Goal: Task Accomplishment & Management: Manage account settings

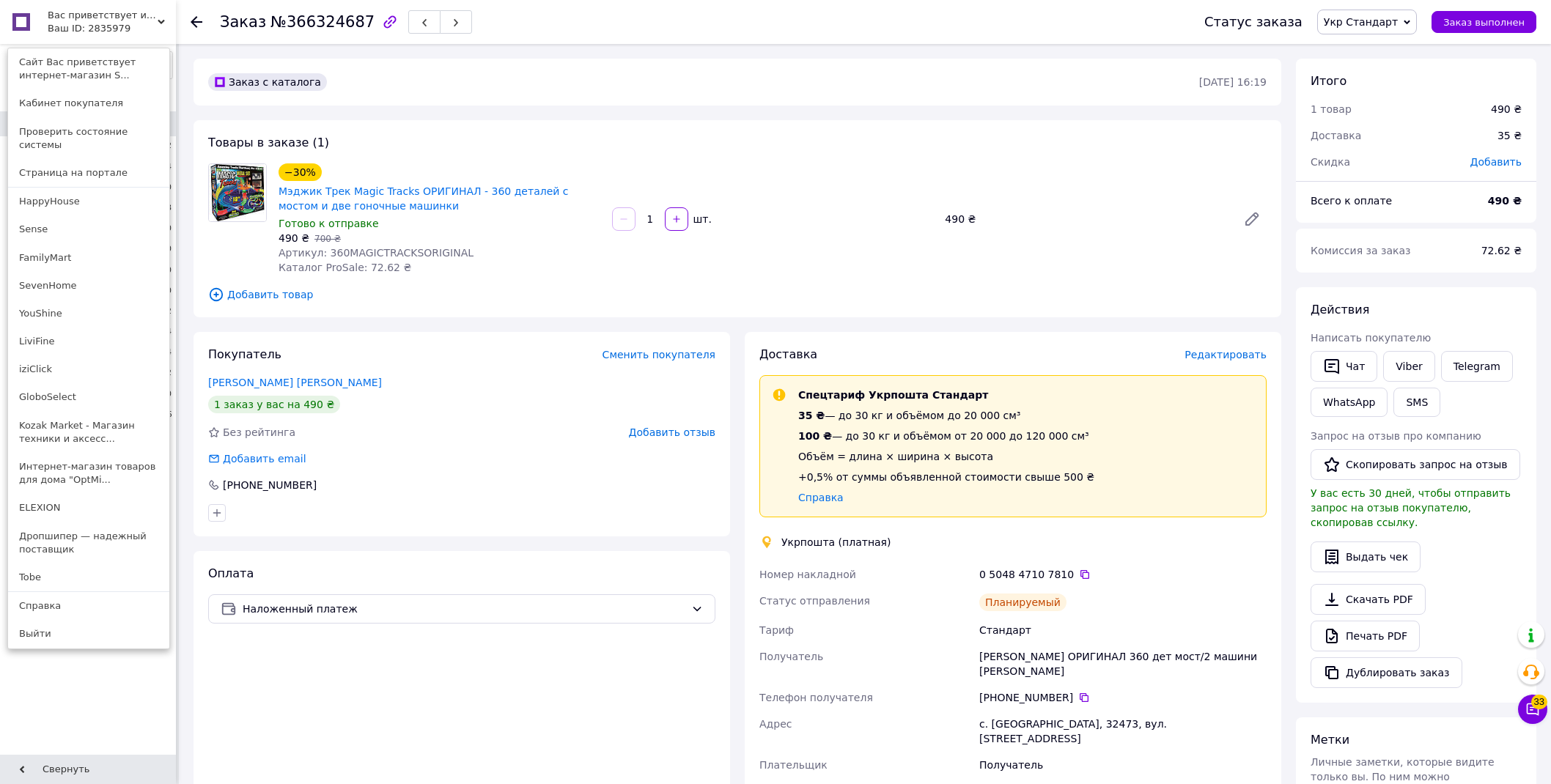
scroll to position [244, 0]
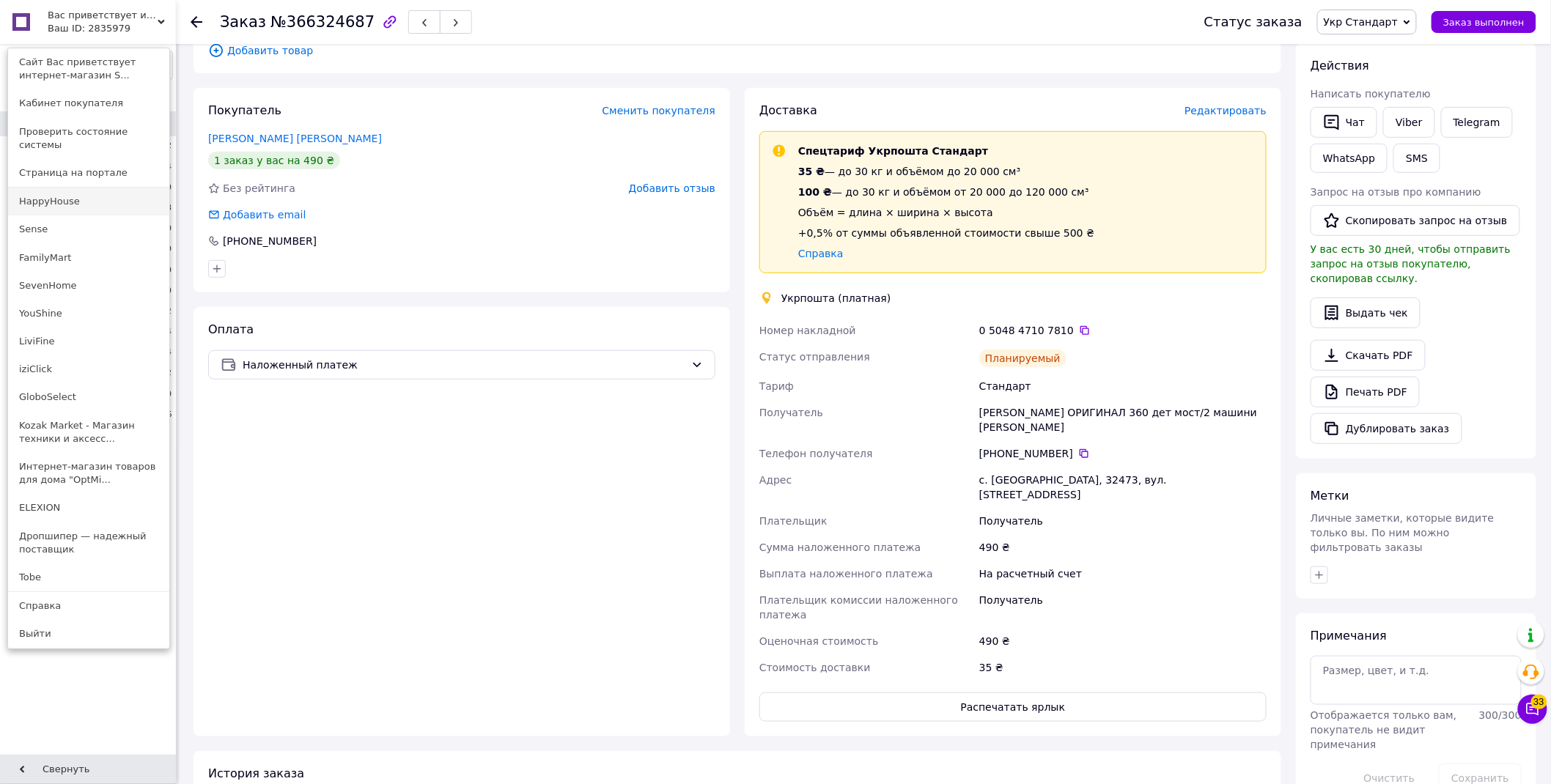
click at [81, 188] on link "HappyHouse" at bounding box center [88, 201] width 161 height 28
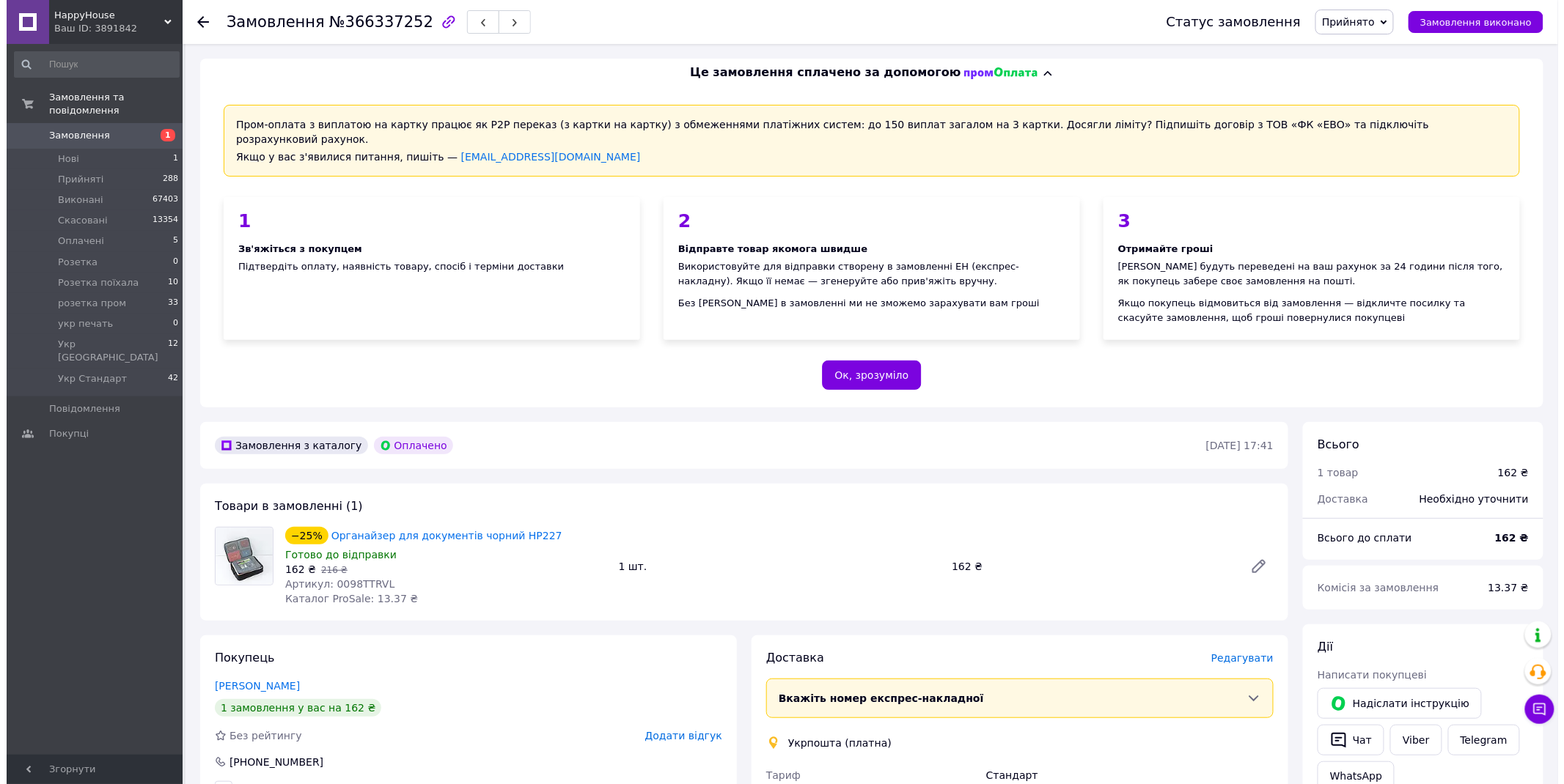
scroll to position [244, 0]
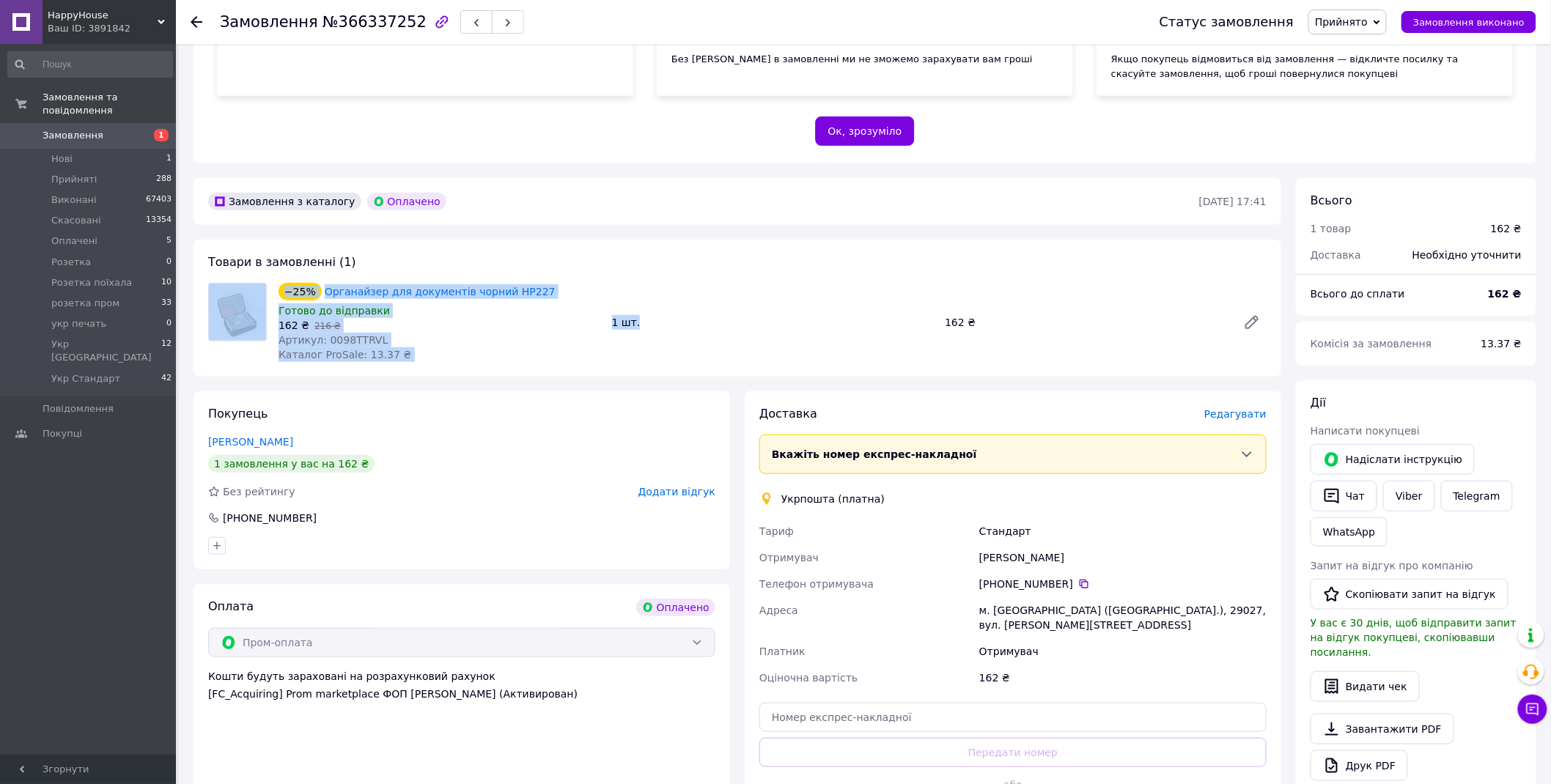
drag, startPoint x: 890, startPoint y: 267, endPoint x: 447, endPoint y: 261, distance: 443.0
click at [472, 249] on div "Товари в замовленні (1) −25% Органайзер для документів чорний HP227 Готово до в…" at bounding box center [738, 308] width 1088 height 137
click at [406, 255] on div "Товари в замовленні (1) −25% Органайзер для документів чорний HP227 Готово до в…" at bounding box center [738, 308] width 1088 height 137
click at [414, 244] on div "Товари в замовленні (1) −25% Органайзер для документів чорний HP227 Готово до в…" at bounding box center [738, 308] width 1088 height 137
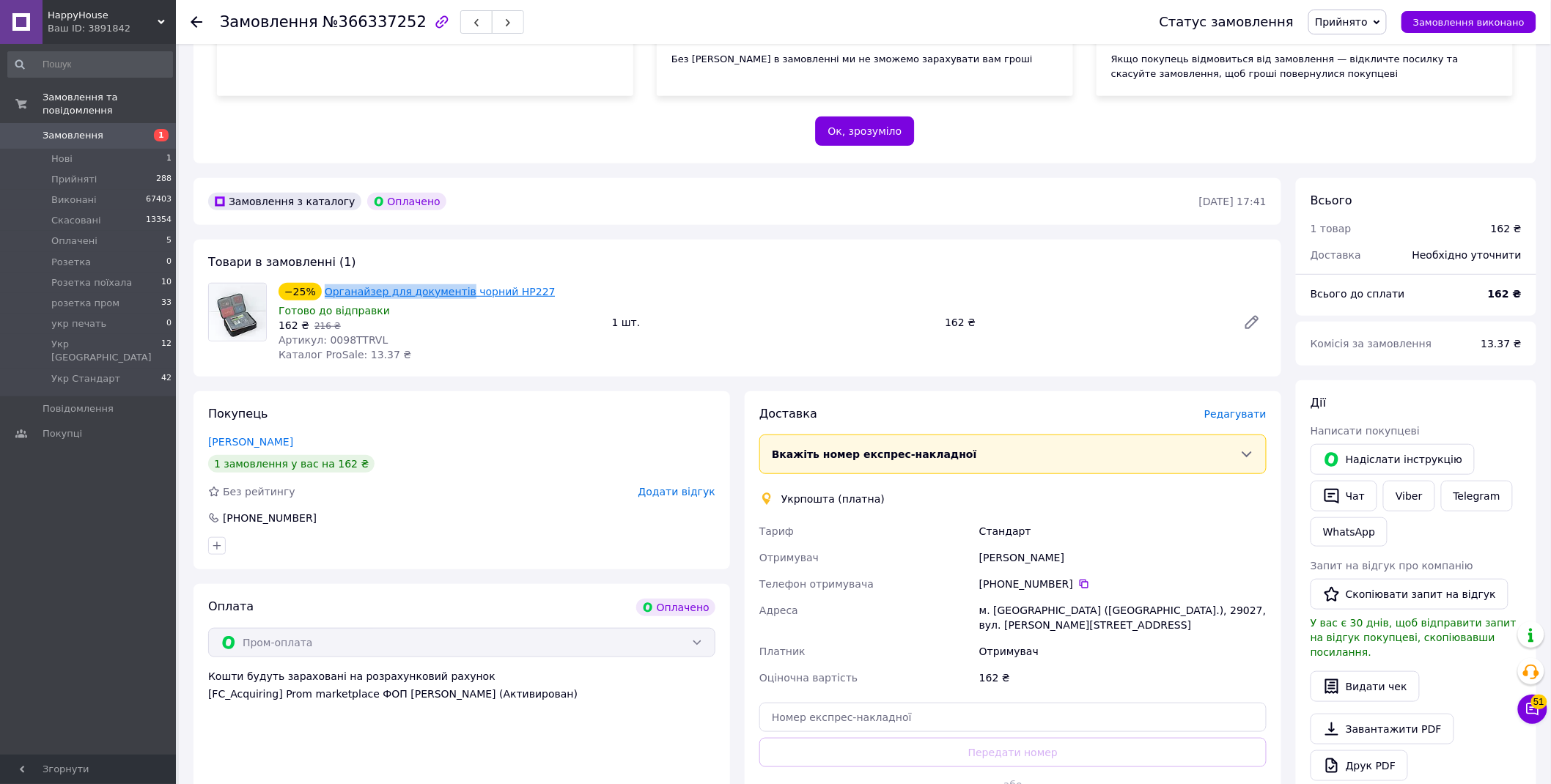
drag, startPoint x: 319, startPoint y: 265, endPoint x: 449, endPoint y: 282, distance: 131.1
click at [449, 282] on div "Товари в замовленні (1) −25% Органайзер для документів чорний HP227 Готово до в…" at bounding box center [738, 308] width 1088 height 137
copy div "−25% Органайзер для документів"
click at [1241, 409] on span "Редагувати" at bounding box center [1236, 415] width 63 height 12
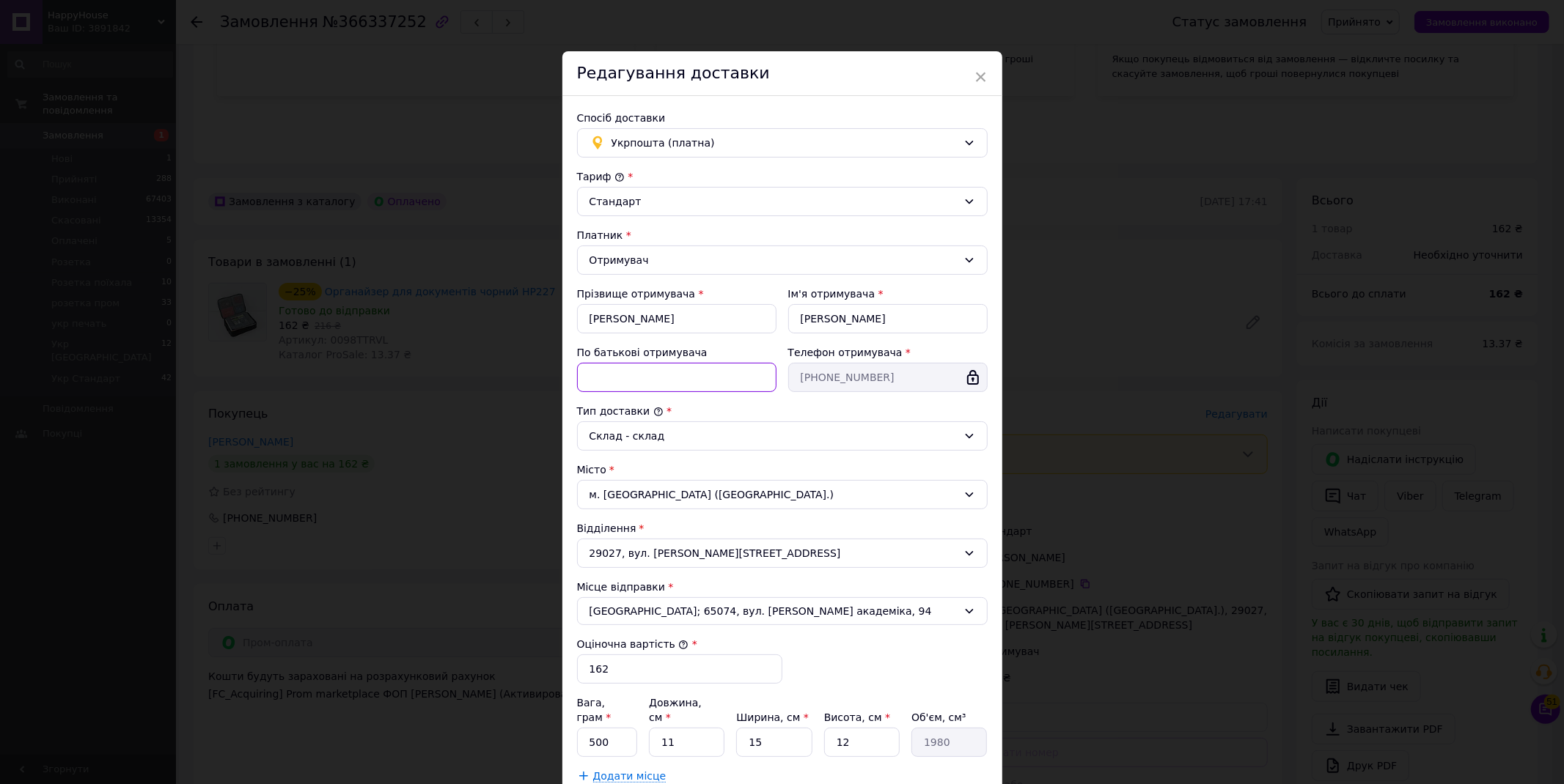
click at [594, 375] on input "По батькові отримувача" at bounding box center [676, 377] width 200 height 29
drag, startPoint x: 603, startPoint y: 375, endPoint x: 584, endPoint y: 378, distance: 19.2
click at [584, 378] on input "1с2" at bounding box center [676, 377] width 200 height 29
paste input "Органайзер для документів"
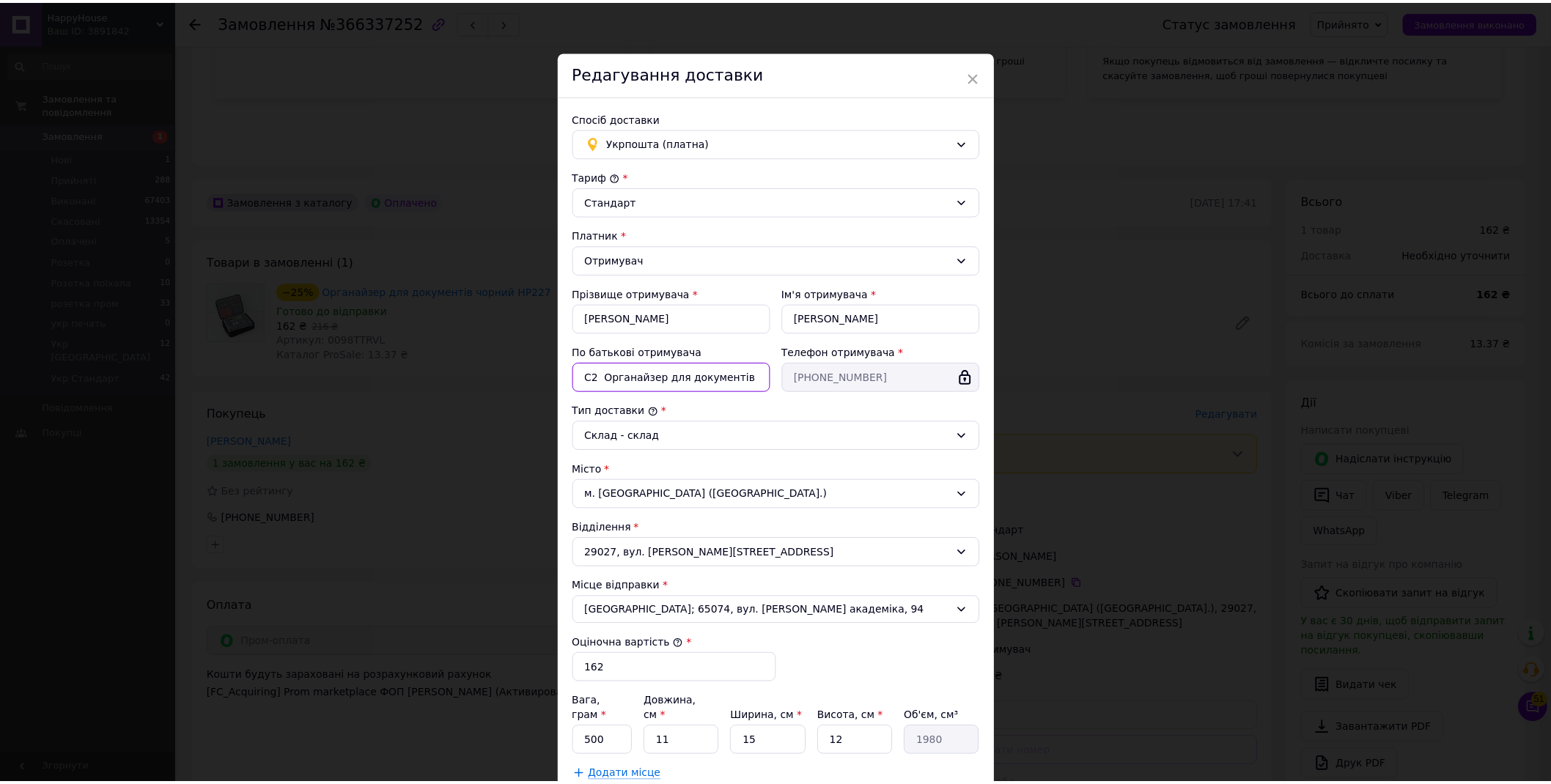
scroll to position [135, 0]
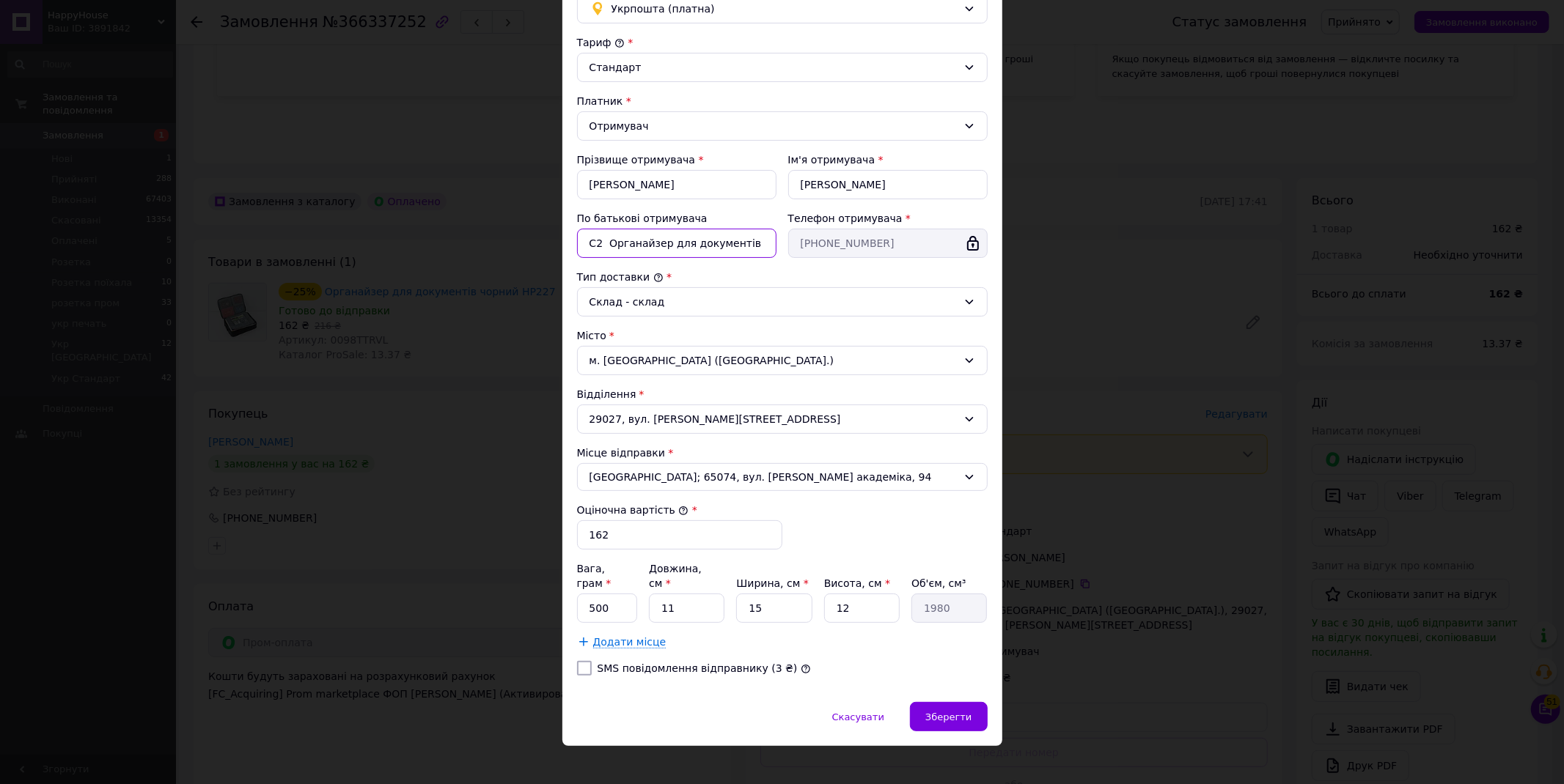
type input "С2 Органайзер для документів"
drag, startPoint x: 683, startPoint y: 591, endPoint x: 653, endPoint y: 591, distance: 30.0
click at [653, 594] on input "11" at bounding box center [686, 608] width 75 height 29
type input "3"
type input "540"
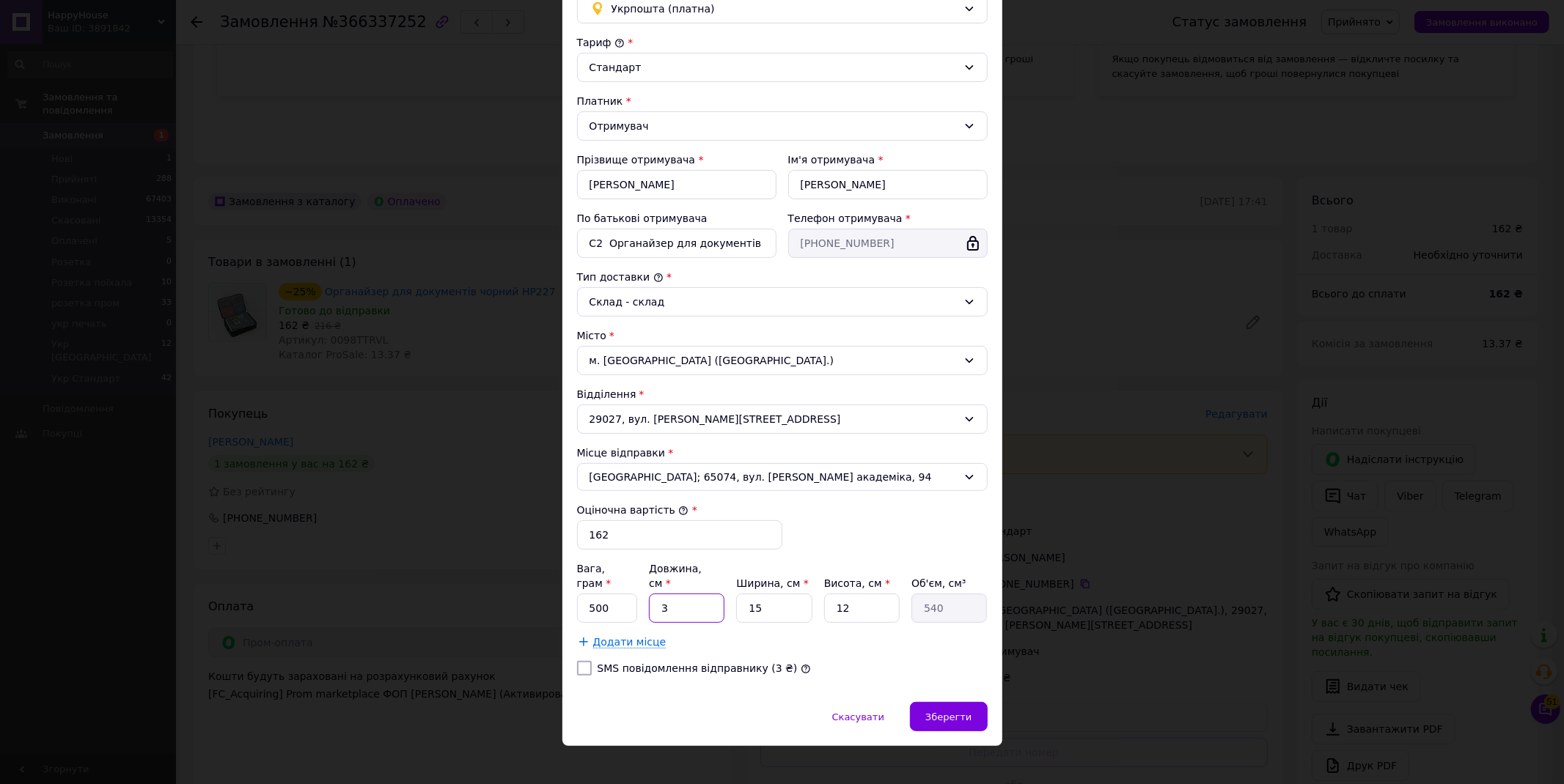
type input "30"
type input "5400"
type input "30"
click at [745, 596] on input "15" at bounding box center [774, 608] width 75 height 29
type input "2"
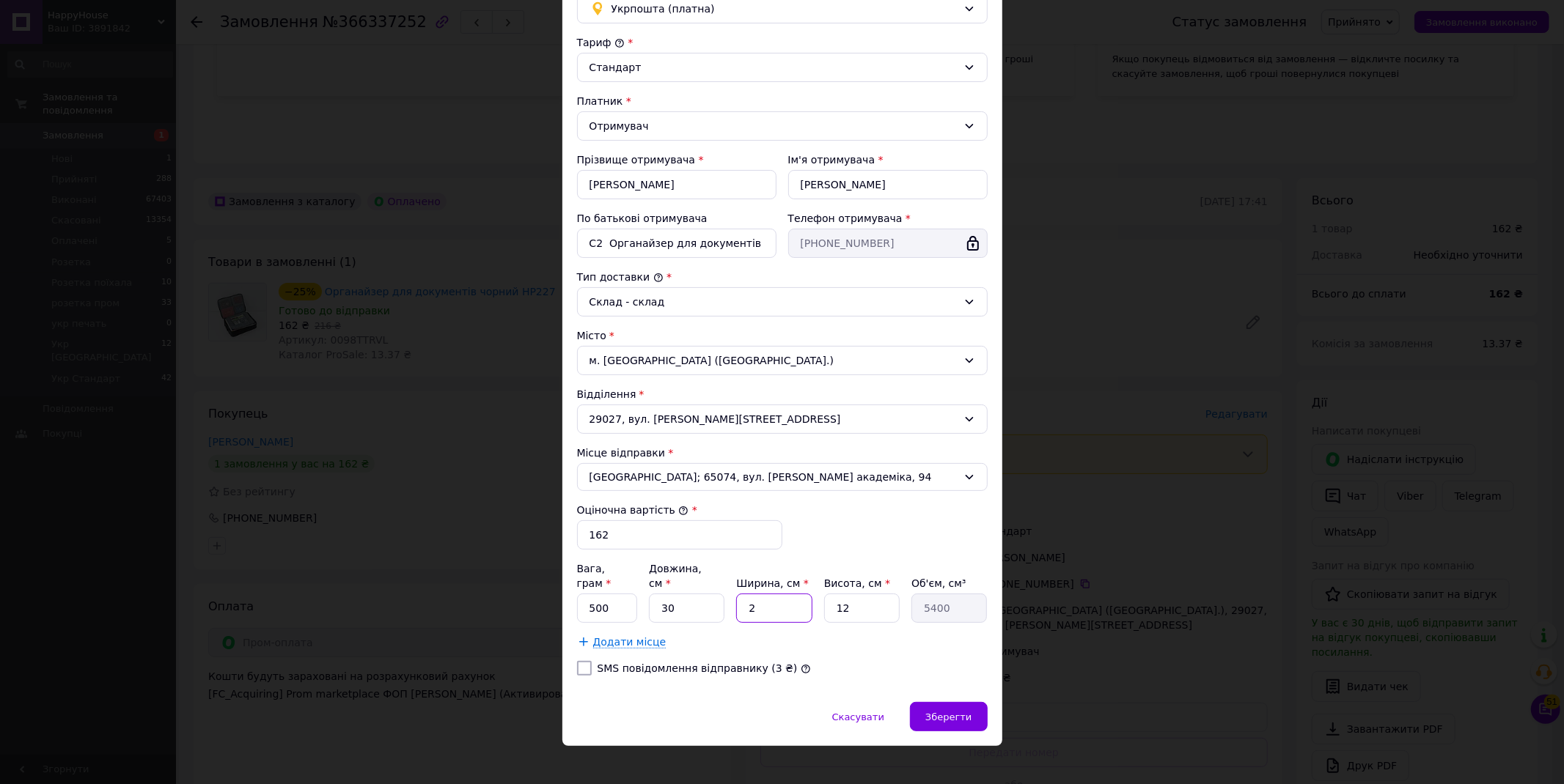
type input "720"
type input "20"
type input "7200"
type input "20"
drag, startPoint x: 842, startPoint y: 595, endPoint x: 835, endPoint y: 596, distance: 7.1
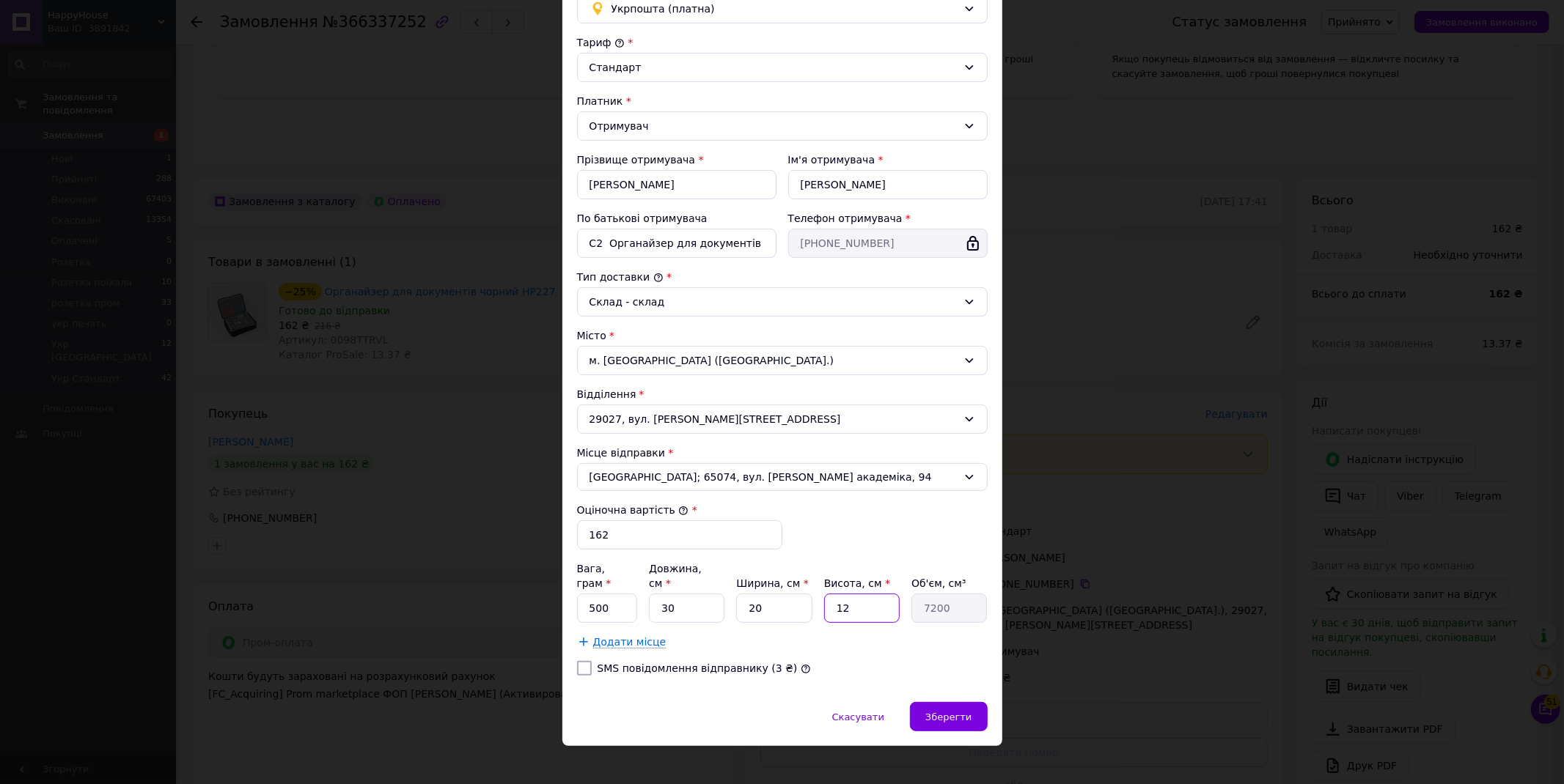
click at [835, 596] on input "12" at bounding box center [862, 608] width 75 height 29
click at [958, 712] on span "Зберегти" at bounding box center [949, 717] width 46 height 11
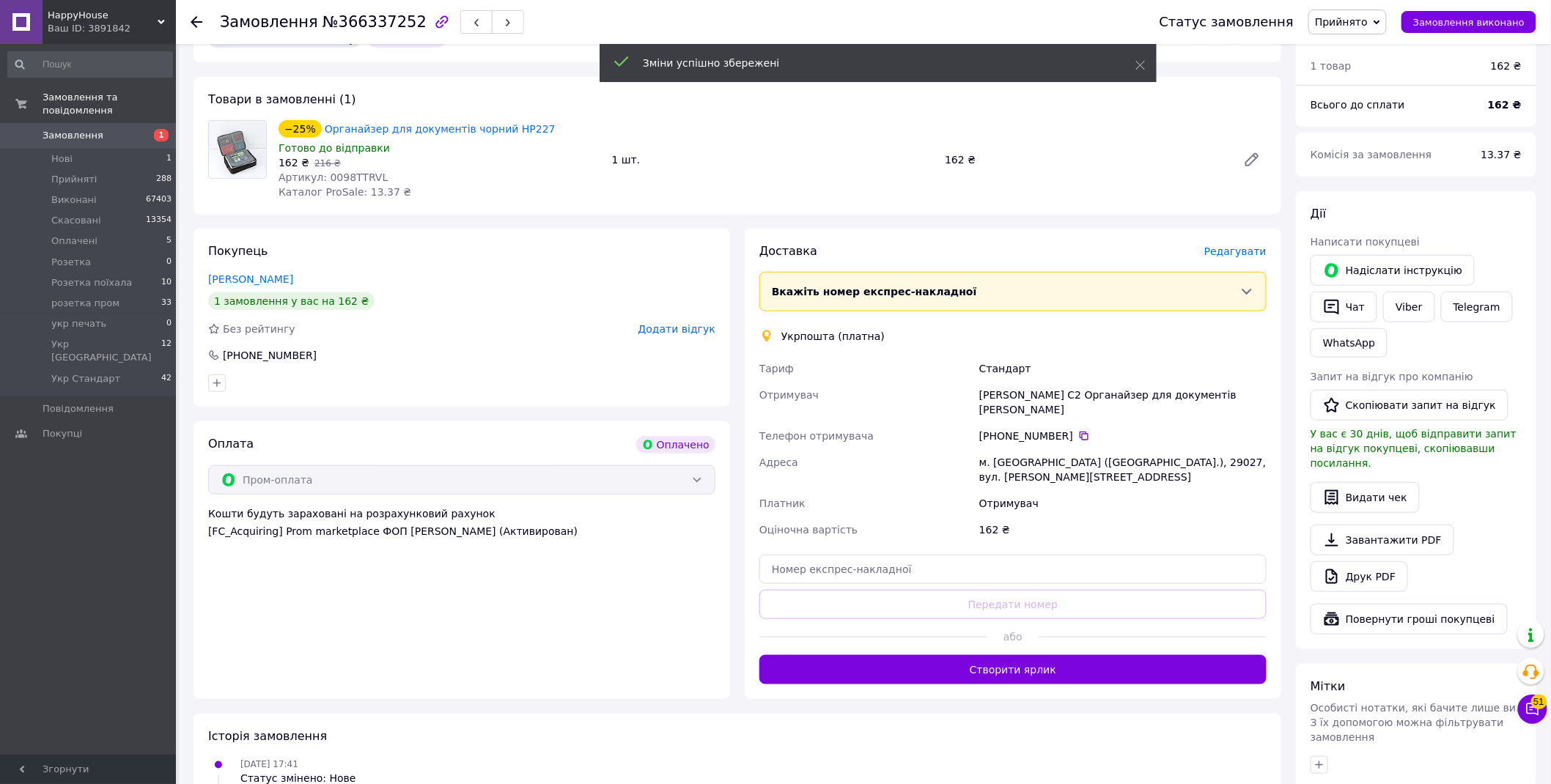
scroll to position [570, 0]
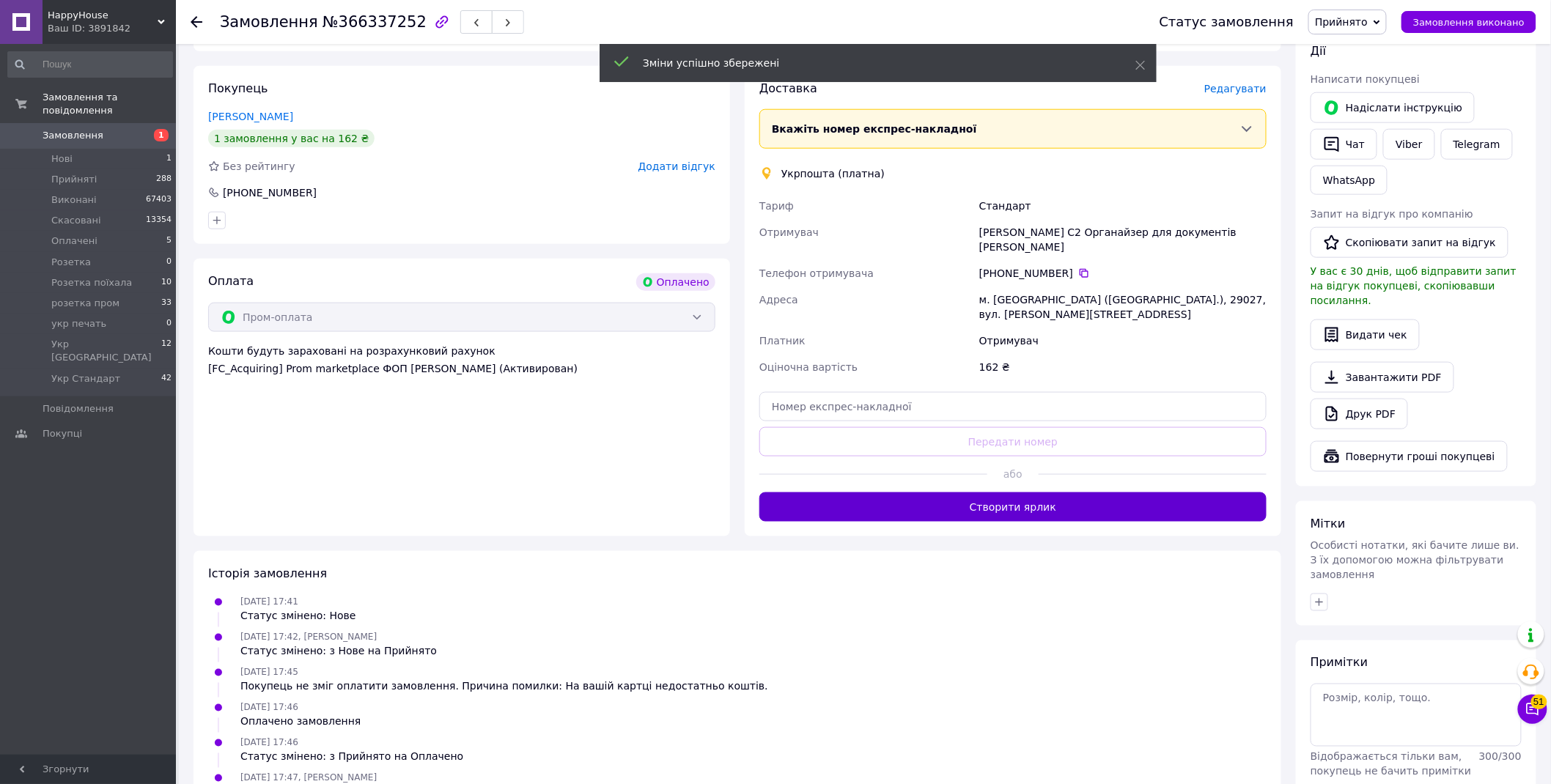
click at [1076, 493] on button "Створити ярлик" at bounding box center [1013, 507] width 507 height 29
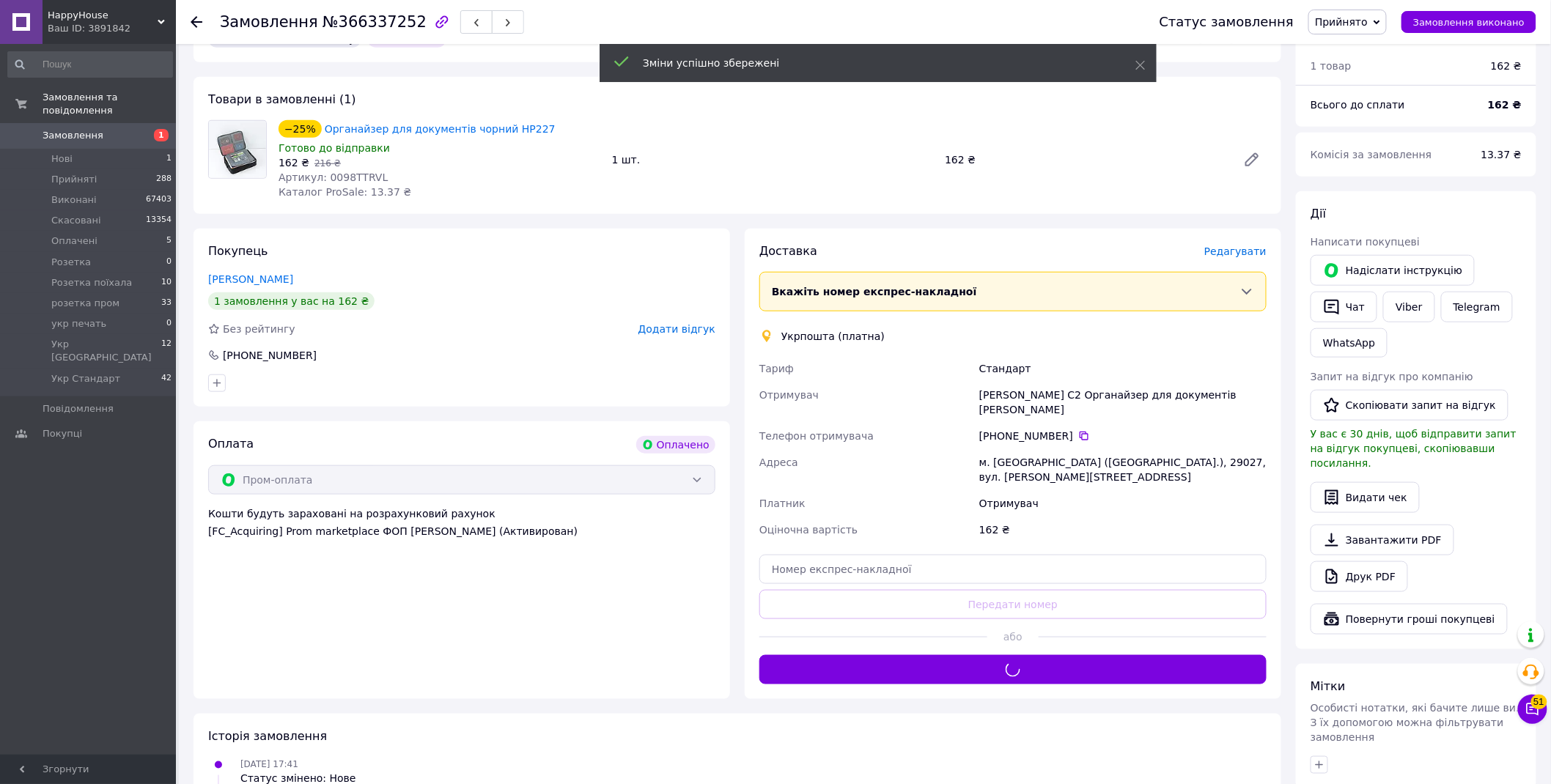
scroll to position [326, 0]
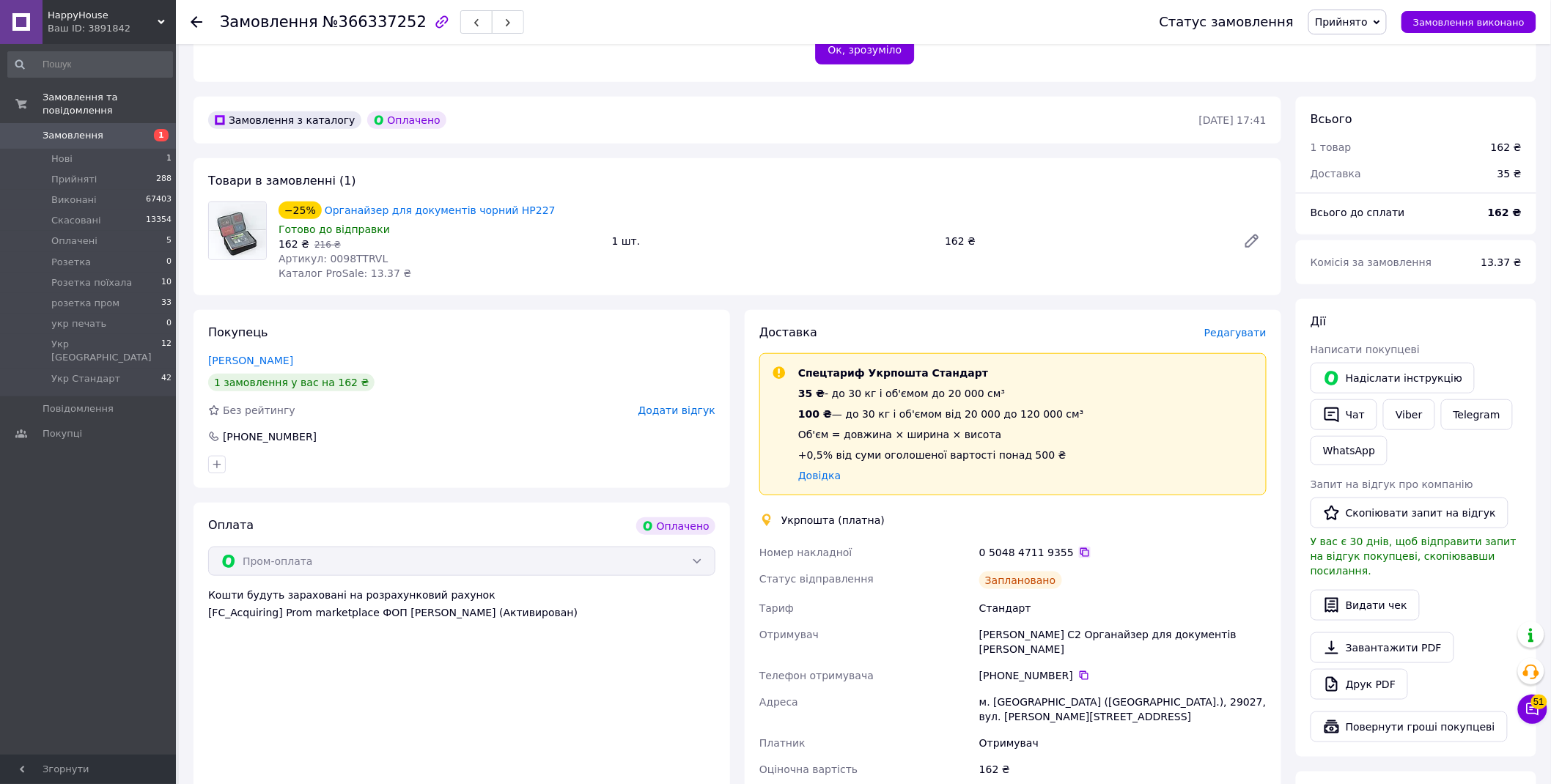
click at [1079, 547] on icon at bounding box center [1085, 553] width 12 height 12
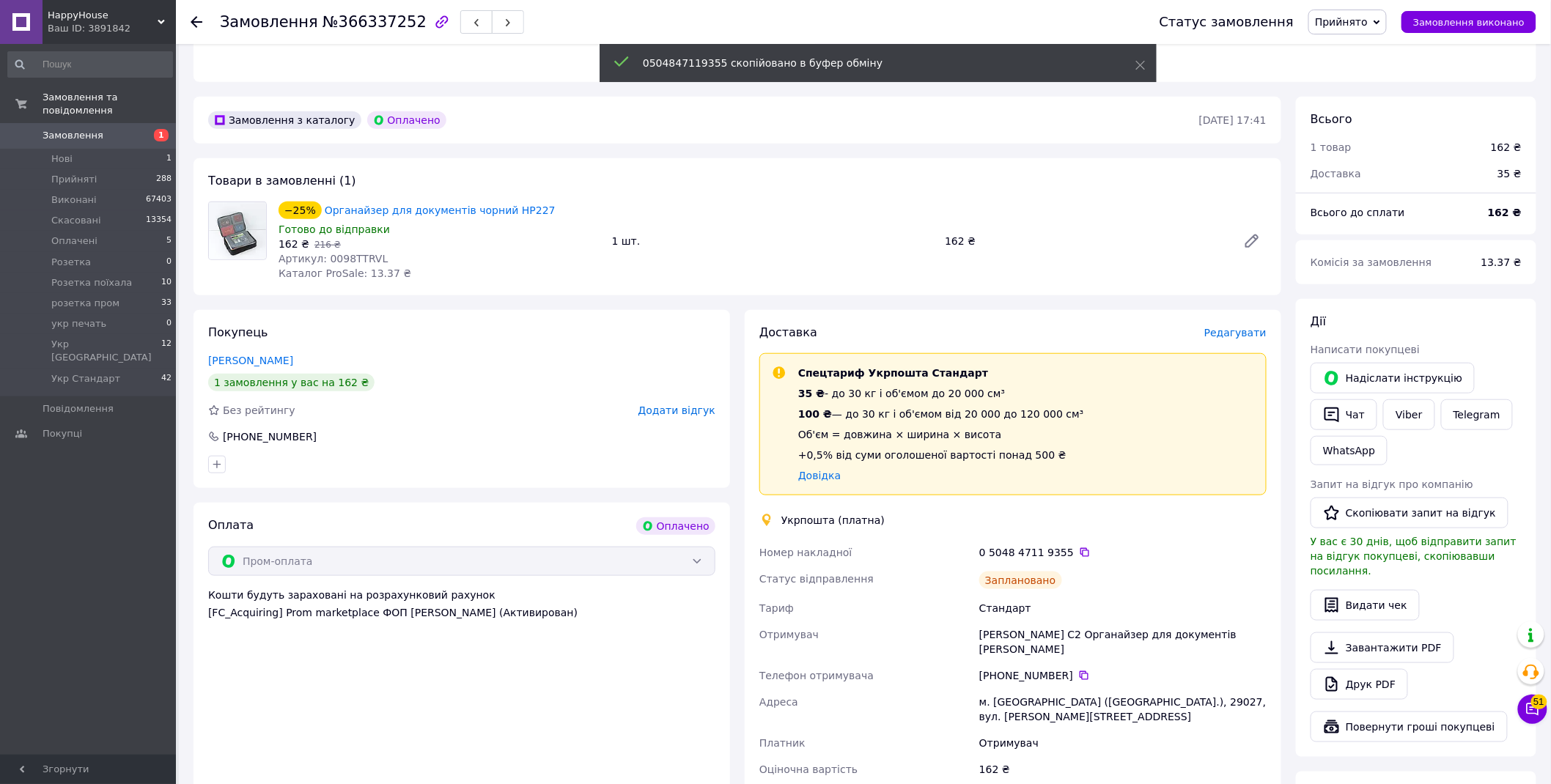
click at [1368, 19] on span "Прийнято" at bounding box center [1342, 22] width 53 height 12
click at [1383, 170] on li "Укр Стандарт" at bounding box center [1377, 167] width 135 height 22
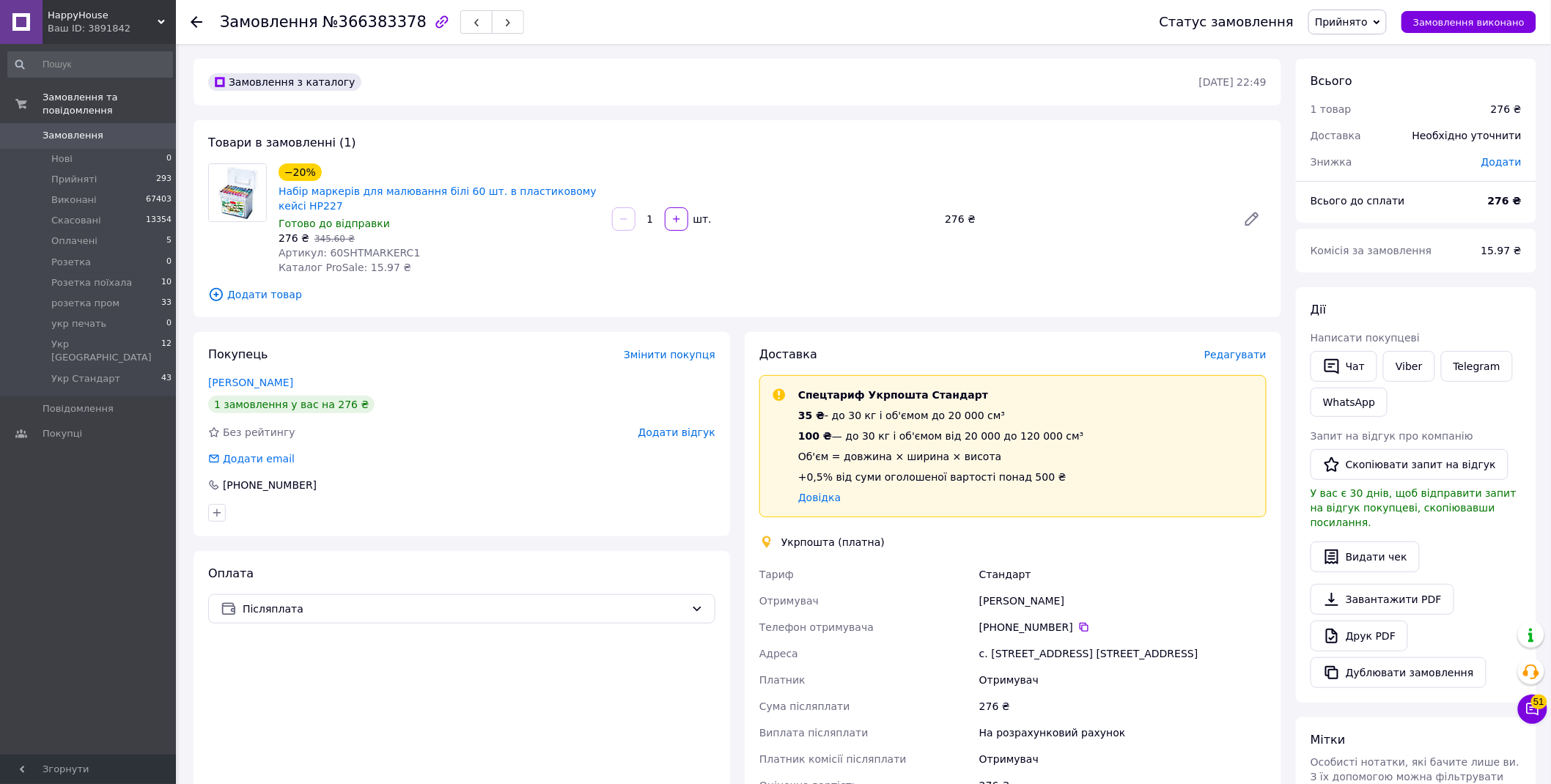
click at [1256, 354] on span "Редагувати" at bounding box center [1236, 355] width 63 height 12
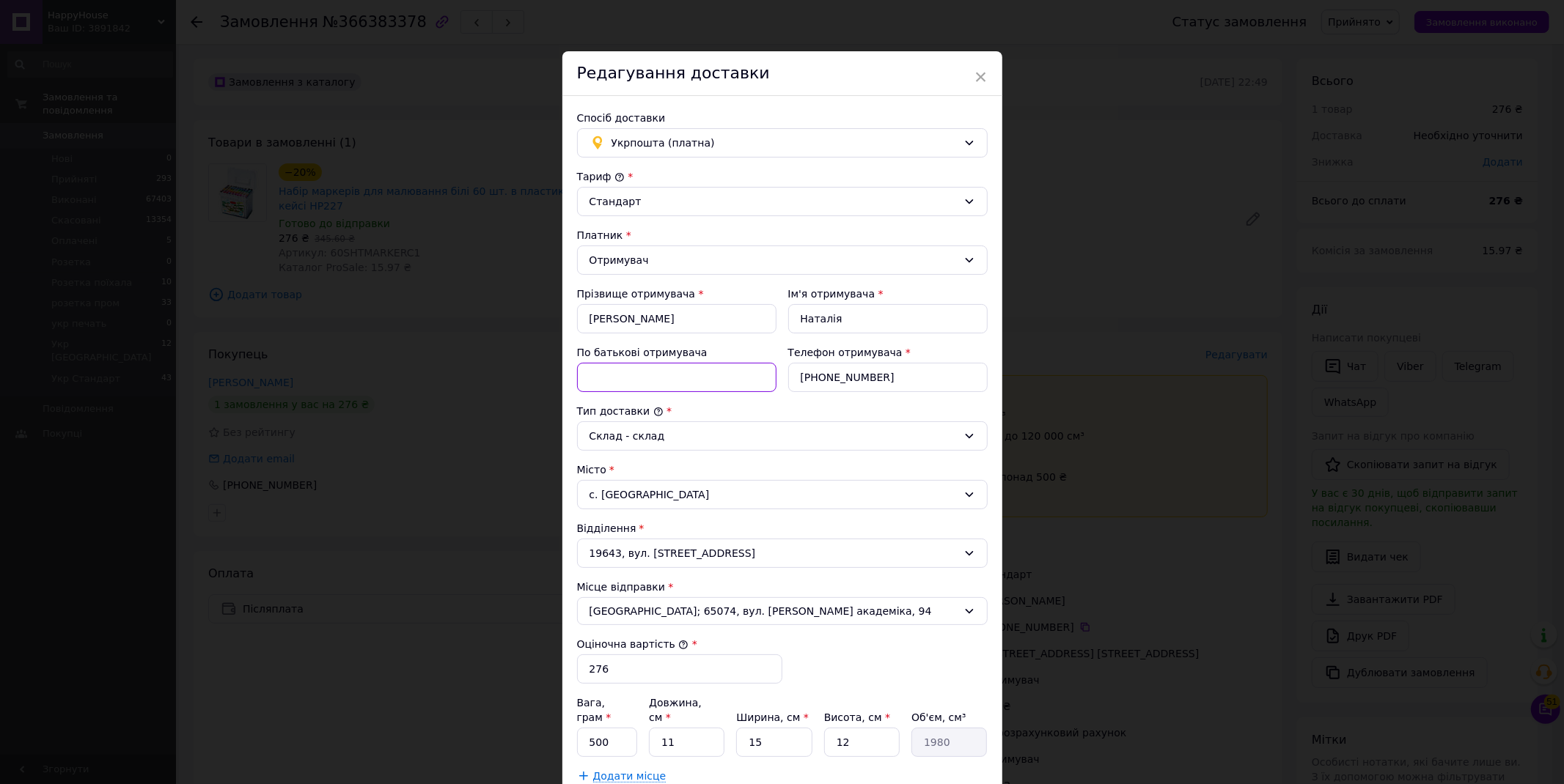
click at [619, 379] on input "По батькові отримувача" at bounding box center [676, 377] width 200 height 29
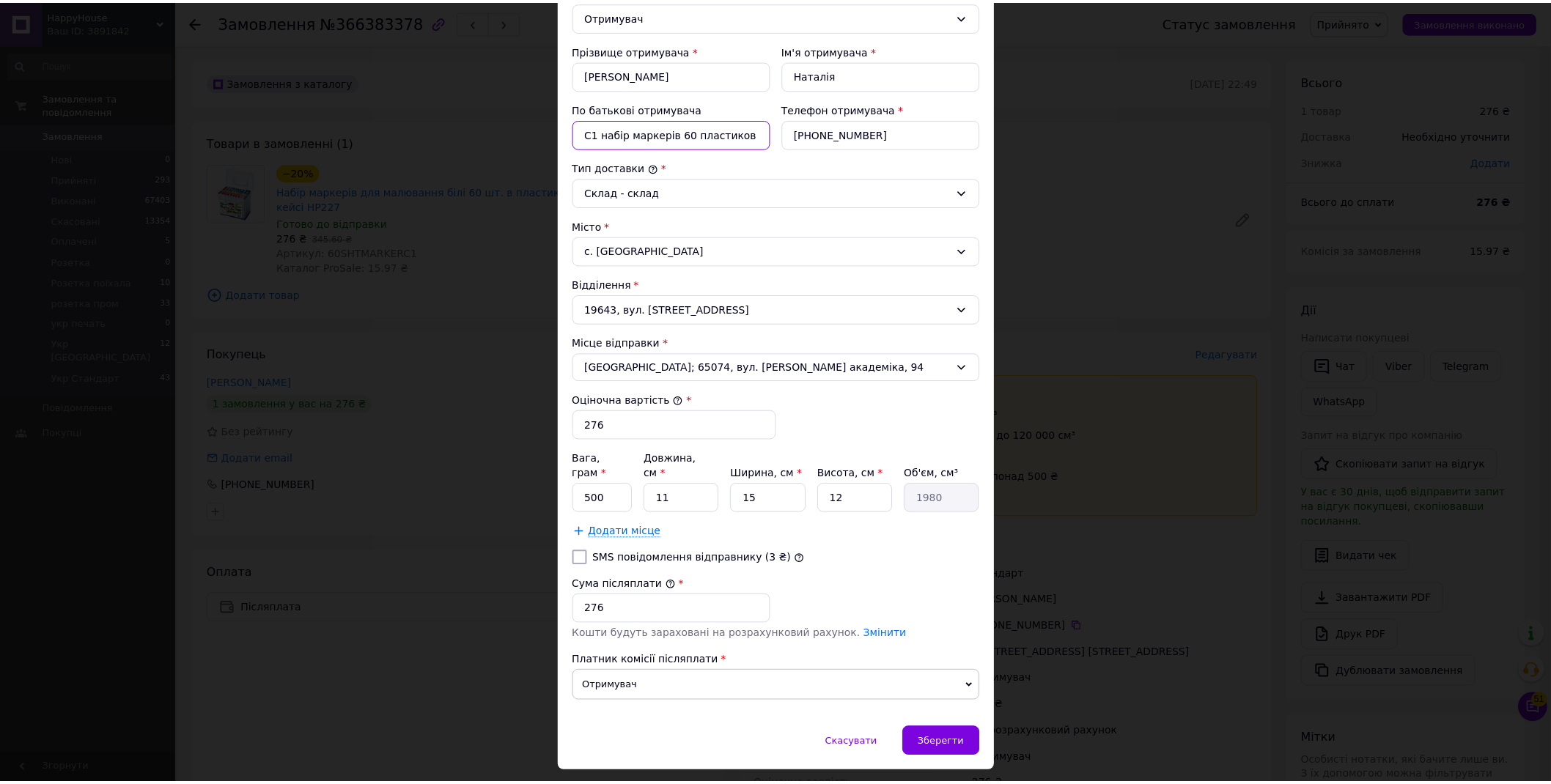
scroll to position [272, 0]
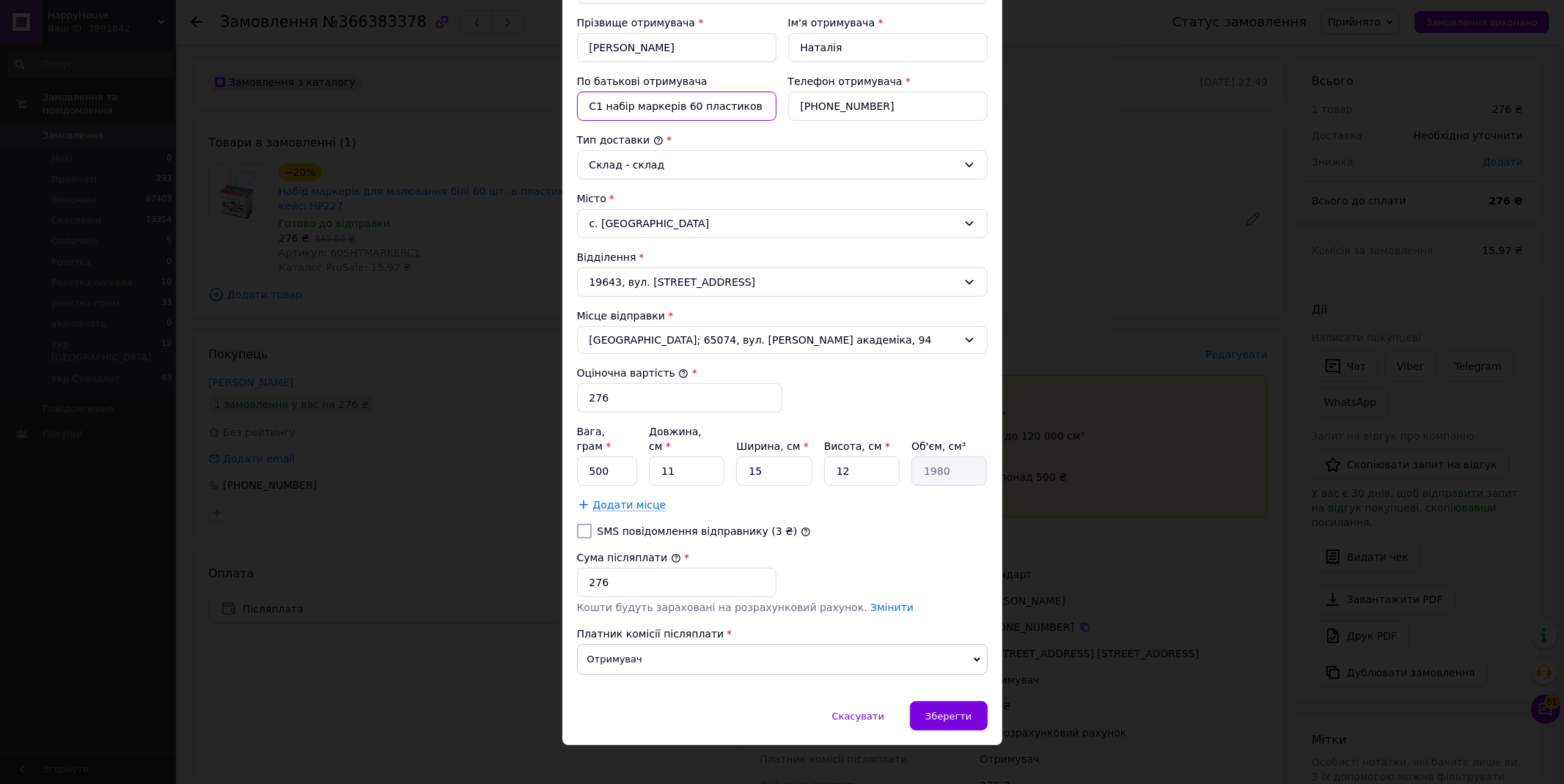
type input "С1 набір маркерів 60 пластиков кейс"
drag, startPoint x: 680, startPoint y: 450, endPoint x: 656, endPoint y: 455, distance: 24.5
click at [656, 457] on input "11" at bounding box center [686, 471] width 75 height 29
type input "1"
type input "180"
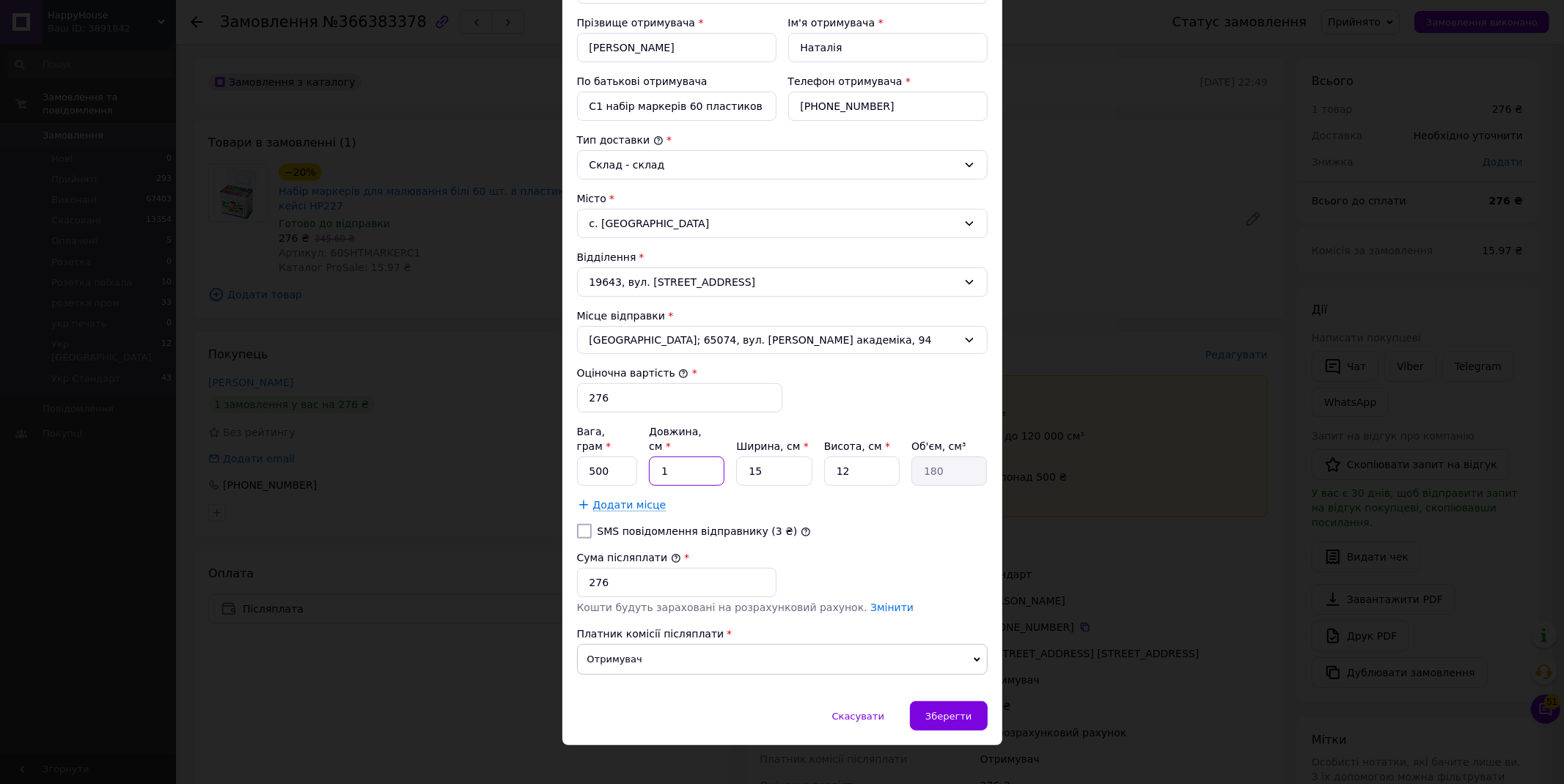
type input "17"
type input "3060"
type input "17"
drag, startPoint x: 853, startPoint y: 458, endPoint x: 830, endPoint y: 463, distance: 23.5
click at [830, 463] on input "12" at bounding box center [862, 471] width 75 height 29
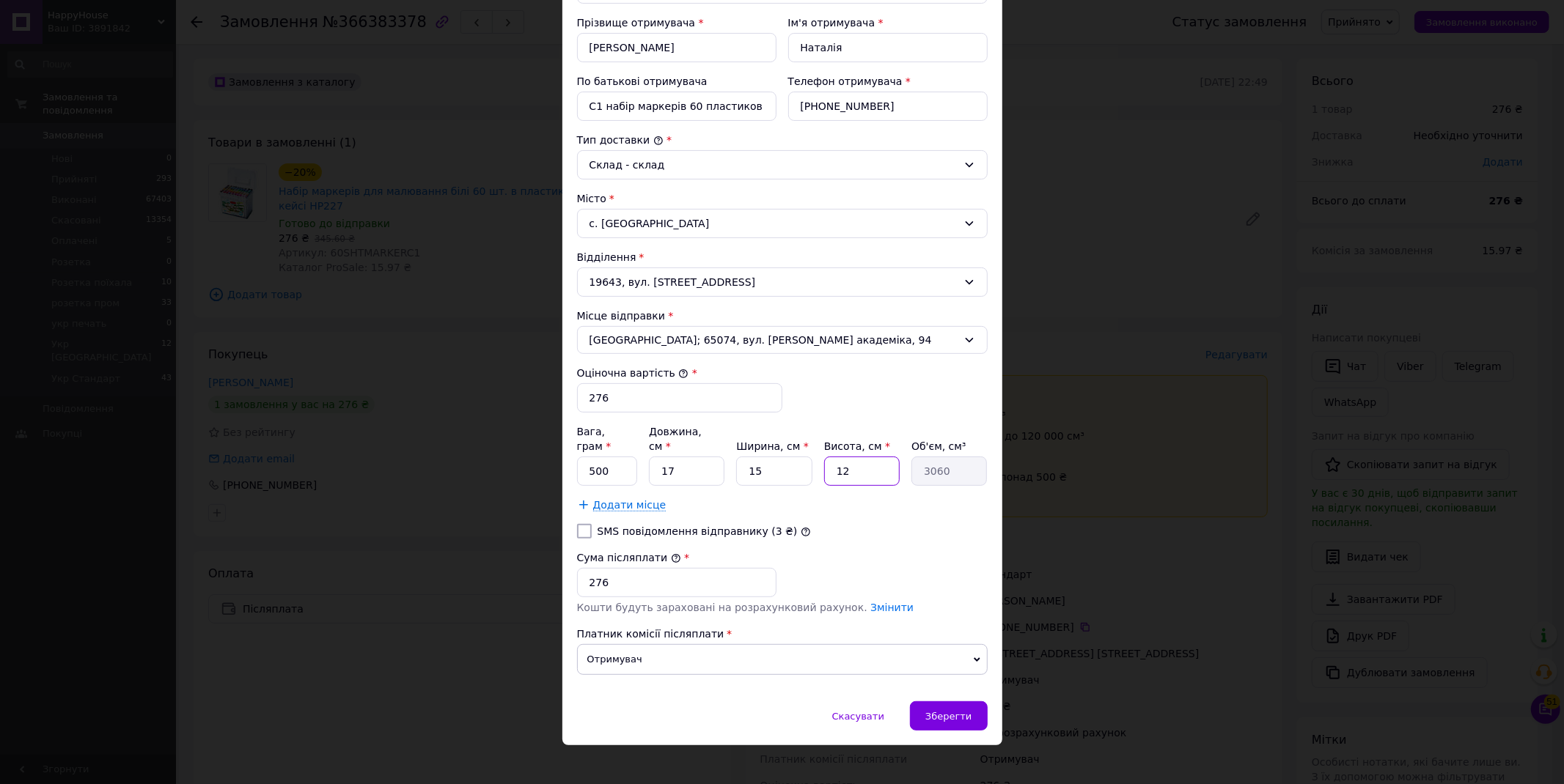
type input "1"
type input "255"
type input "13"
type input "3315"
type input "13"
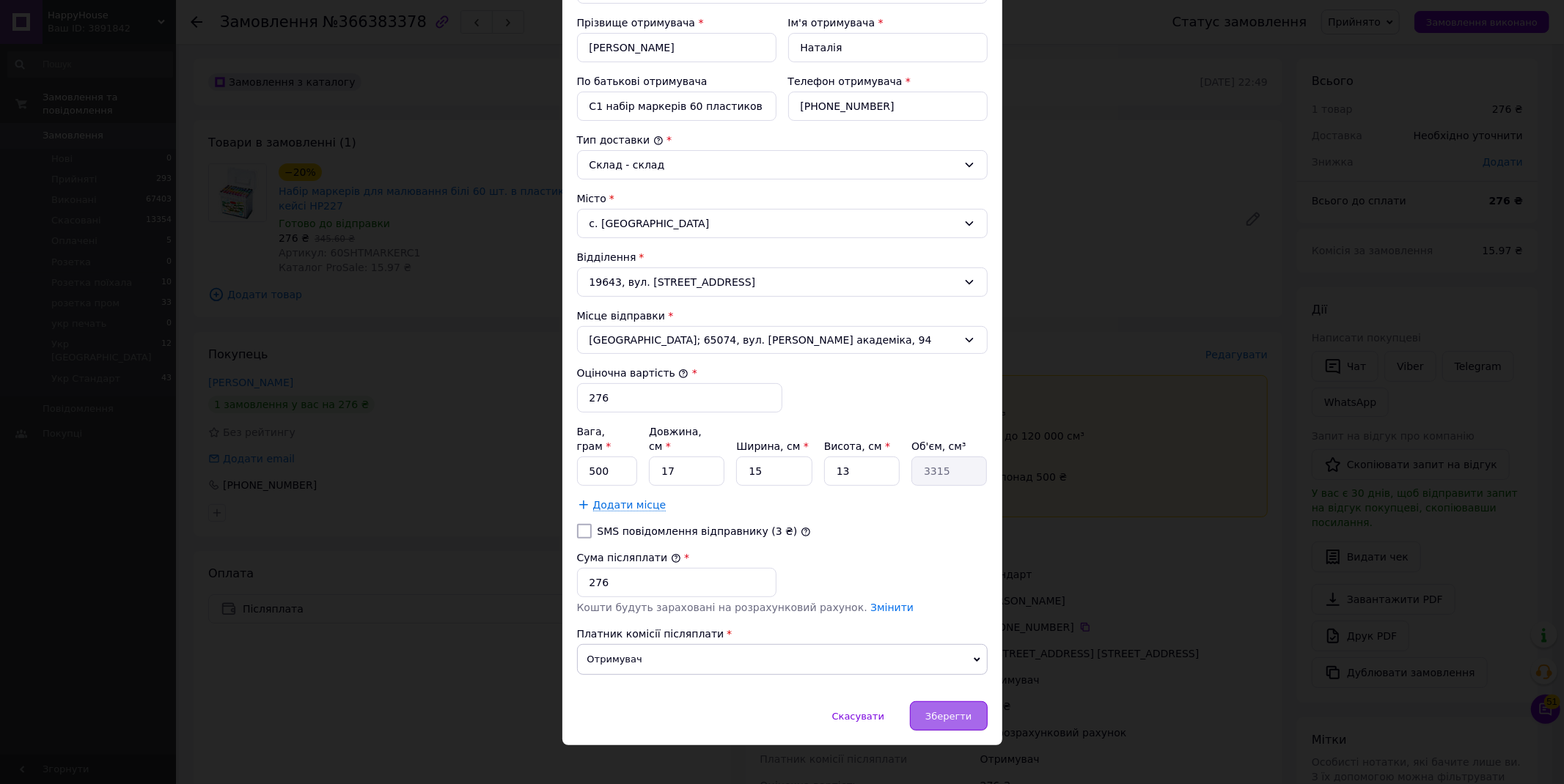
click at [940, 711] on span "Зберегти" at bounding box center [949, 716] width 46 height 11
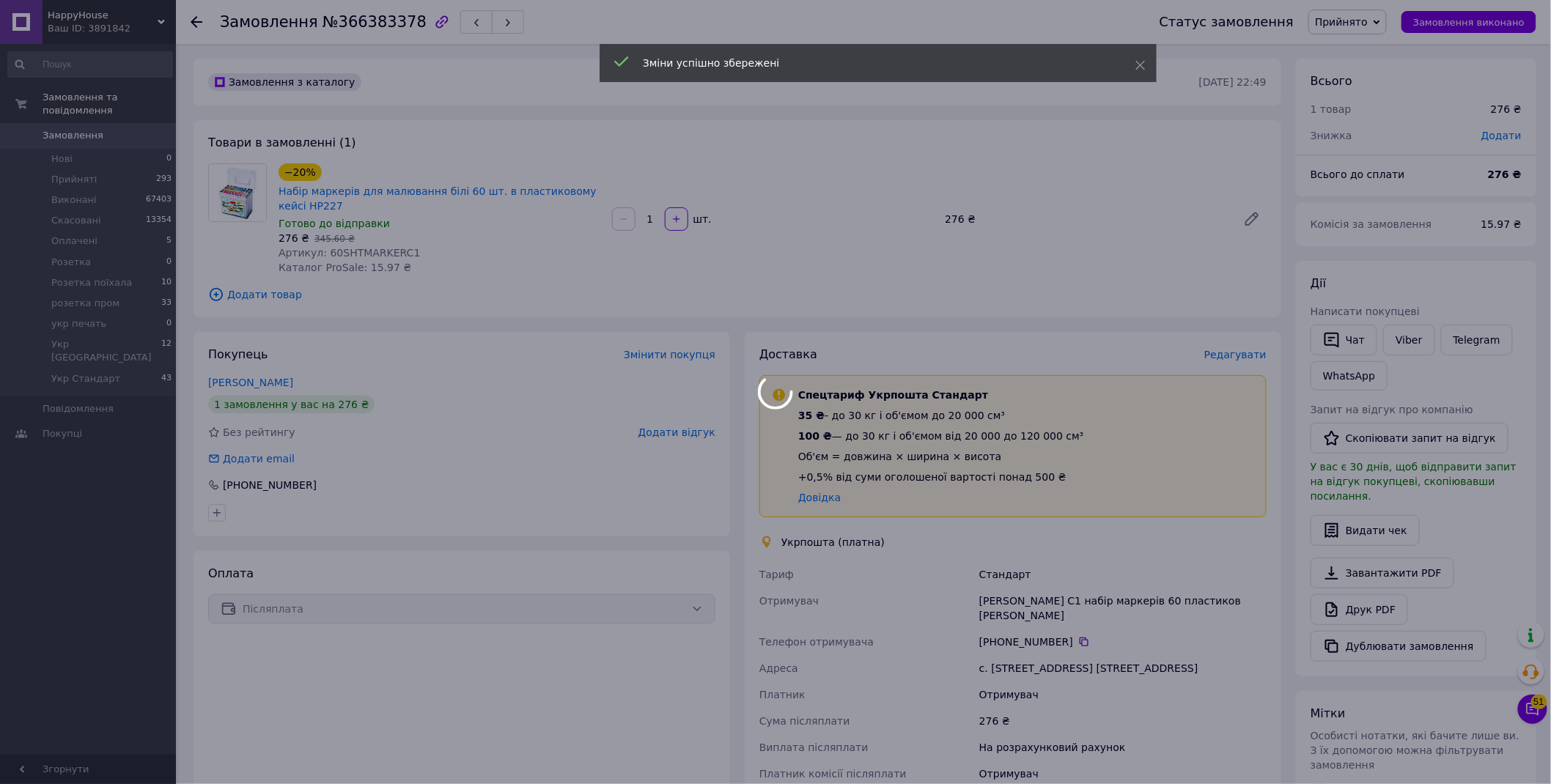
scroll to position [326, 0]
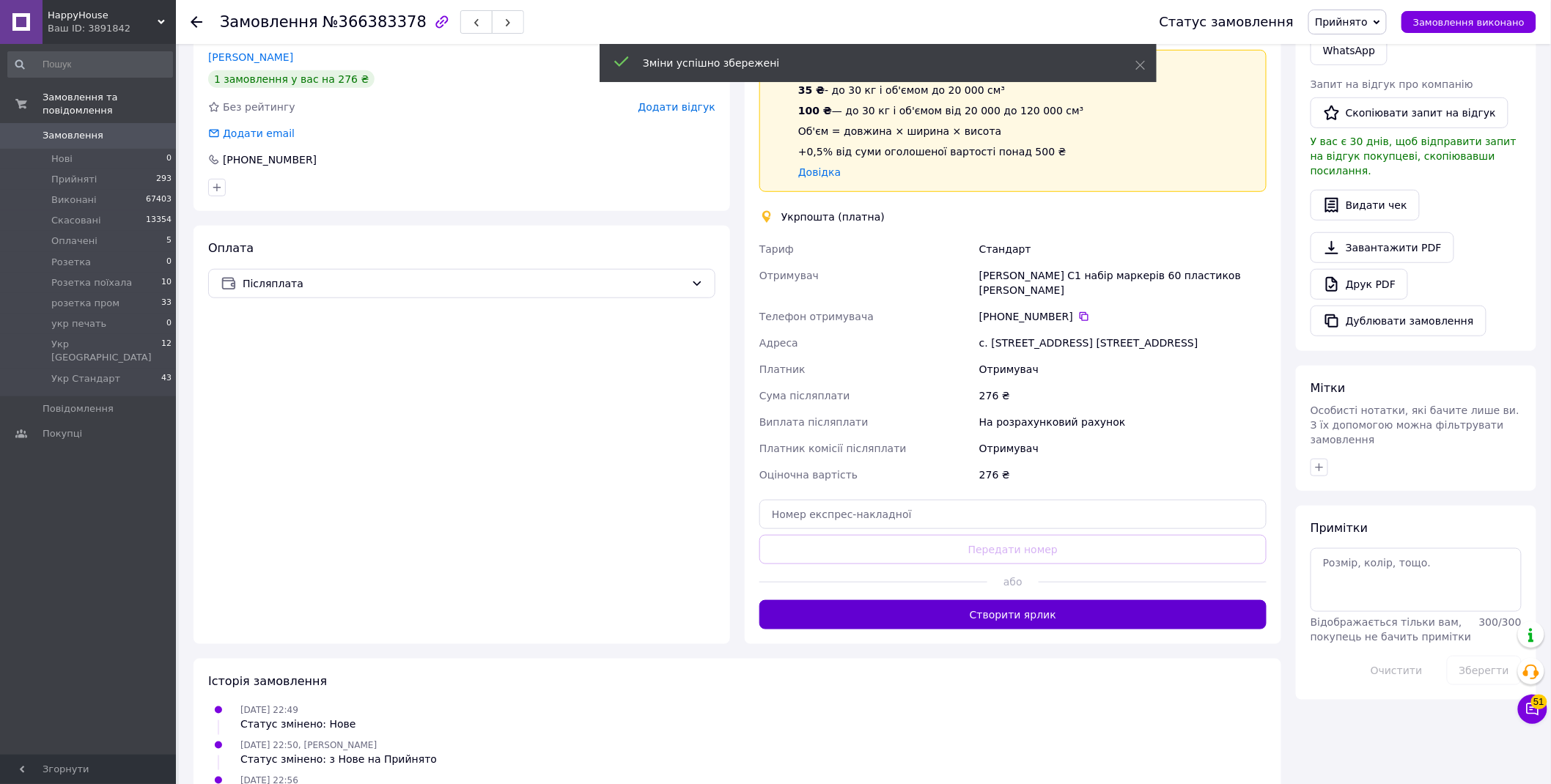
click at [994, 601] on button "Створити ярлик" at bounding box center [1013, 615] width 507 height 29
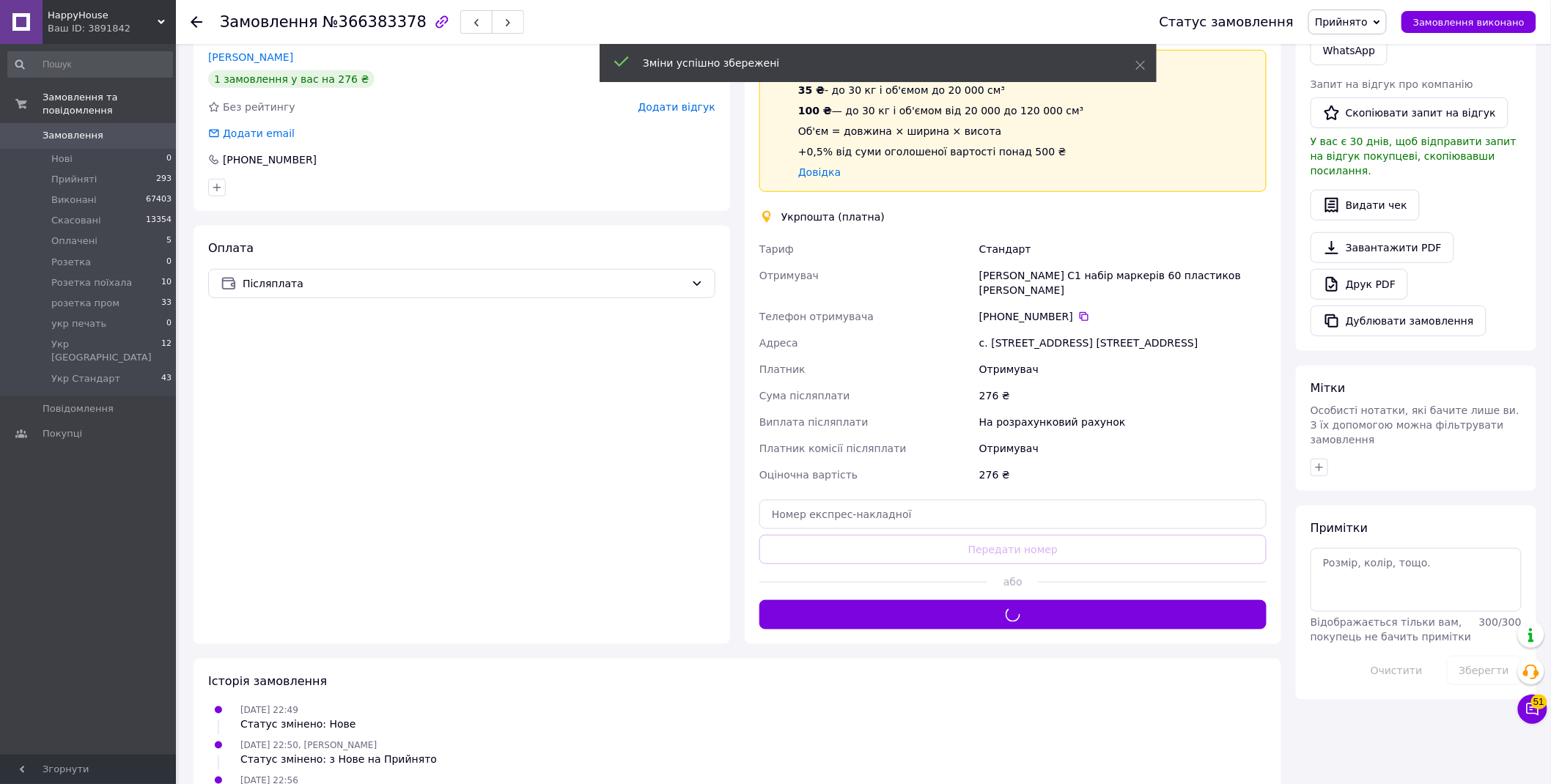
scroll to position [163, 0]
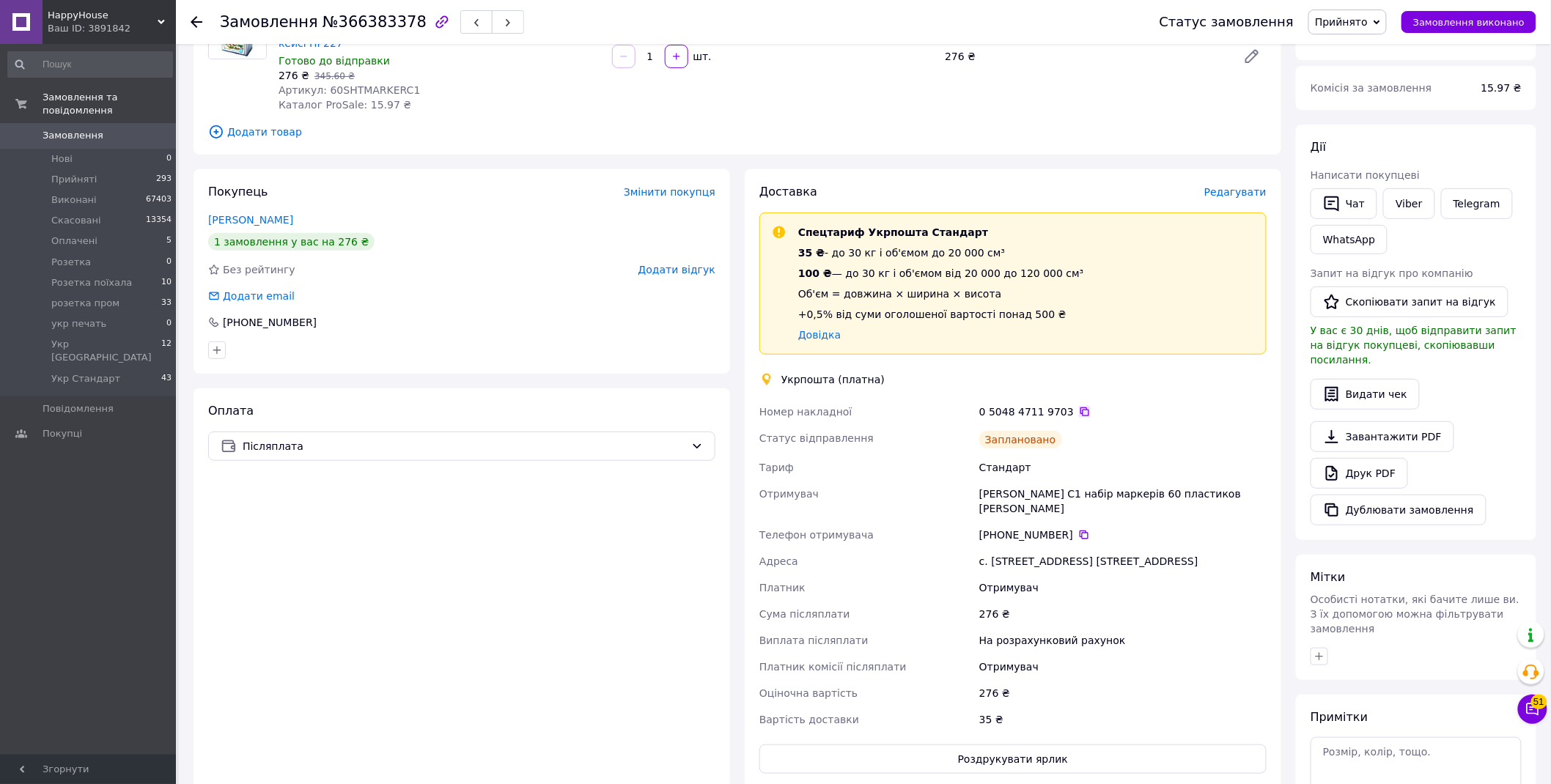
click at [1079, 409] on icon at bounding box center [1085, 412] width 12 height 12
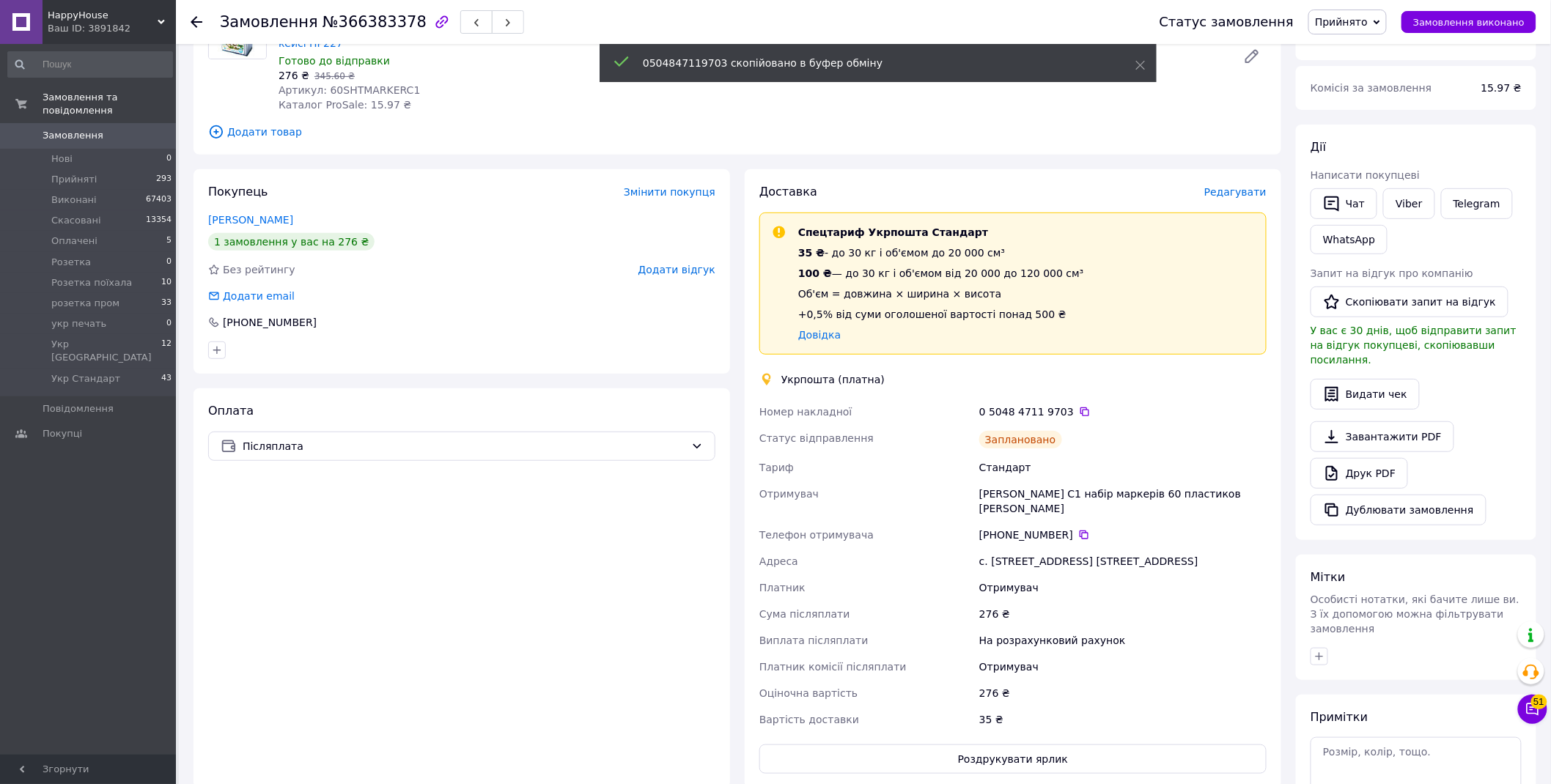
click at [1362, 20] on span "Прийнято" at bounding box center [1342, 22] width 53 height 12
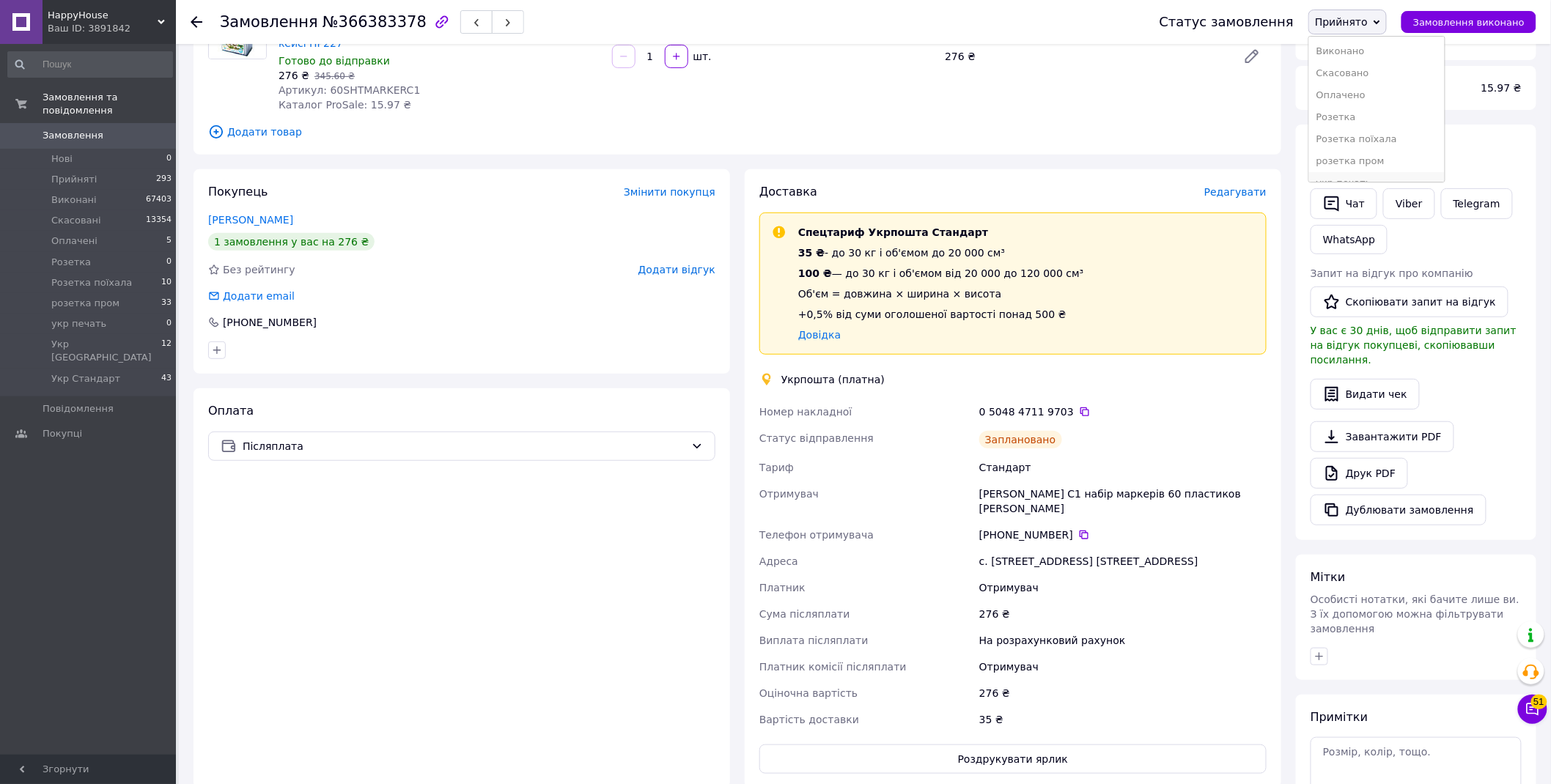
scroll to position [60, 0]
click at [1386, 170] on li "Укр Стандарт" at bounding box center [1377, 167] width 135 height 22
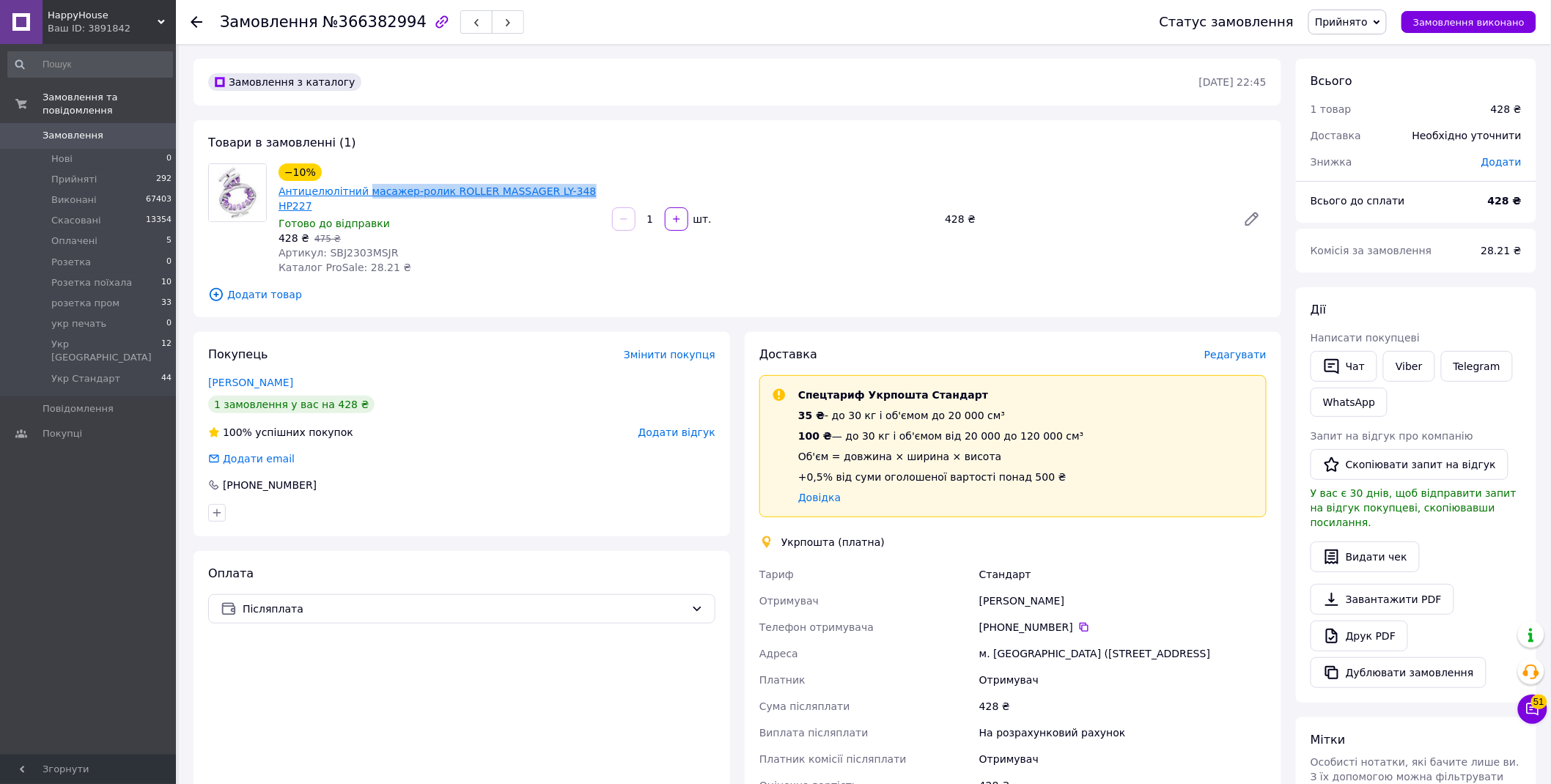
drag, startPoint x: 357, startPoint y: 178, endPoint x: 555, endPoint y: 191, distance: 198.4
click at [555, 191] on div "−10% Антицелюлітний масажер-ролик ROLLER MASSAGER LY-348 HP227" at bounding box center [439, 189] width 325 height 53
copy link "масажер-ролик ROLLER MASSAGER LY-348"
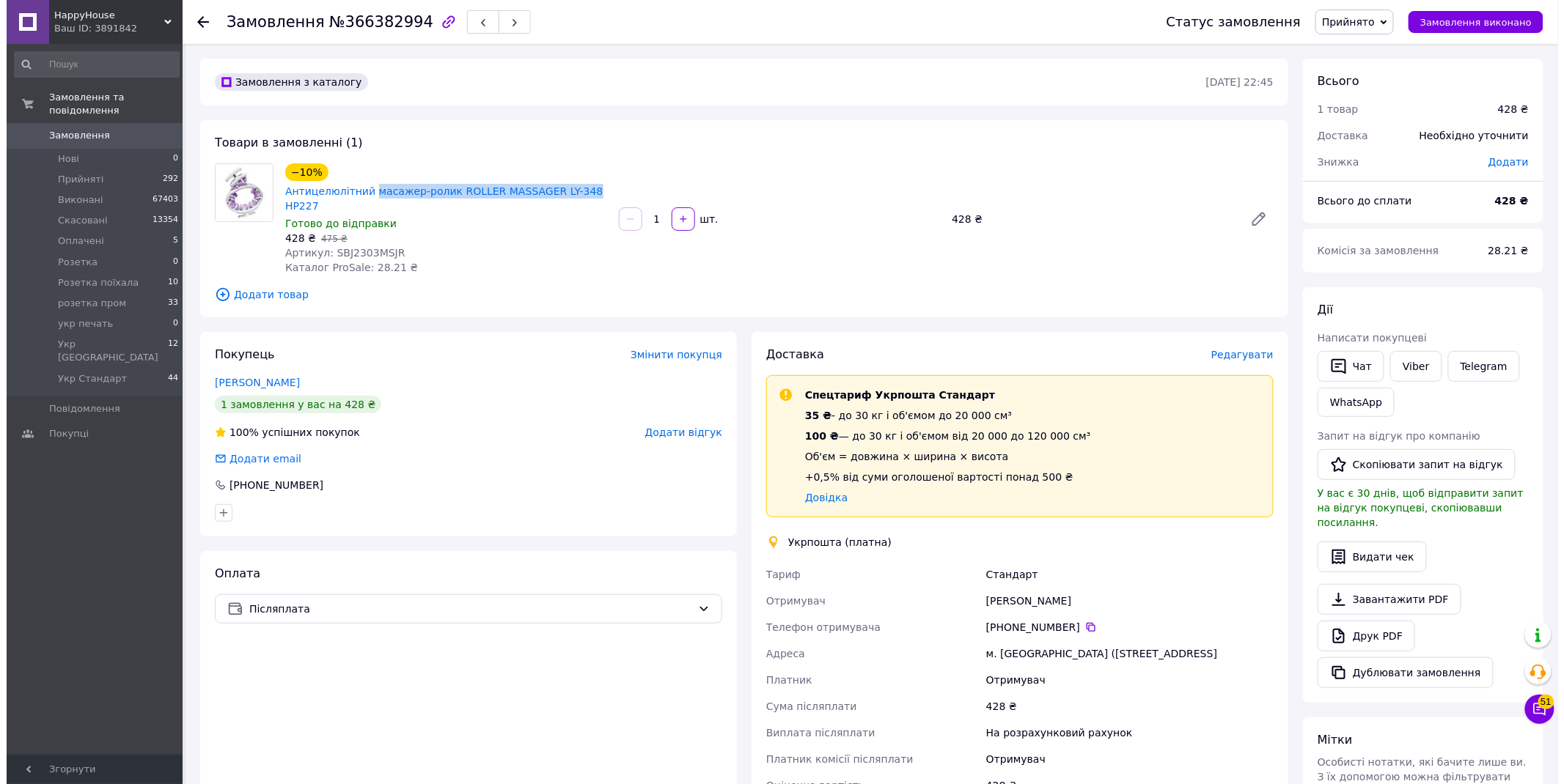
scroll to position [163, 0]
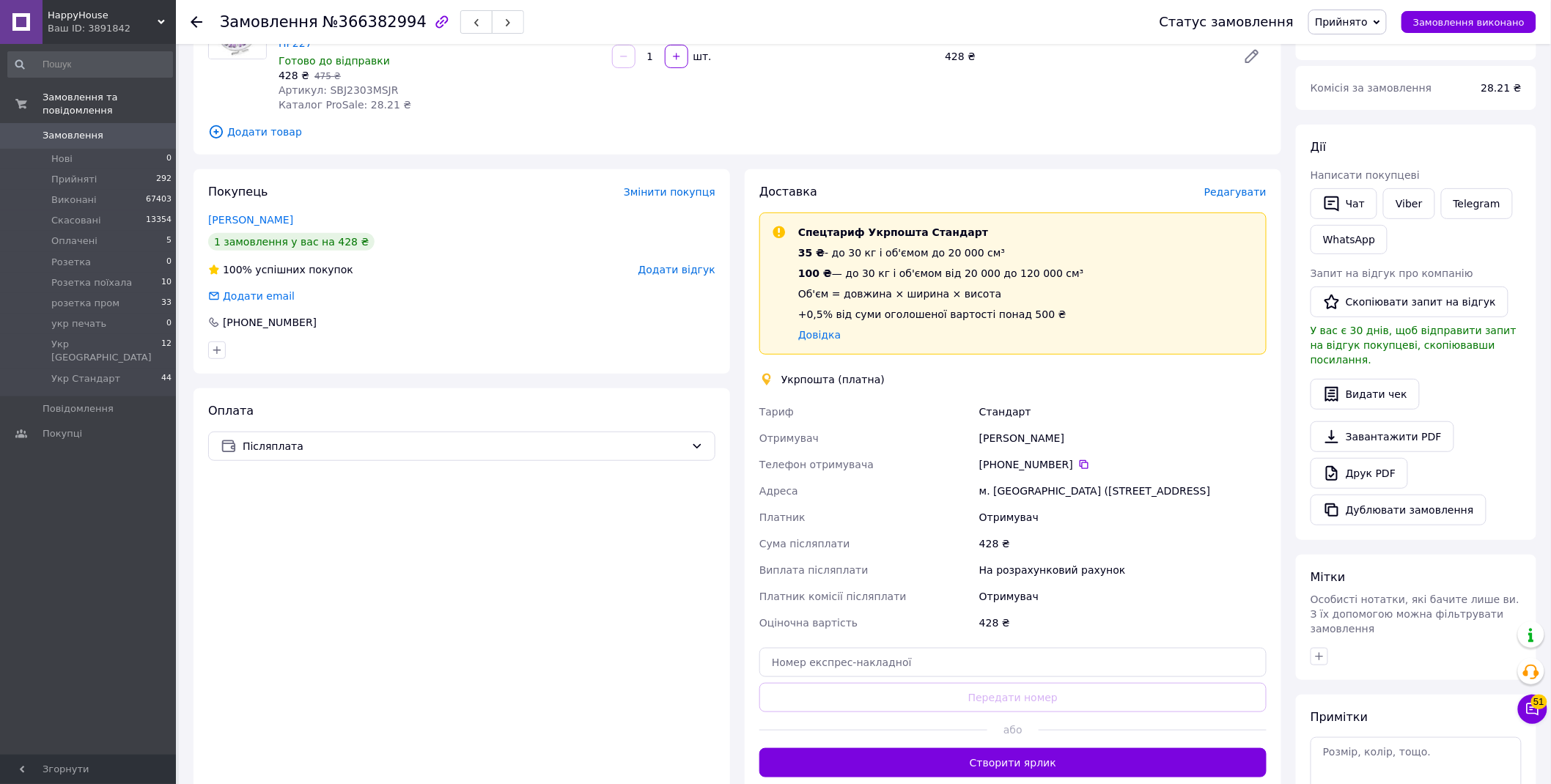
click at [1241, 186] on span "Редагувати" at bounding box center [1236, 192] width 63 height 12
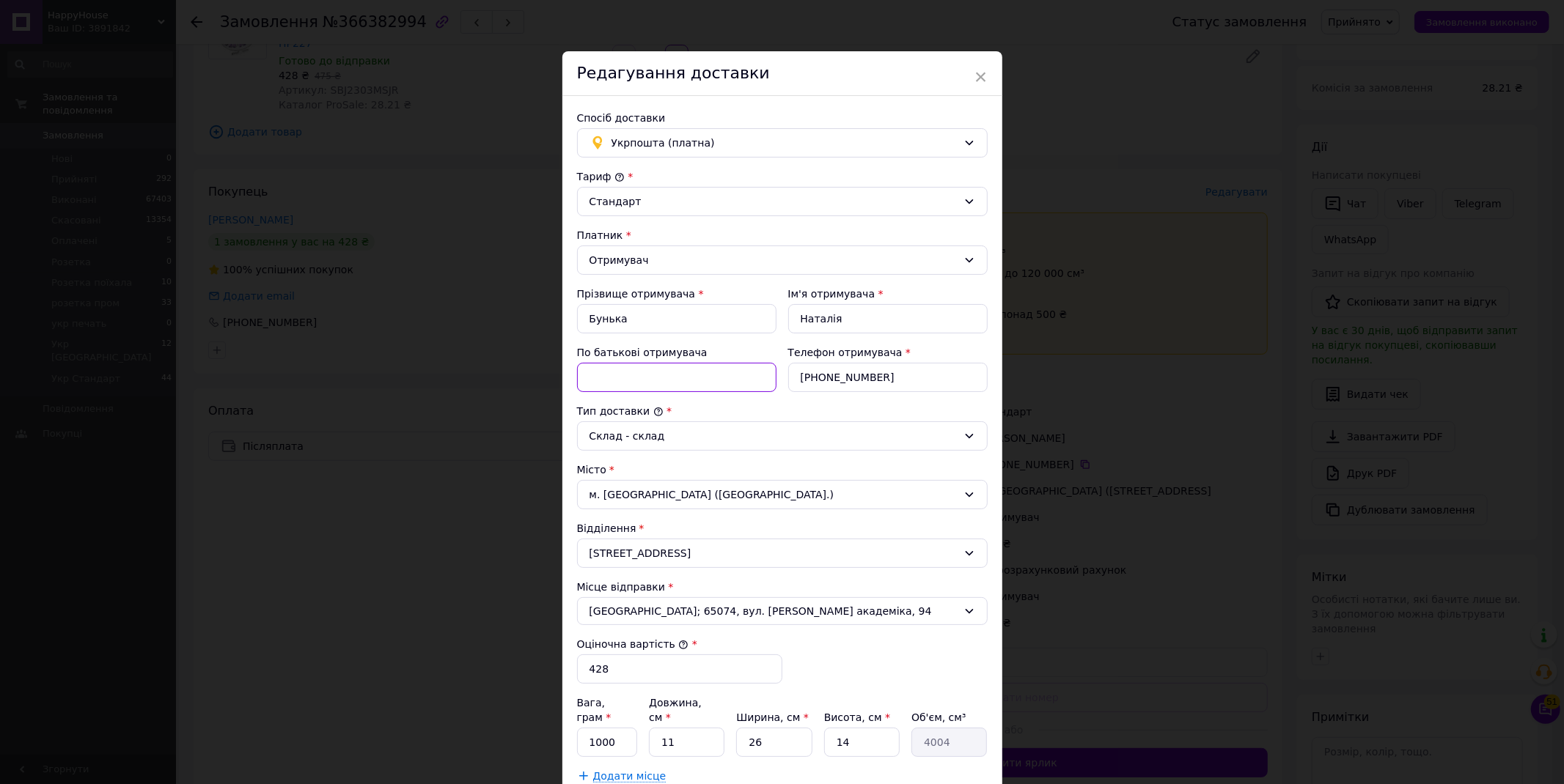
click at [650, 377] on input "По батькові отримувача" at bounding box center [676, 377] width 200 height 29
paste input "масажер-ролик ROLLER MASSAGER LY-348"
drag, startPoint x: 602, startPoint y: 379, endPoint x: 637, endPoint y: 378, distance: 35.0
click at [637, 378] on input "масажер-ролик ROLLER MASSAGER LY-348" at bounding box center [676, 377] width 200 height 29
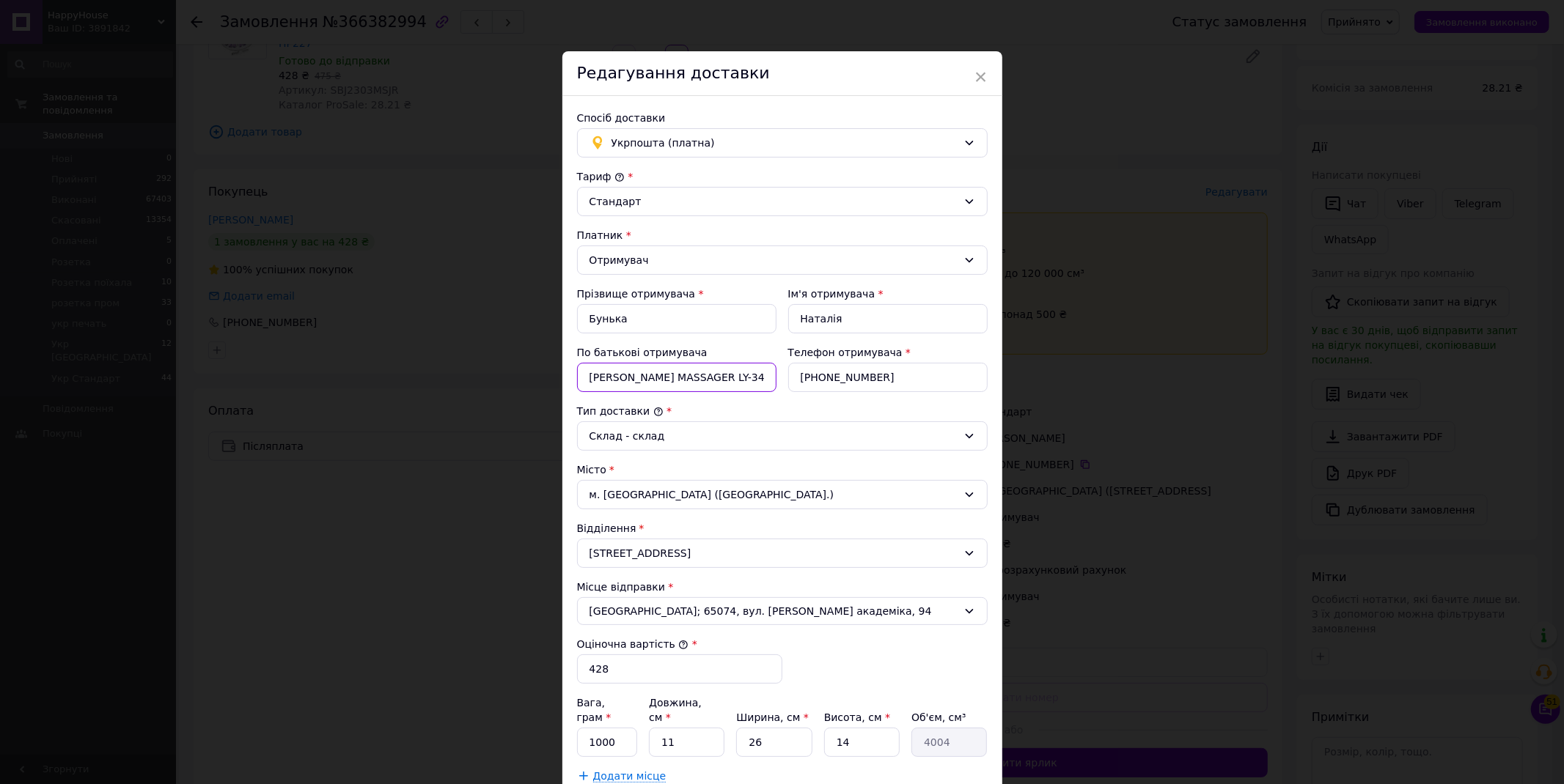
scroll to position [163, 0]
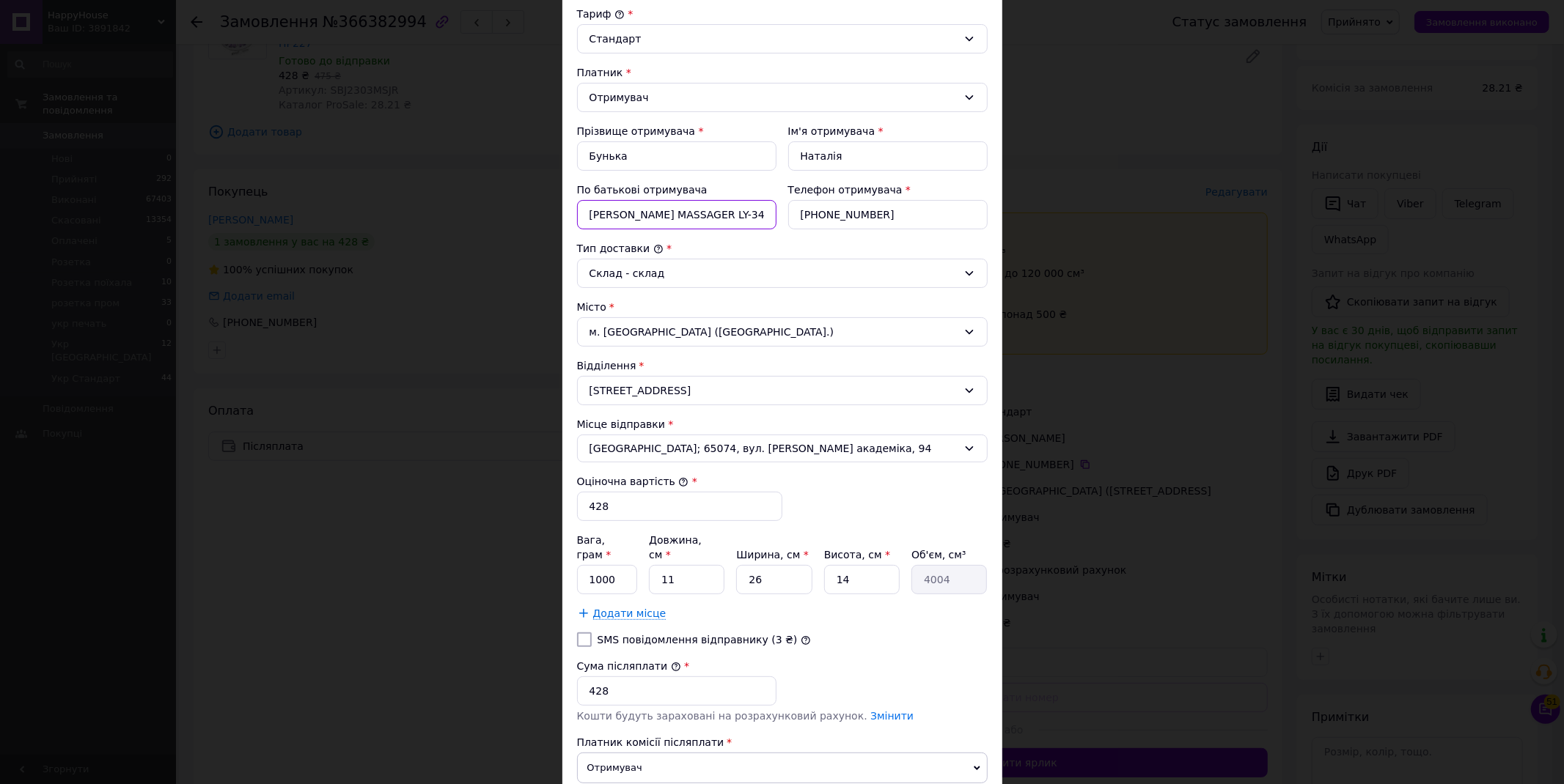
type input "масажер ROLLER MASSAGER LY-348"
click at [598, 566] on input "1000" at bounding box center [607, 580] width 61 height 29
type input "1500"
drag, startPoint x: 687, startPoint y: 570, endPoint x: 657, endPoint y: 570, distance: 30.0
click at [657, 570] on input "11" at bounding box center [686, 580] width 75 height 29
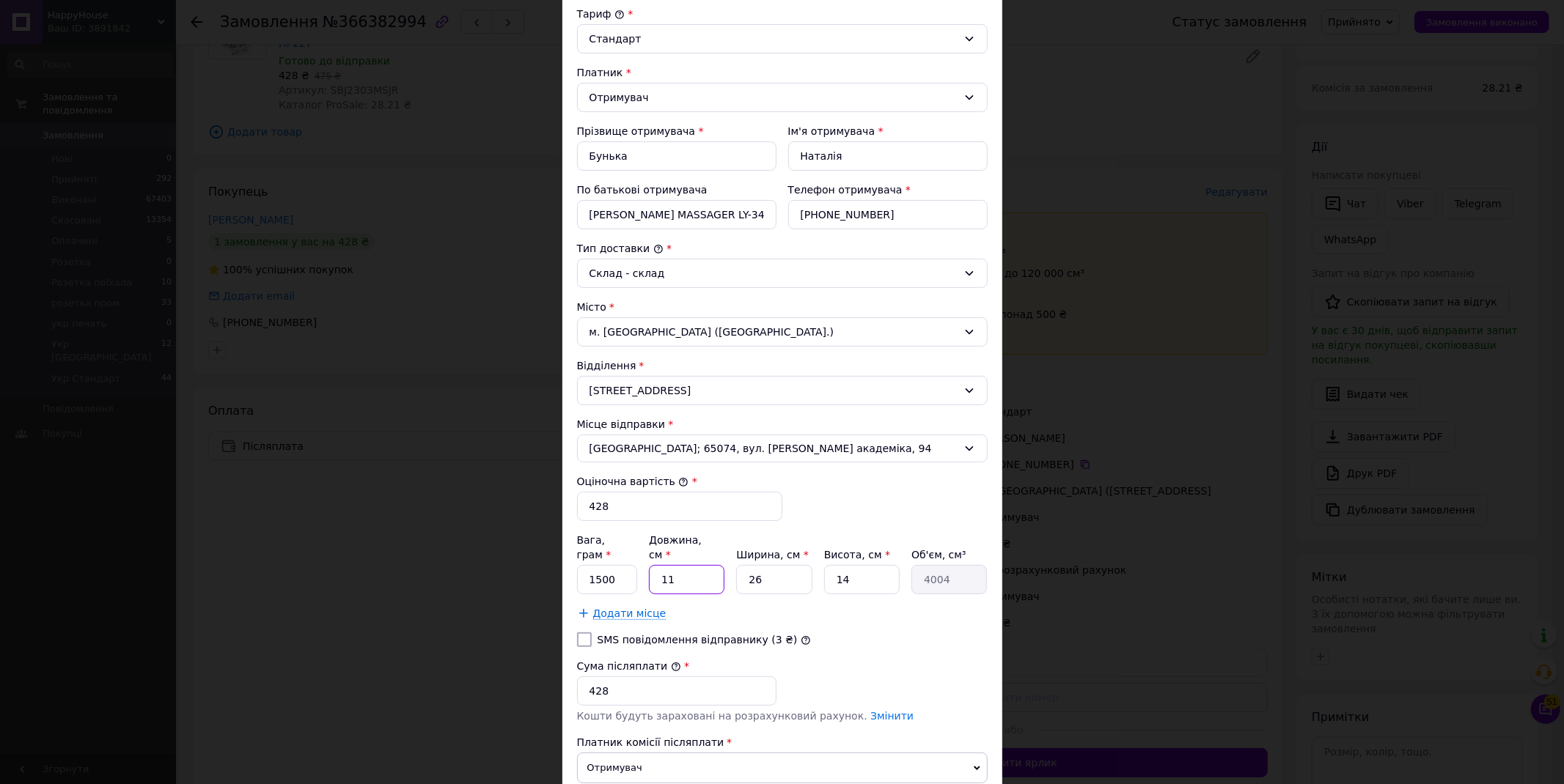
type input "4"
type input "1456"
type input "40"
type input "14560"
type input "40"
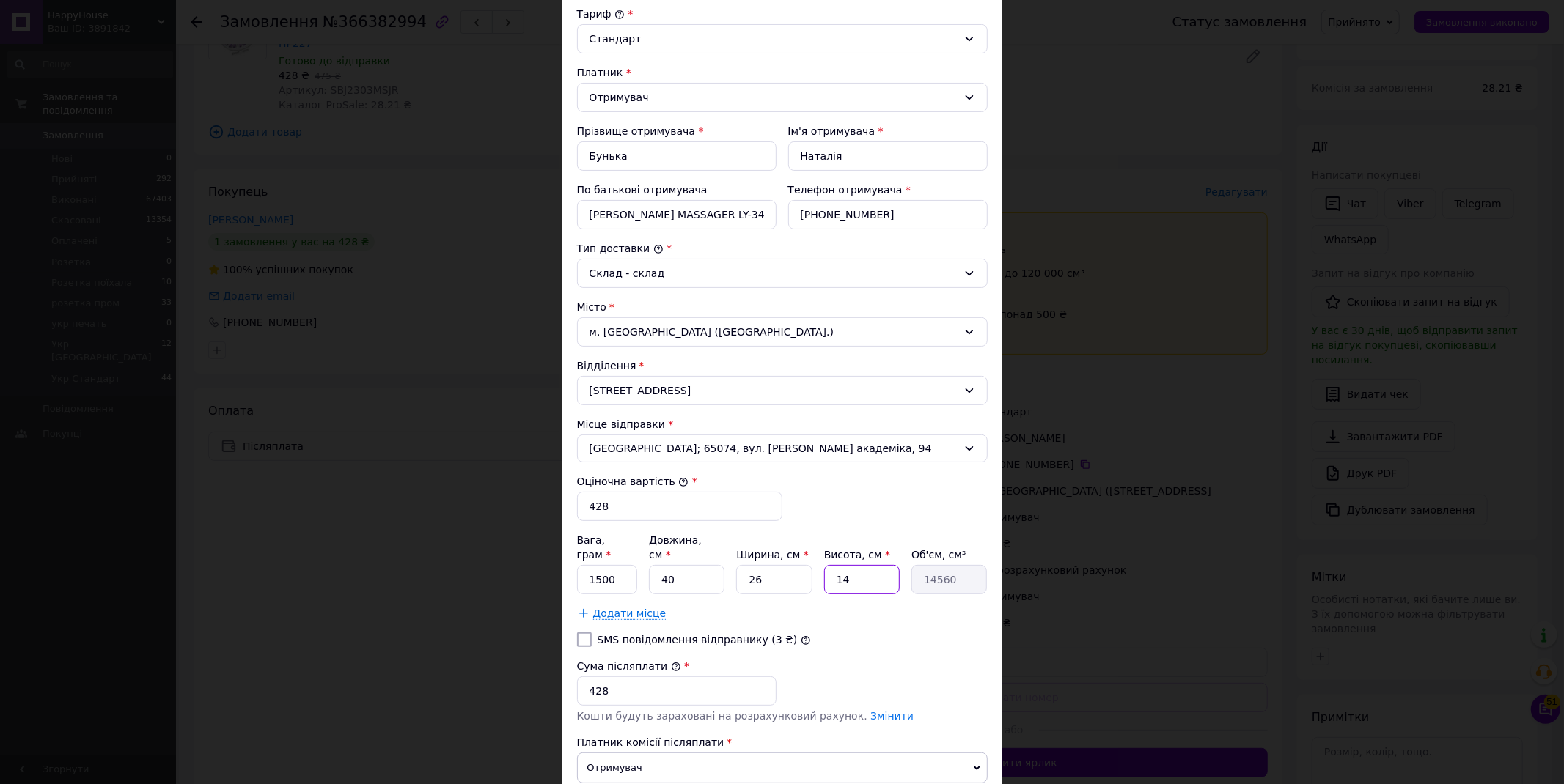
drag, startPoint x: 856, startPoint y: 561, endPoint x: 826, endPoint y: 566, distance: 30.4
click at [826, 566] on input "14" at bounding box center [862, 580] width 75 height 29
type input "1"
type input "1040"
type input "10"
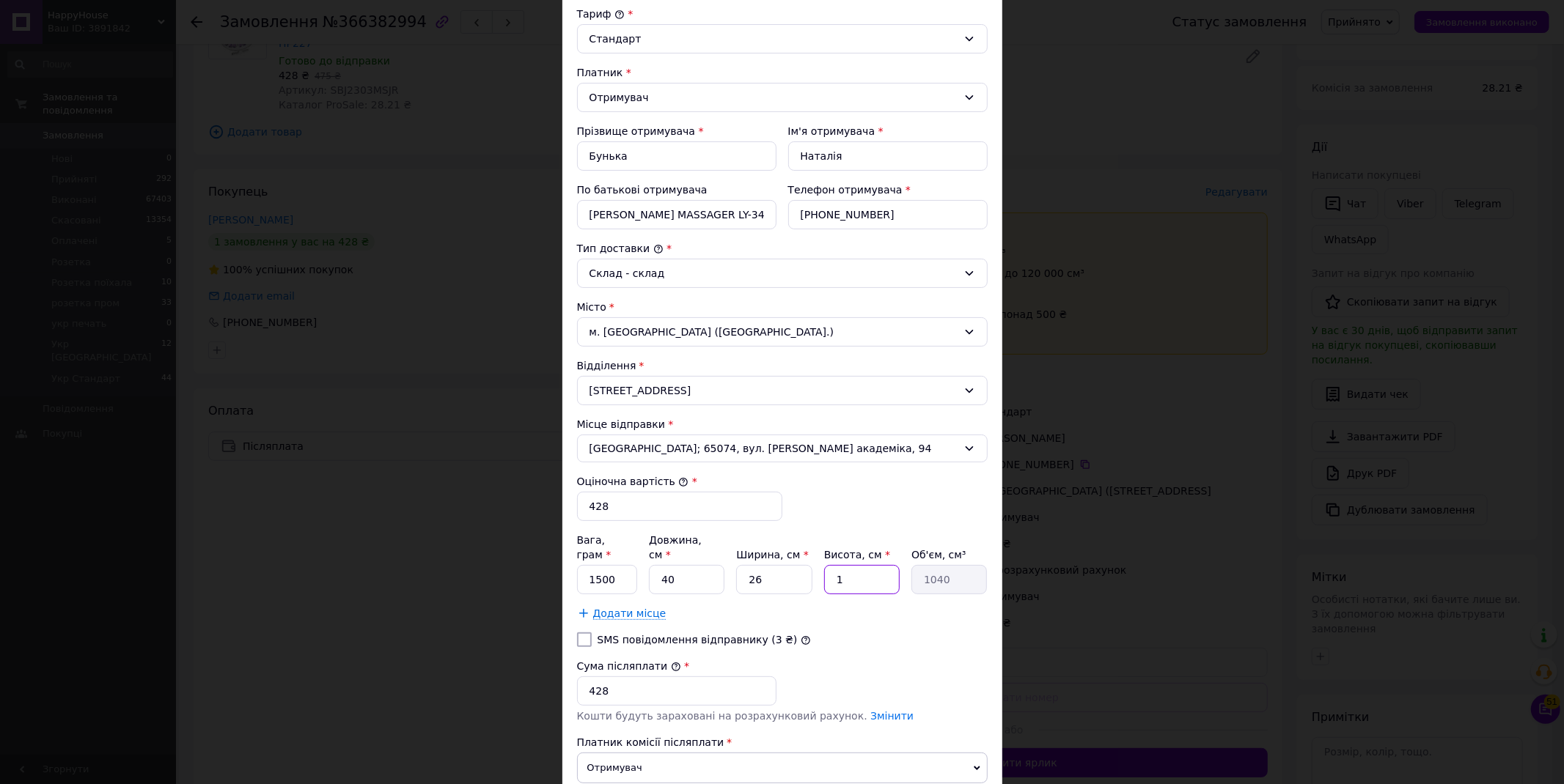
type input "10400"
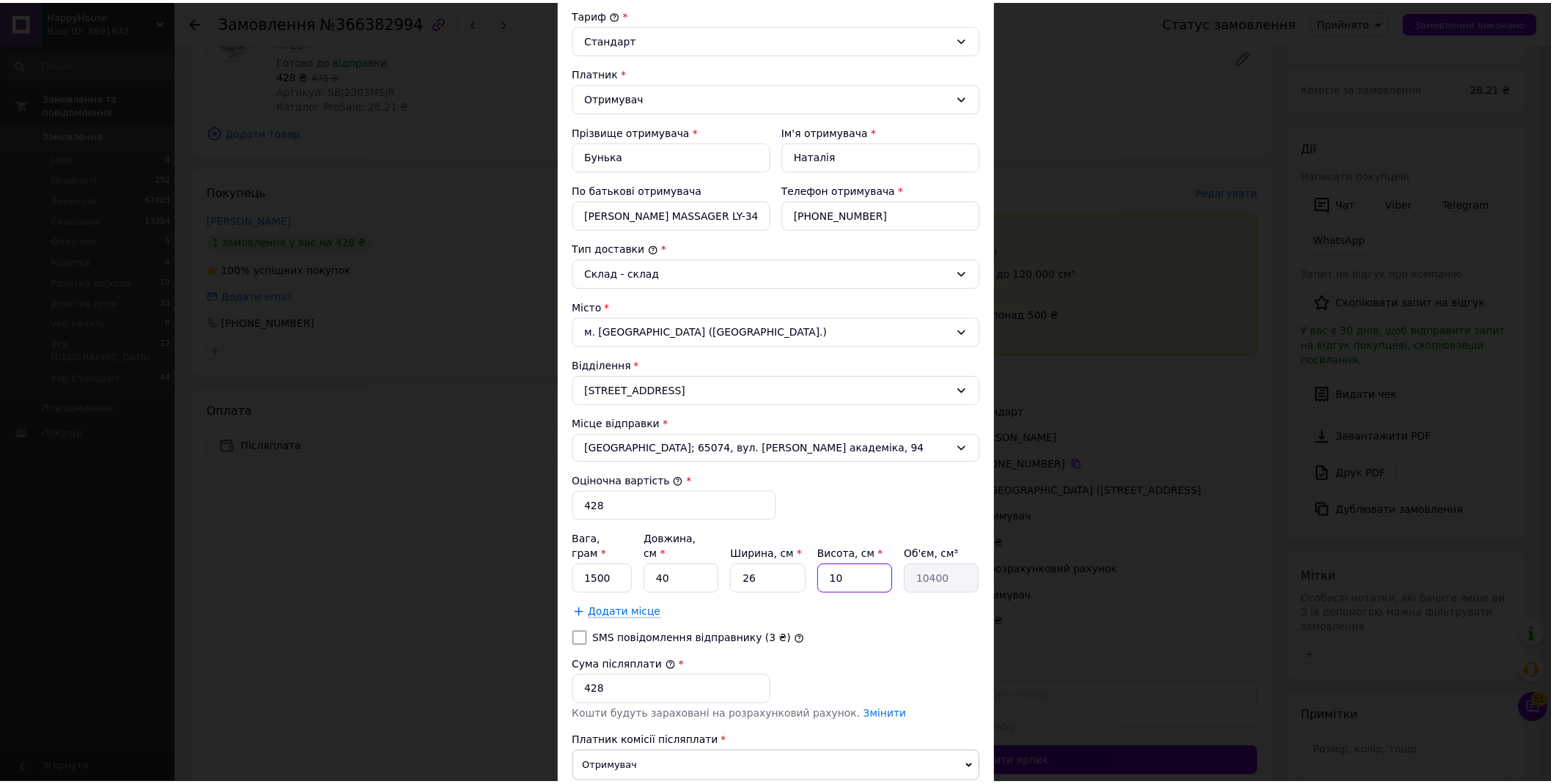
scroll to position [272, 0]
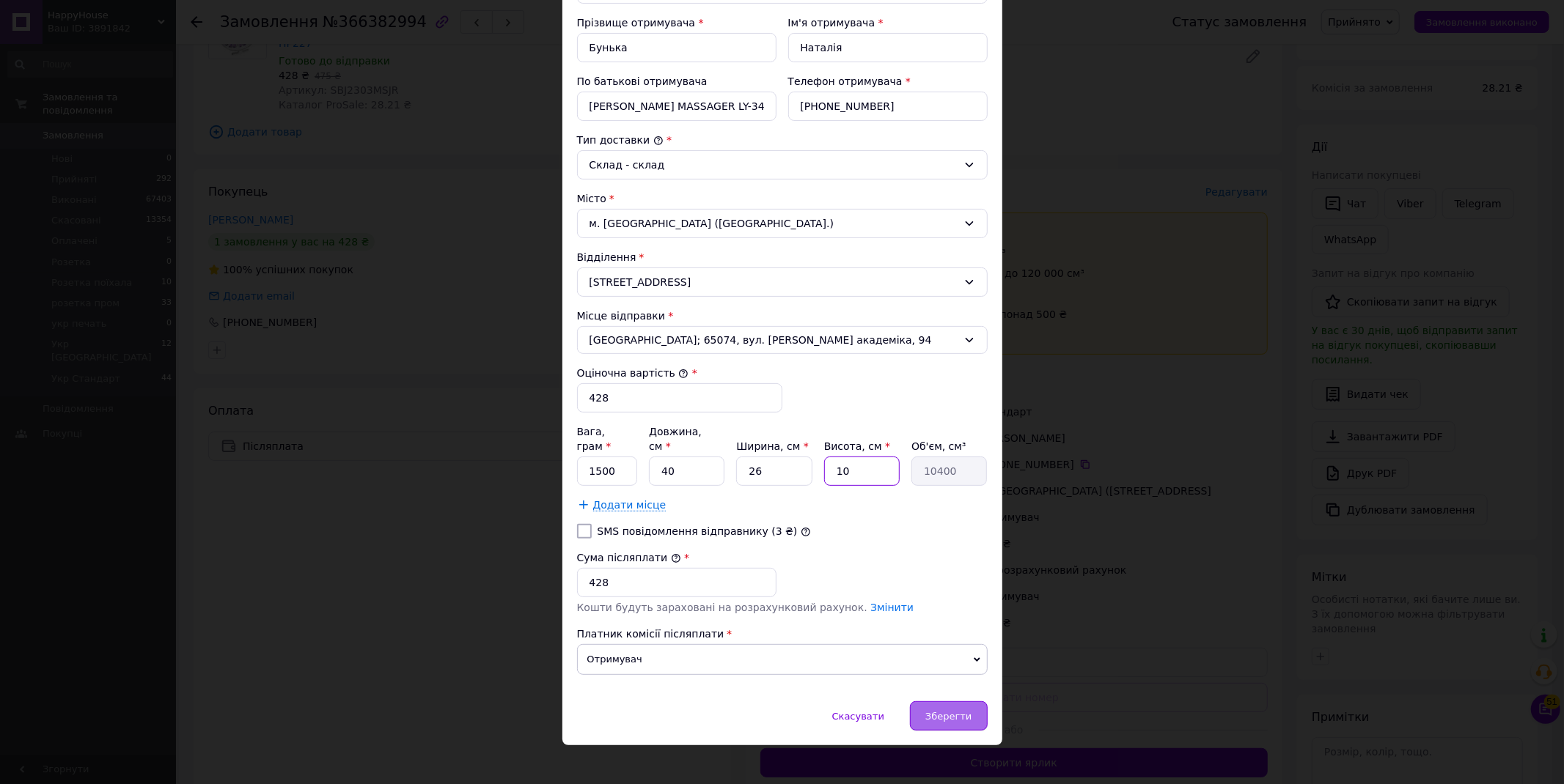
type input "10"
click at [955, 711] on span "Зберегти" at bounding box center [949, 716] width 46 height 11
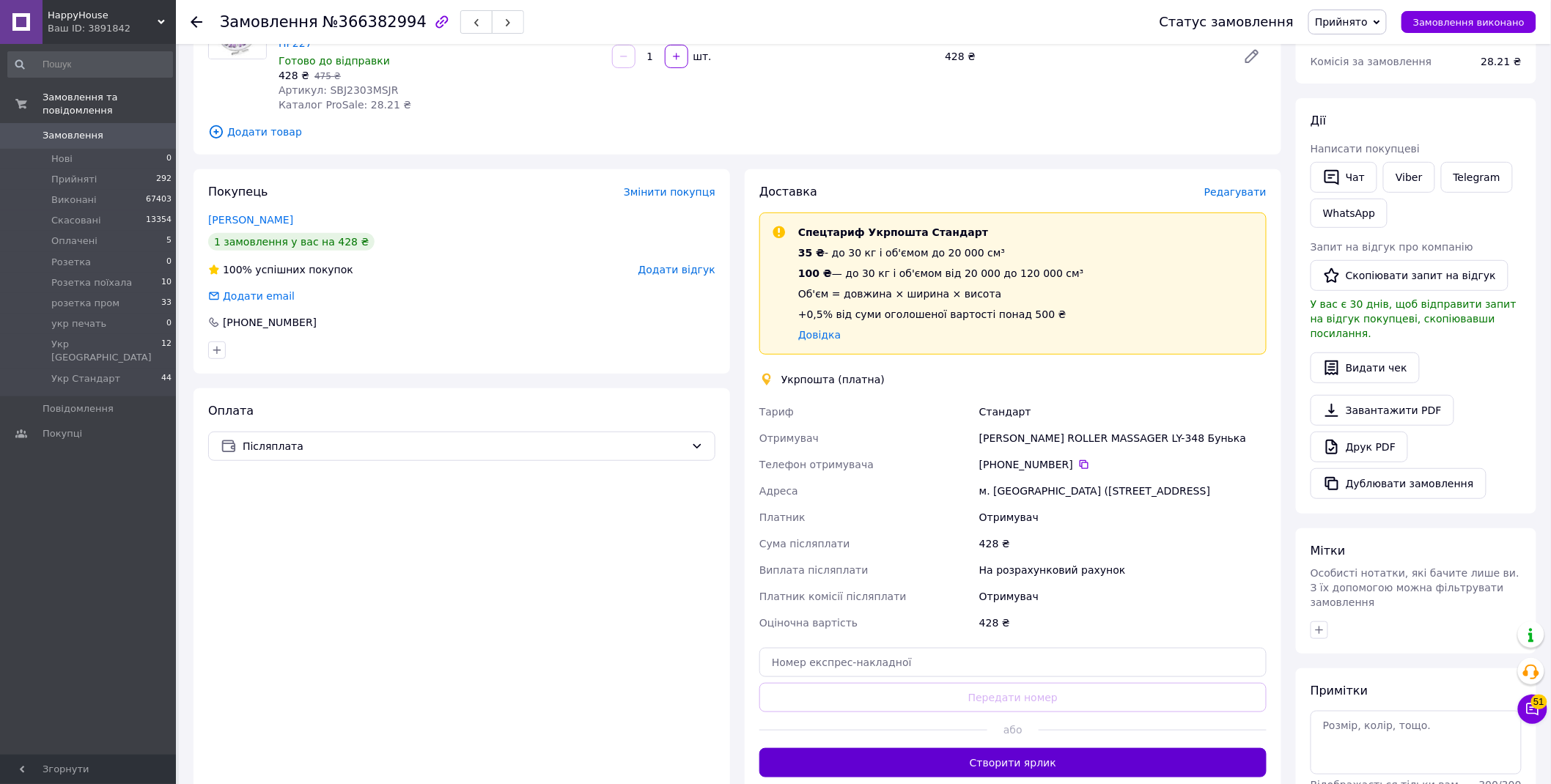
click at [990, 759] on button "Створити ярлик" at bounding box center [1013, 763] width 507 height 29
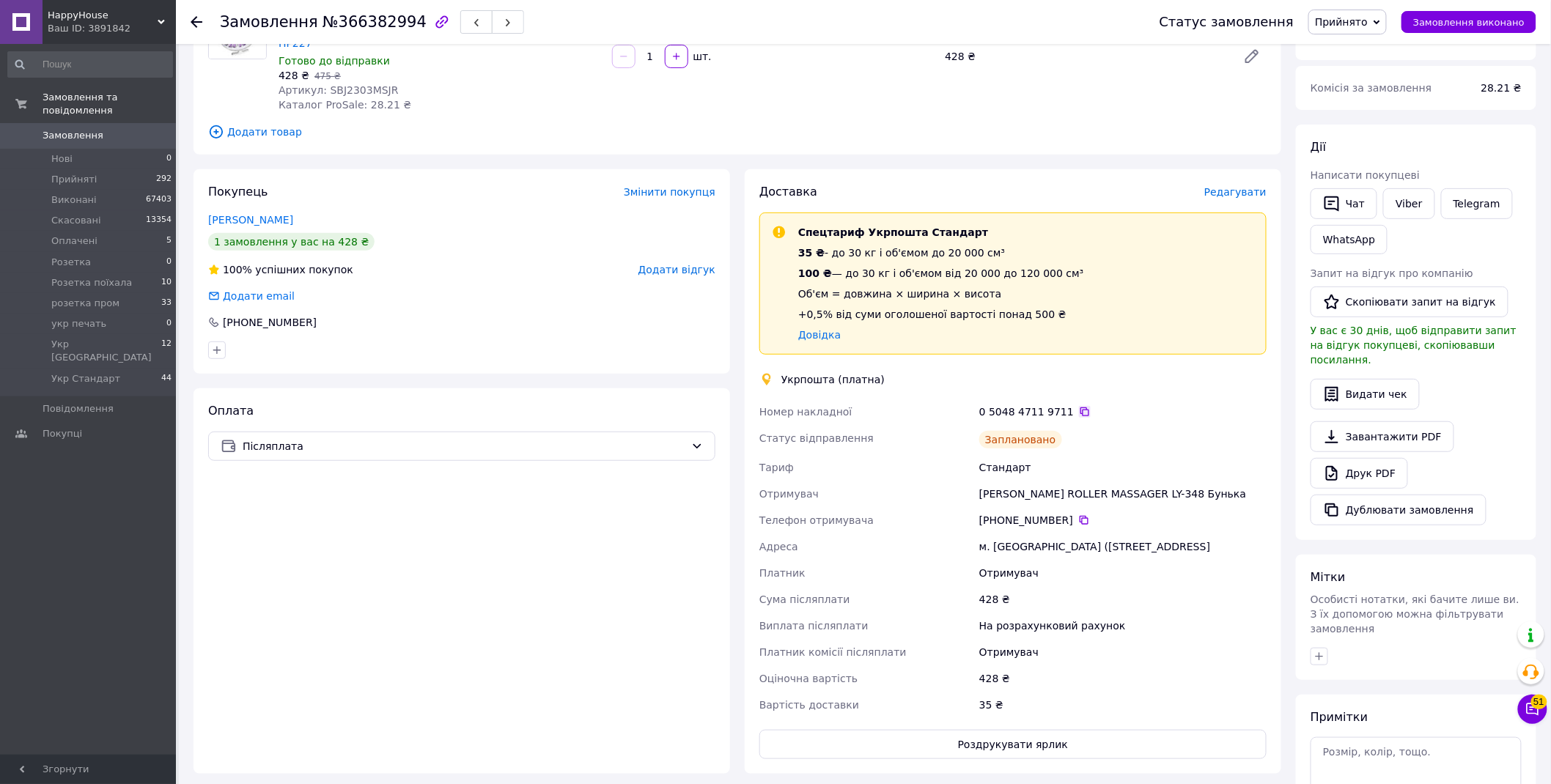
click at [1079, 406] on icon at bounding box center [1085, 412] width 12 height 12
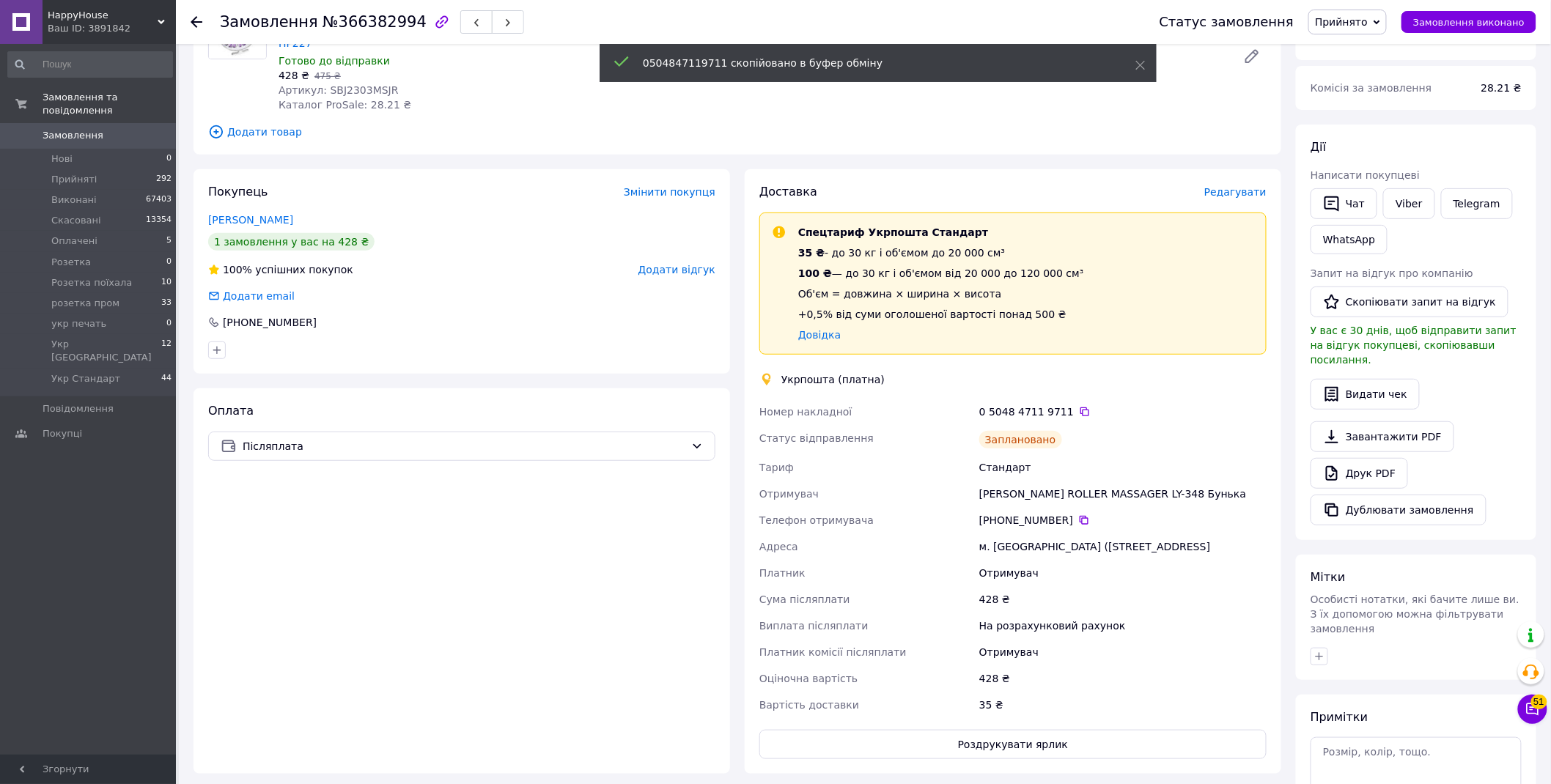
click at [1368, 20] on span "Прийнято" at bounding box center [1342, 22] width 53 height 12
click at [1381, 170] on li "Укр Стандарт" at bounding box center [1377, 167] width 135 height 22
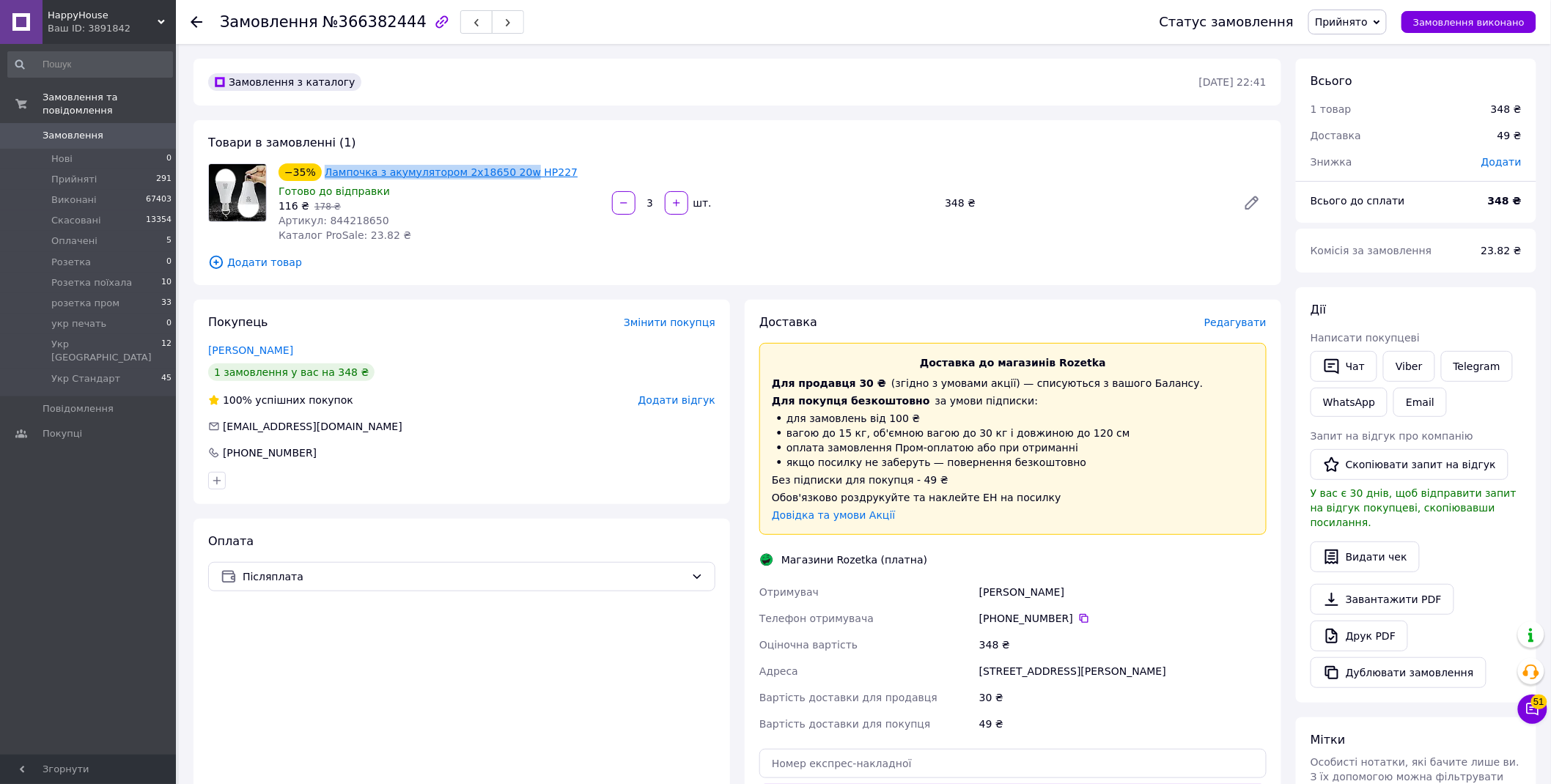
drag, startPoint x: 320, startPoint y: 159, endPoint x: 504, endPoint y: 178, distance: 185.0
click at [504, 178] on div "Товари в замовленні (1) −35% Лампочка з акумулятором 2x18650 20w HP227 Готово д…" at bounding box center [738, 202] width 1088 height 165
copy link "Лампочка з акумулятором 2x18650 20w"
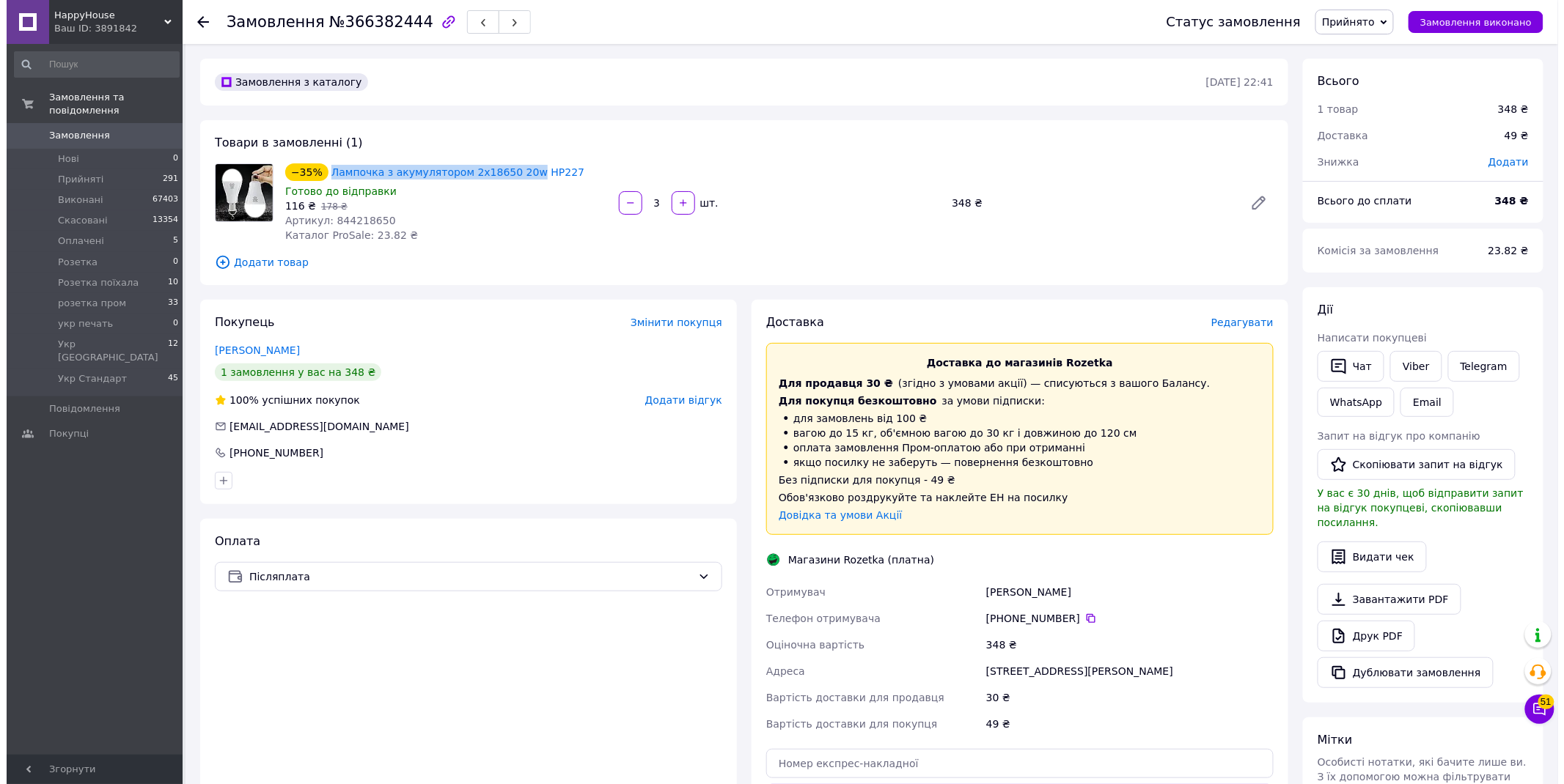
scroll to position [81, 0]
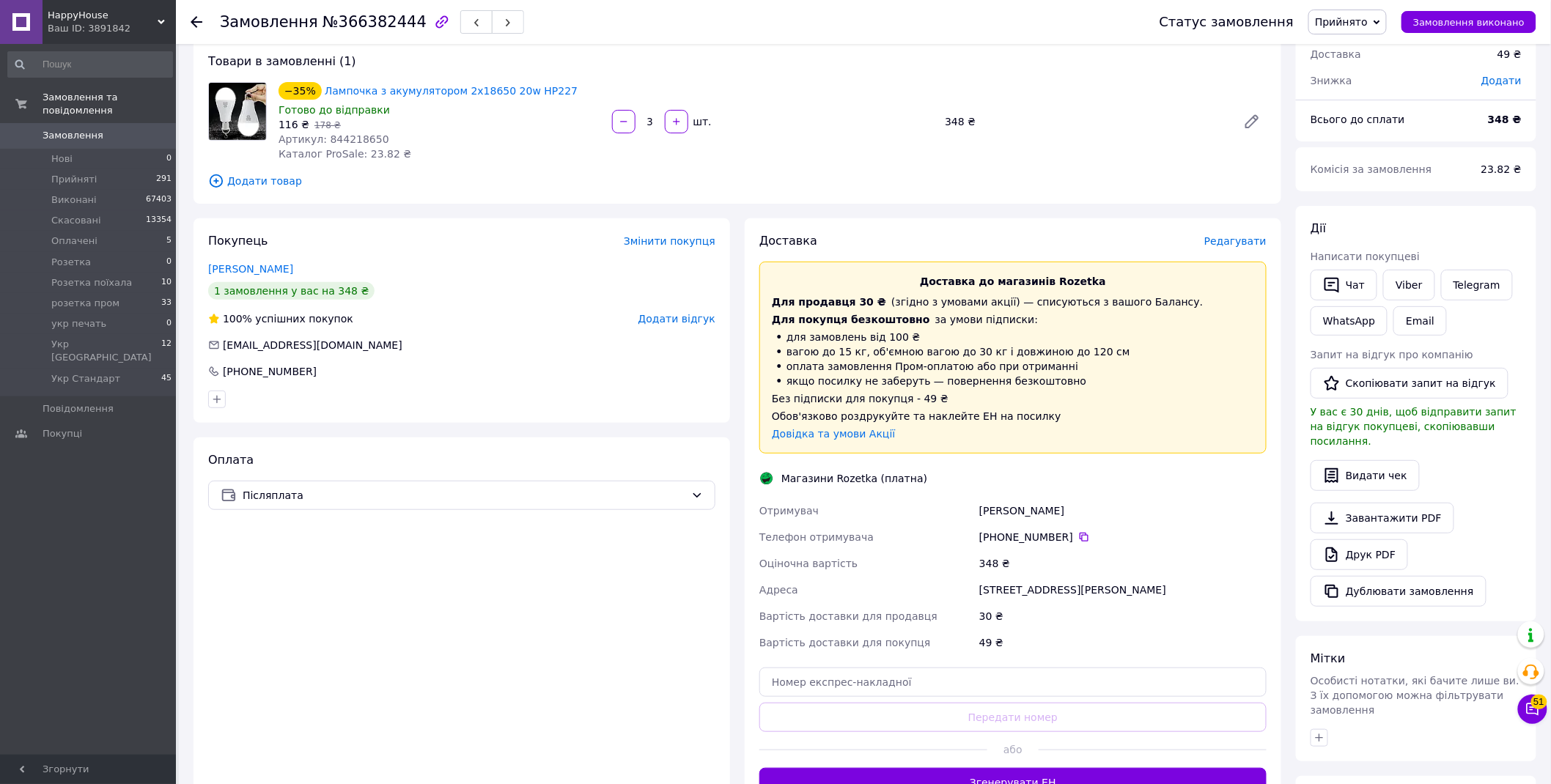
click at [1241, 245] on span "Редагувати" at bounding box center [1236, 242] width 63 height 12
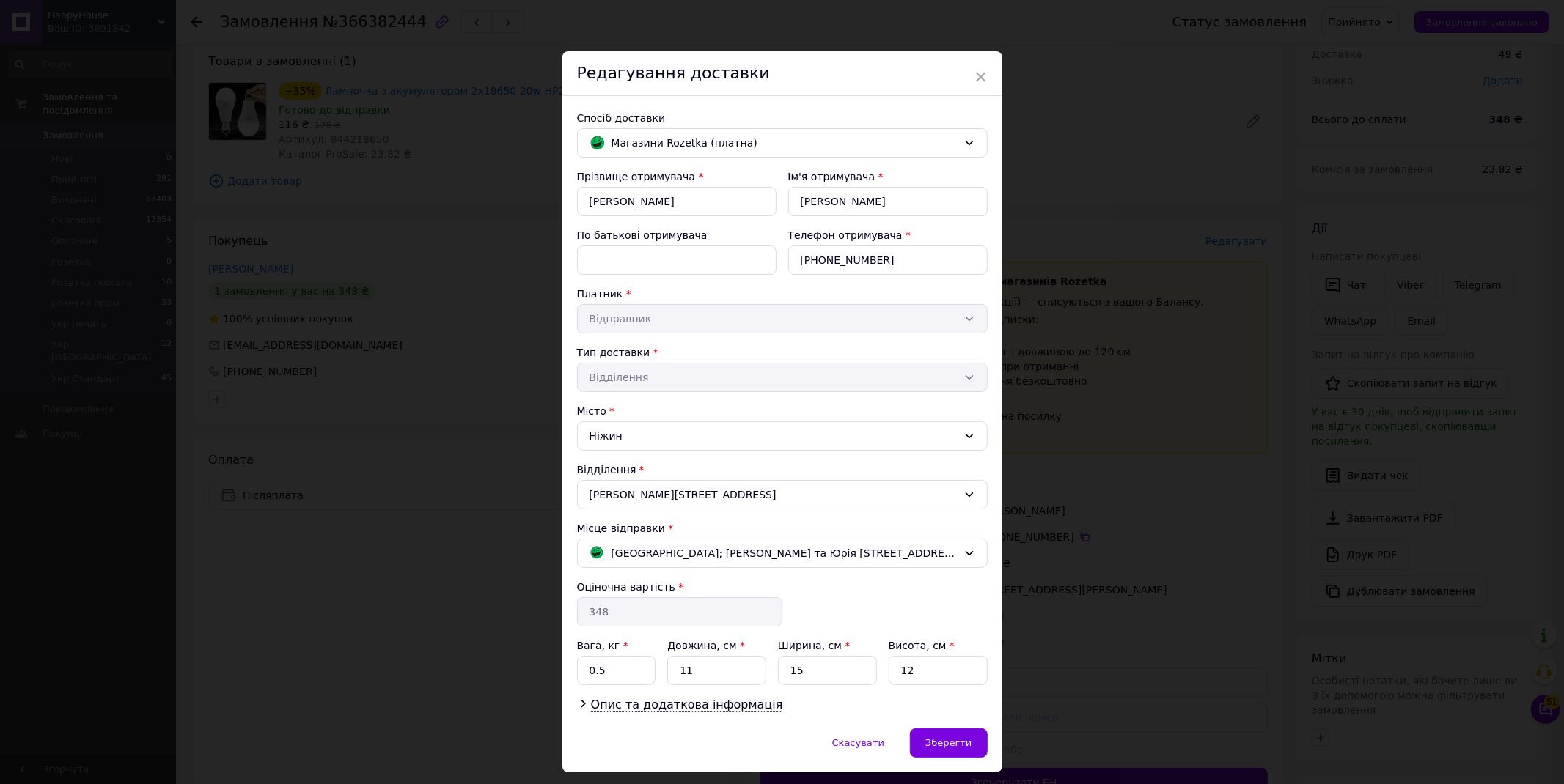
scroll to position [40, 0]
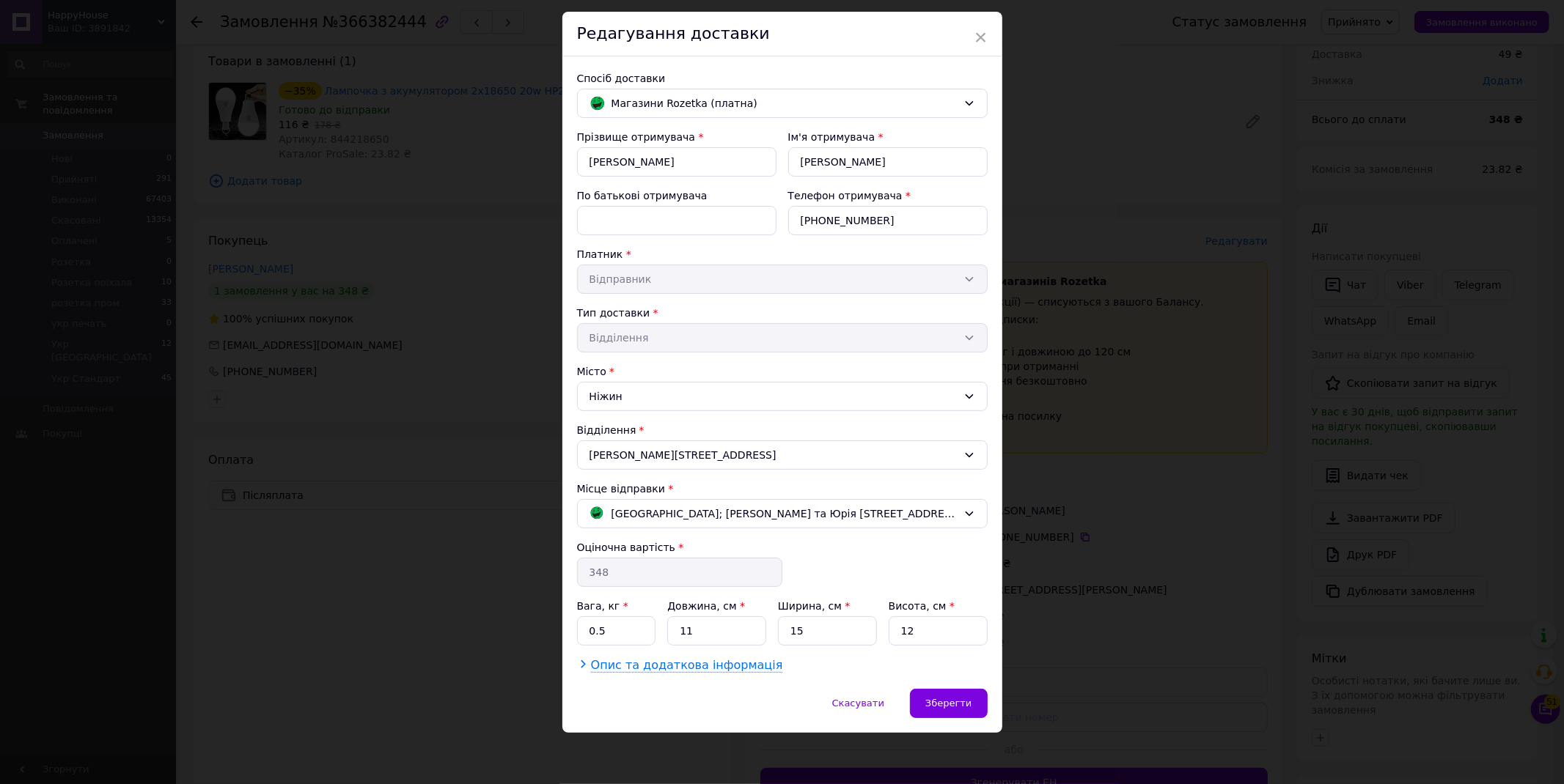
click at [714, 667] on span "Опис та додаткова інформація" at bounding box center [687, 665] width 192 height 15
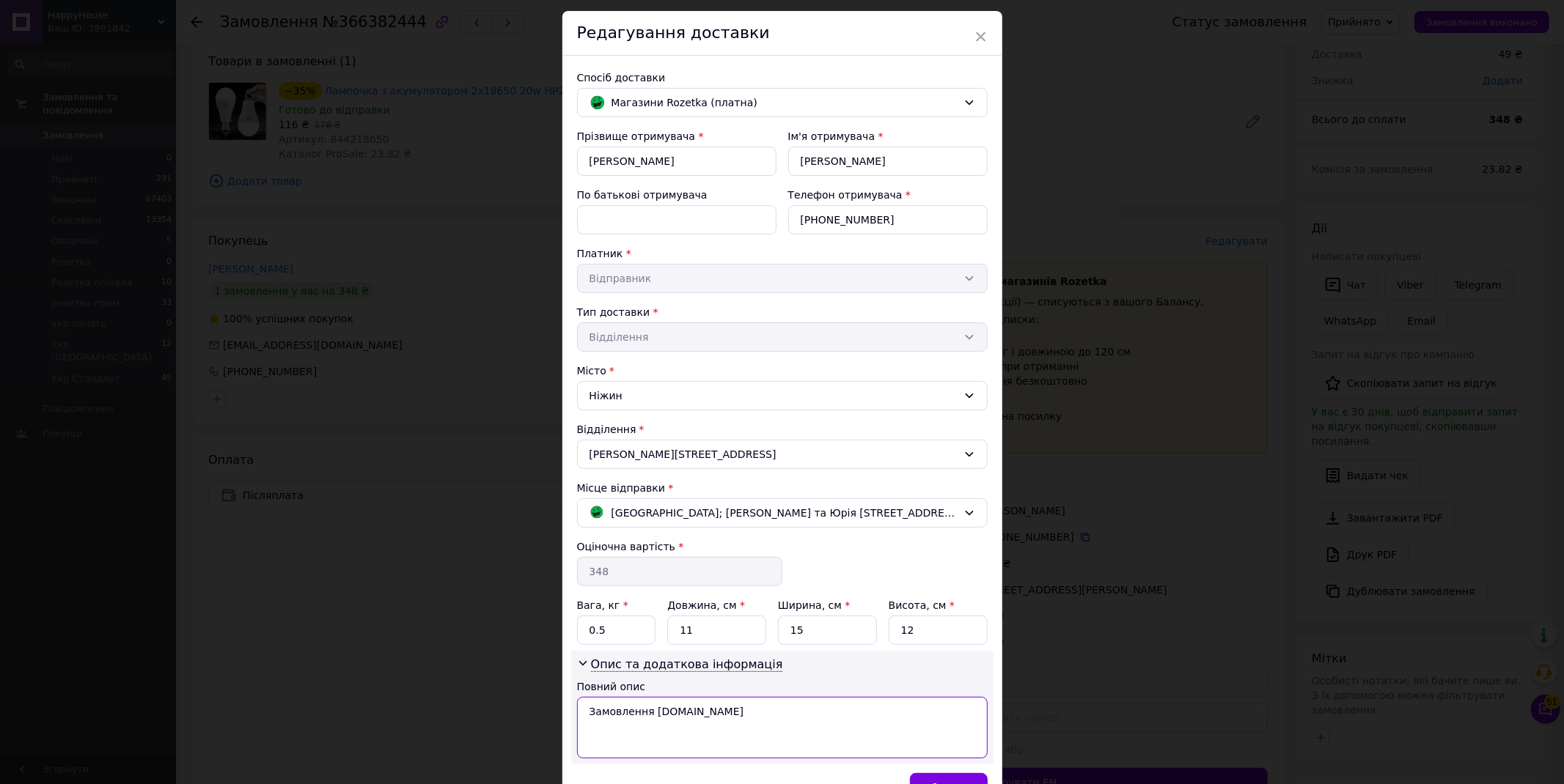
click at [619, 715] on textarea "Замовлення Prom.ua" at bounding box center [782, 728] width 410 height 62
paste textarea "ампочка з акумулятором 2x18650 20w"
click at [588, 711] on textarea "Лампочка з акумулятором 2x18650 20w" at bounding box center [782, 728] width 410 height 62
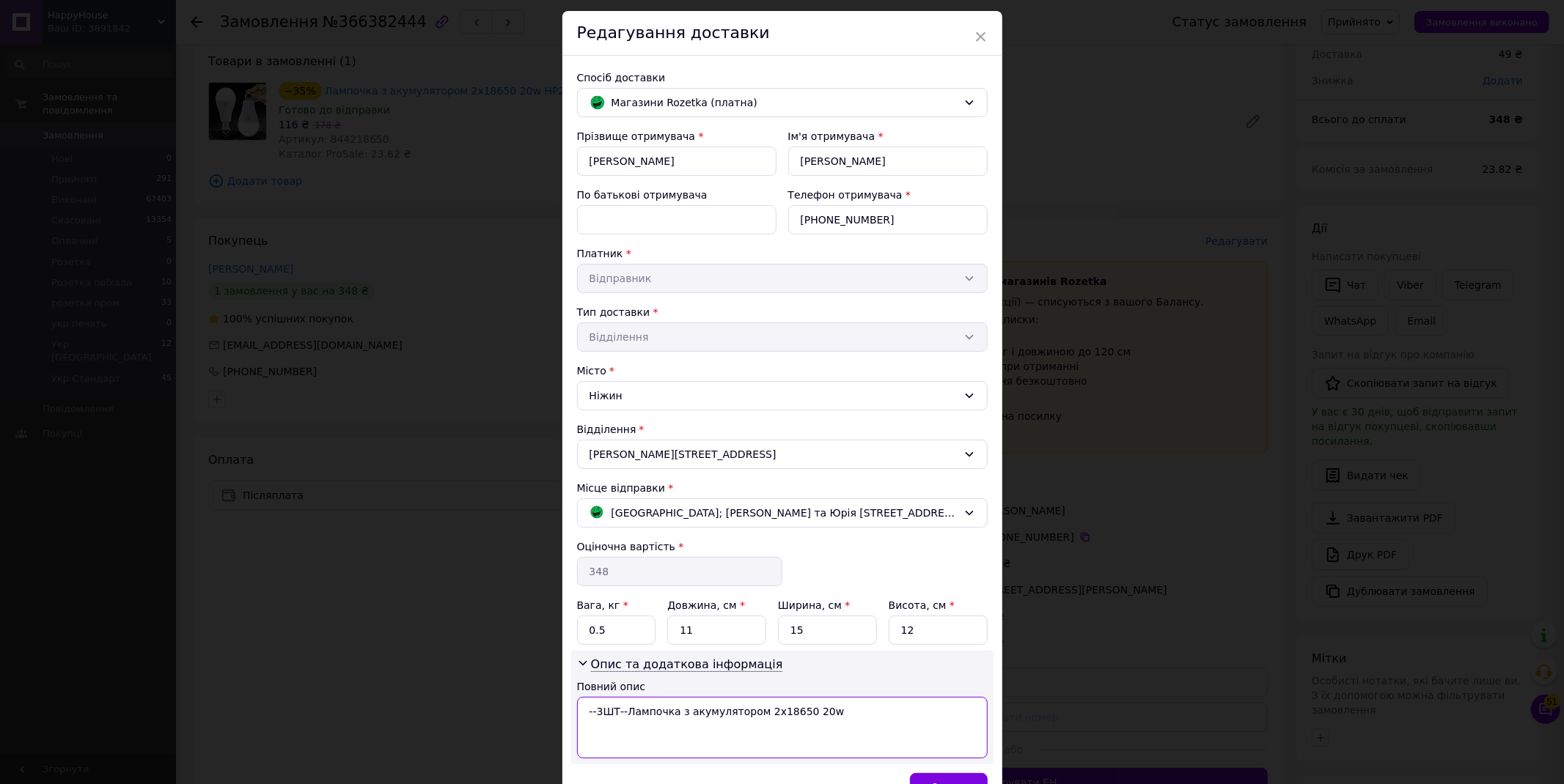
drag, startPoint x: 674, startPoint y: 713, endPoint x: 753, endPoint y: 721, distance: 79.4
click at [753, 721] on textarea "--3ШТ--Лампочка з акумулятором 2x18650 20w" at bounding box center [782, 728] width 410 height 62
click at [748, 713] on textarea "--3ШТ--Лампочка 2x18650 20w" at bounding box center [782, 728] width 410 height 62
click at [786, 719] on textarea "--3ШТ--Лампочка 2x18650 20w з гачком--ШТ--" at bounding box center [782, 728] width 410 height 62
type textarea "--3ШТ--Лампочка 2x18650 20w з гачком--3ШТ--"
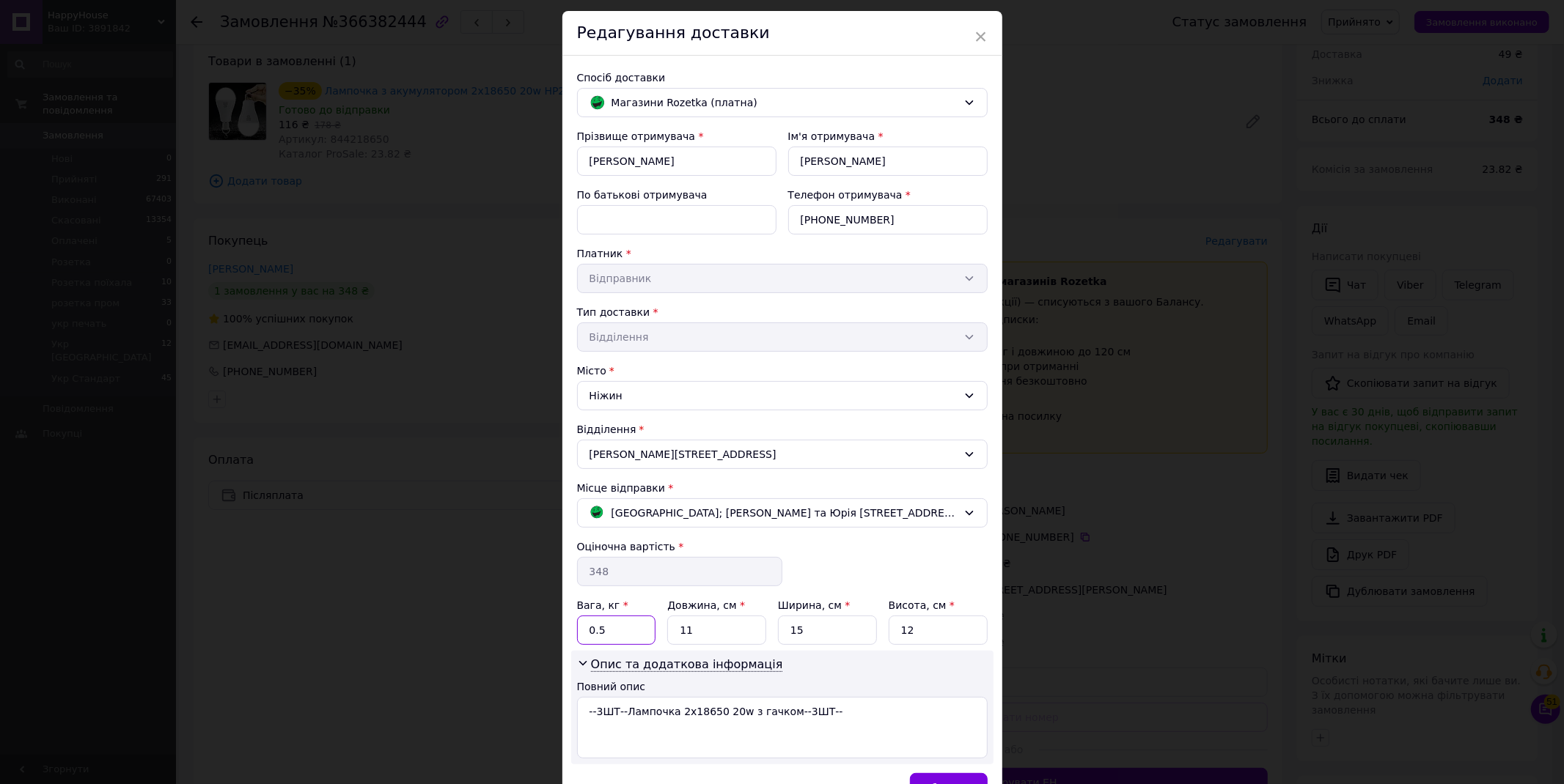
drag, startPoint x: 608, startPoint y: 632, endPoint x: 574, endPoint y: 631, distance: 34.0
click at [577, 631] on input "0.5" at bounding box center [616, 631] width 79 height 29
type input "1"
drag, startPoint x: 680, startPoint y: 631, endPoint x: 656, endPoint y: 631, distance: 24.0
click at [656, 631] on div "Вага, кг * 1 Довжина, см * 11 Ширина, см * 15 Висота, см * 12" at bounding box center [782, 621] width 410 height 47
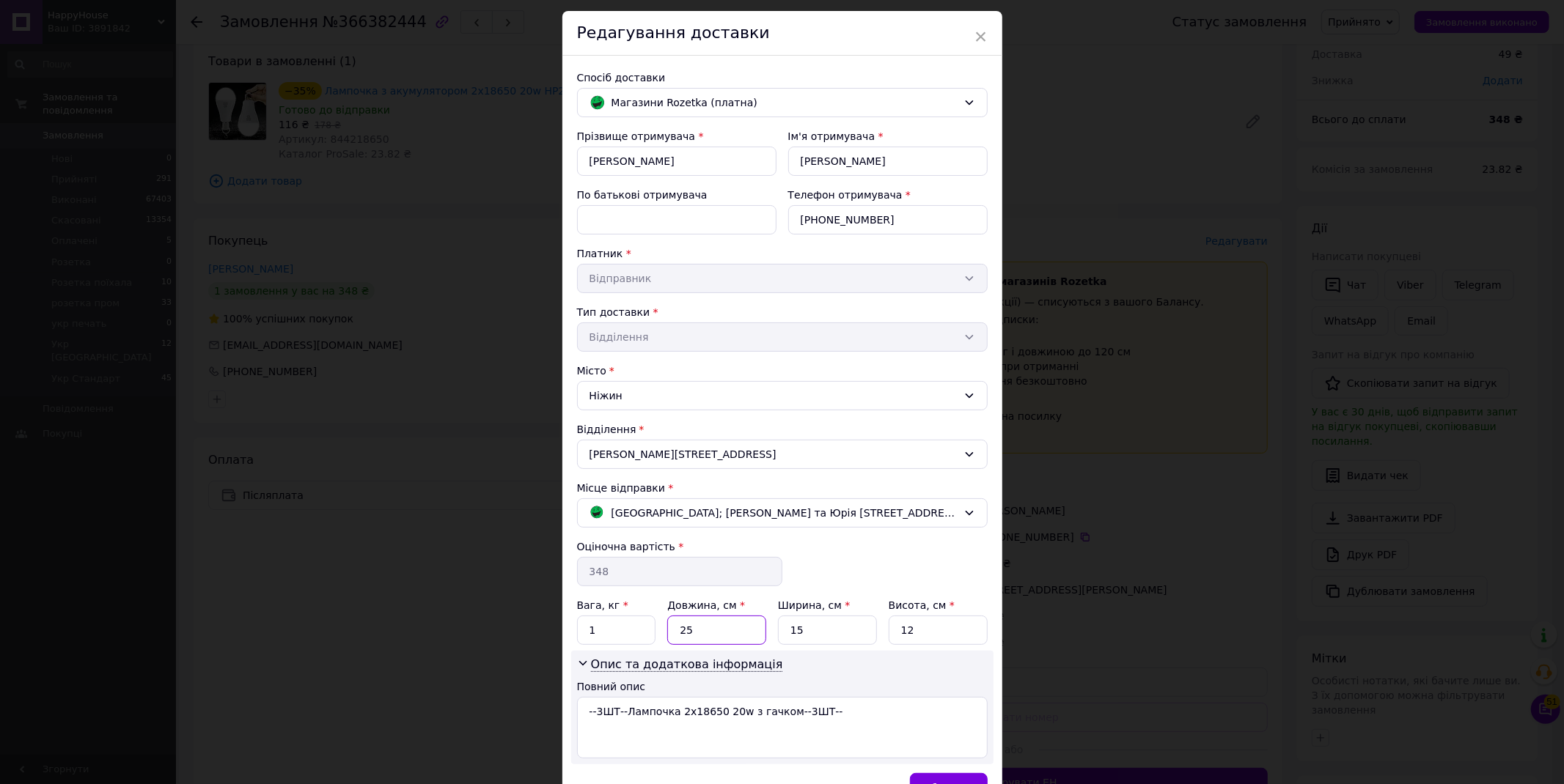
type input "25"
drag, startPoint x: 920, startPoint y: 637, endPoint x: 890, endPoint y: 639, distance: 30.1
click at [890, 639] on input "12" at bounding box center [938, 631] width 99 height 29
type input "13"
click at [916, 718] on textarea "--3ШТ--Лампочка 2x18650 20w з гачком--3ШТ--" at bounding box center [782, 728] width 410 height 62
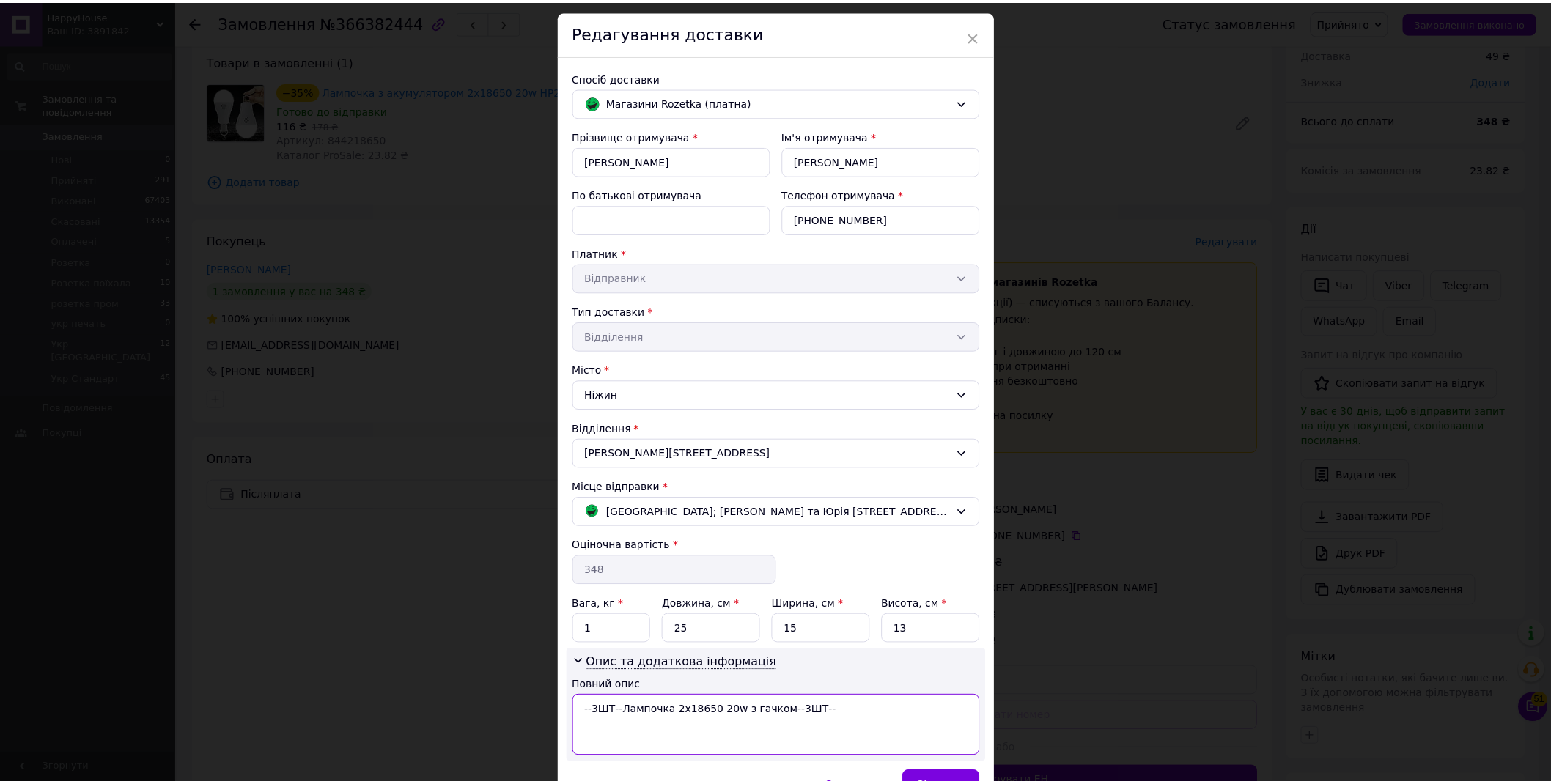
scroll to position [126, 0]
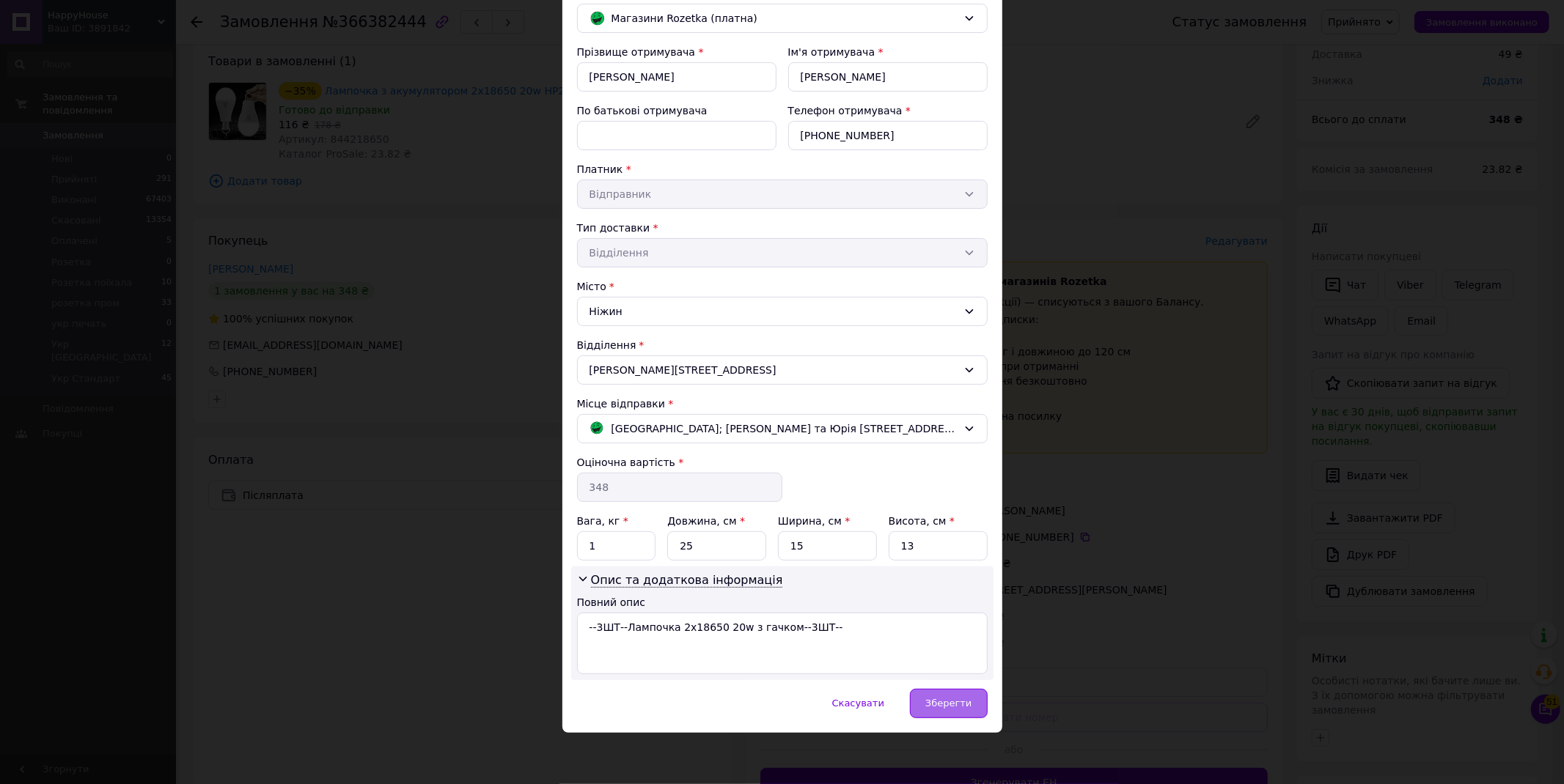
click at [955, 705] on span "Зберегти" at bounding box center [949, 703] width 46 height 11
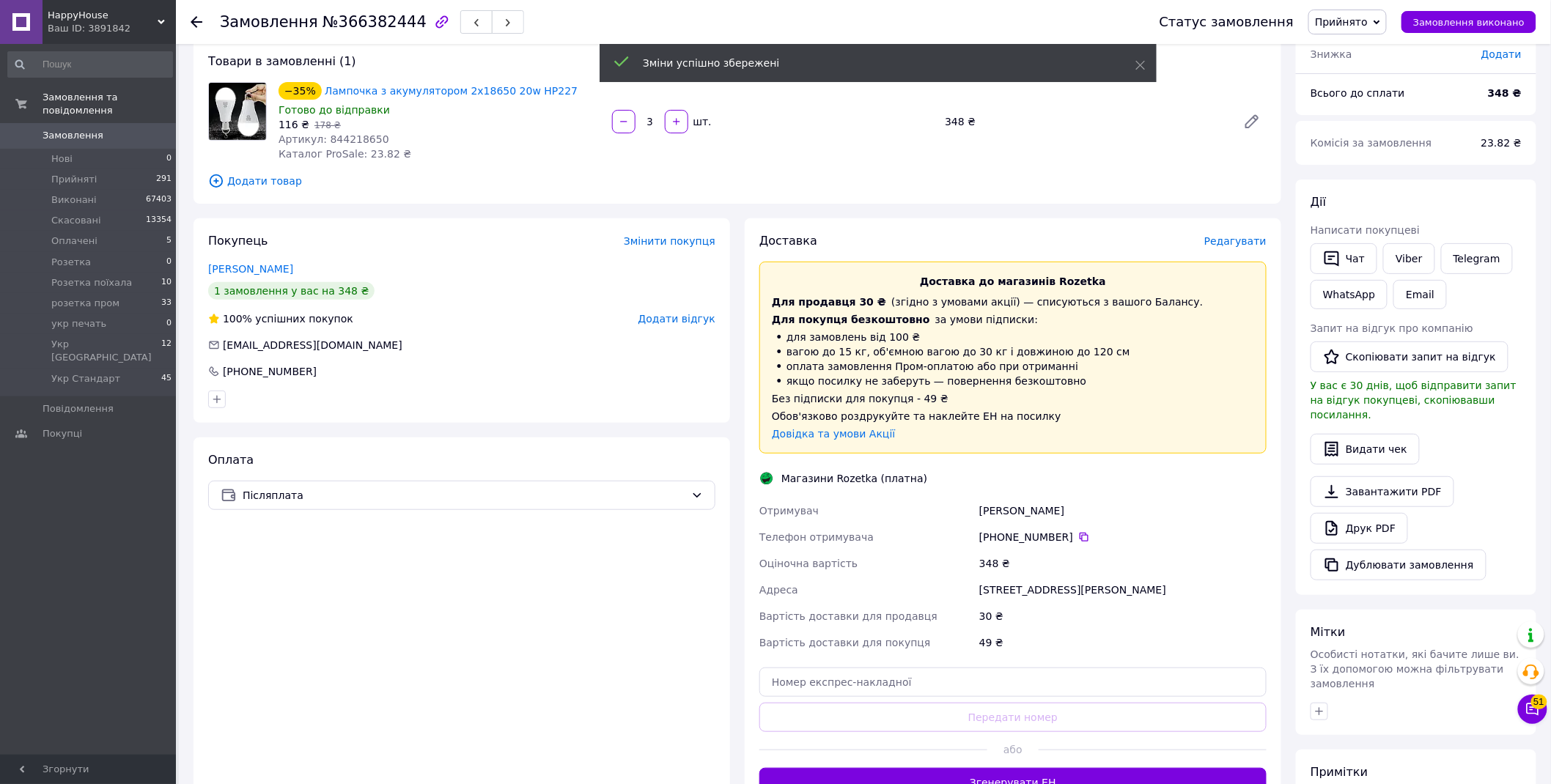
scroll to position [311, 0]
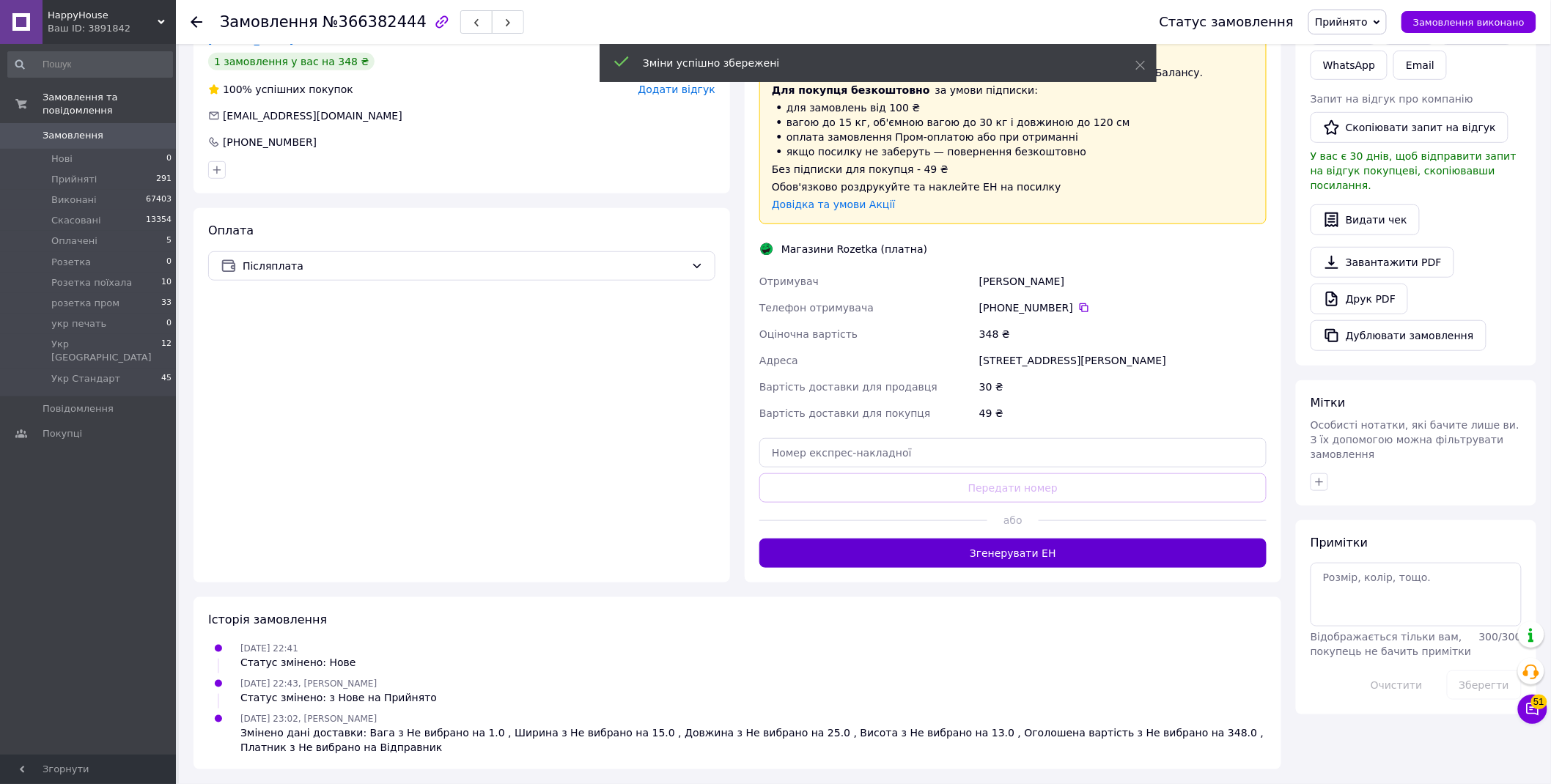
click at [1029, 546] on button "Згенерувати ЕН" at bounding box center [1013, 554] width 507 height 29
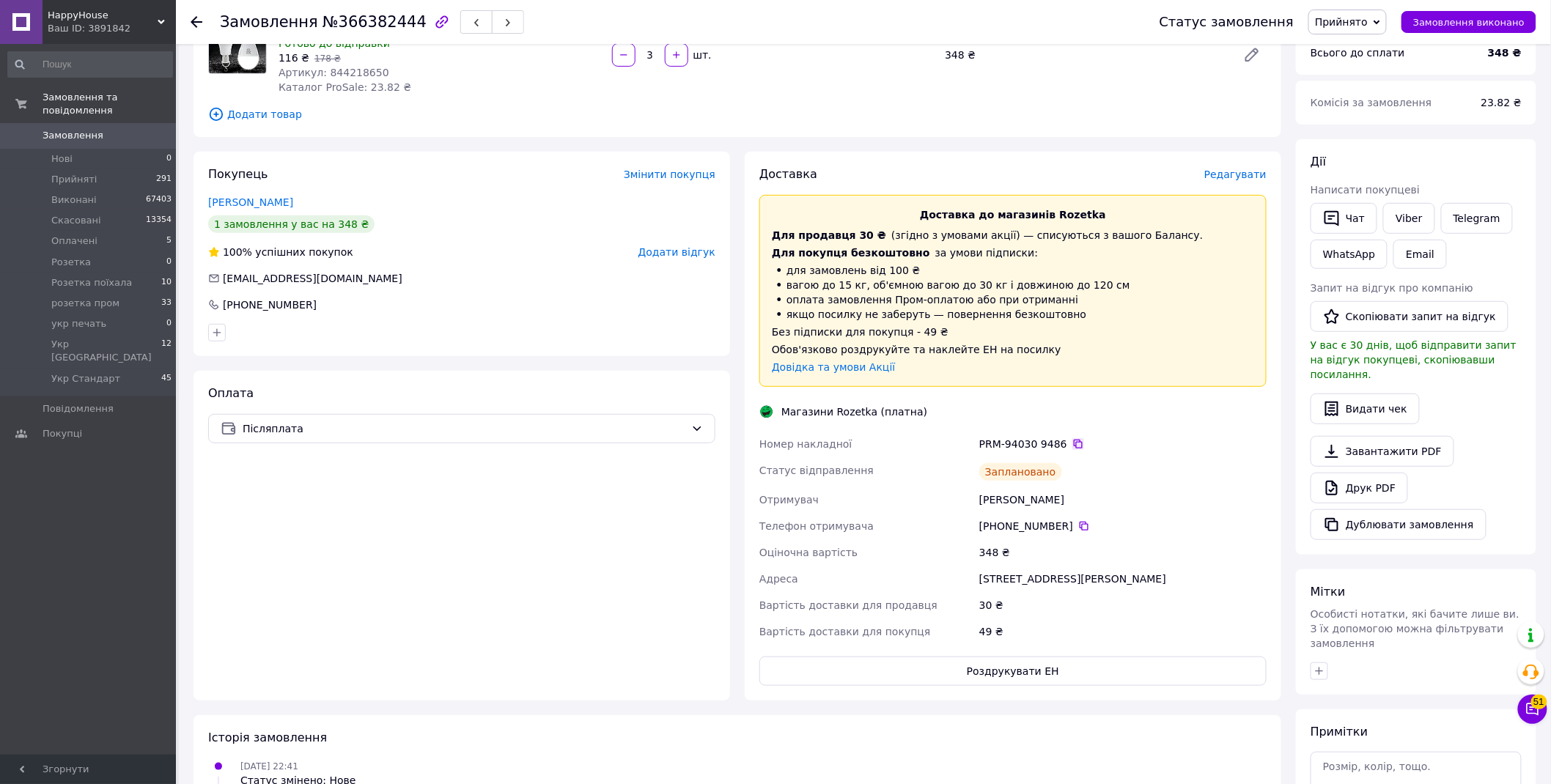
click at [1073, 444] on icon at bounding box center [1079, 445] width 12 height 12
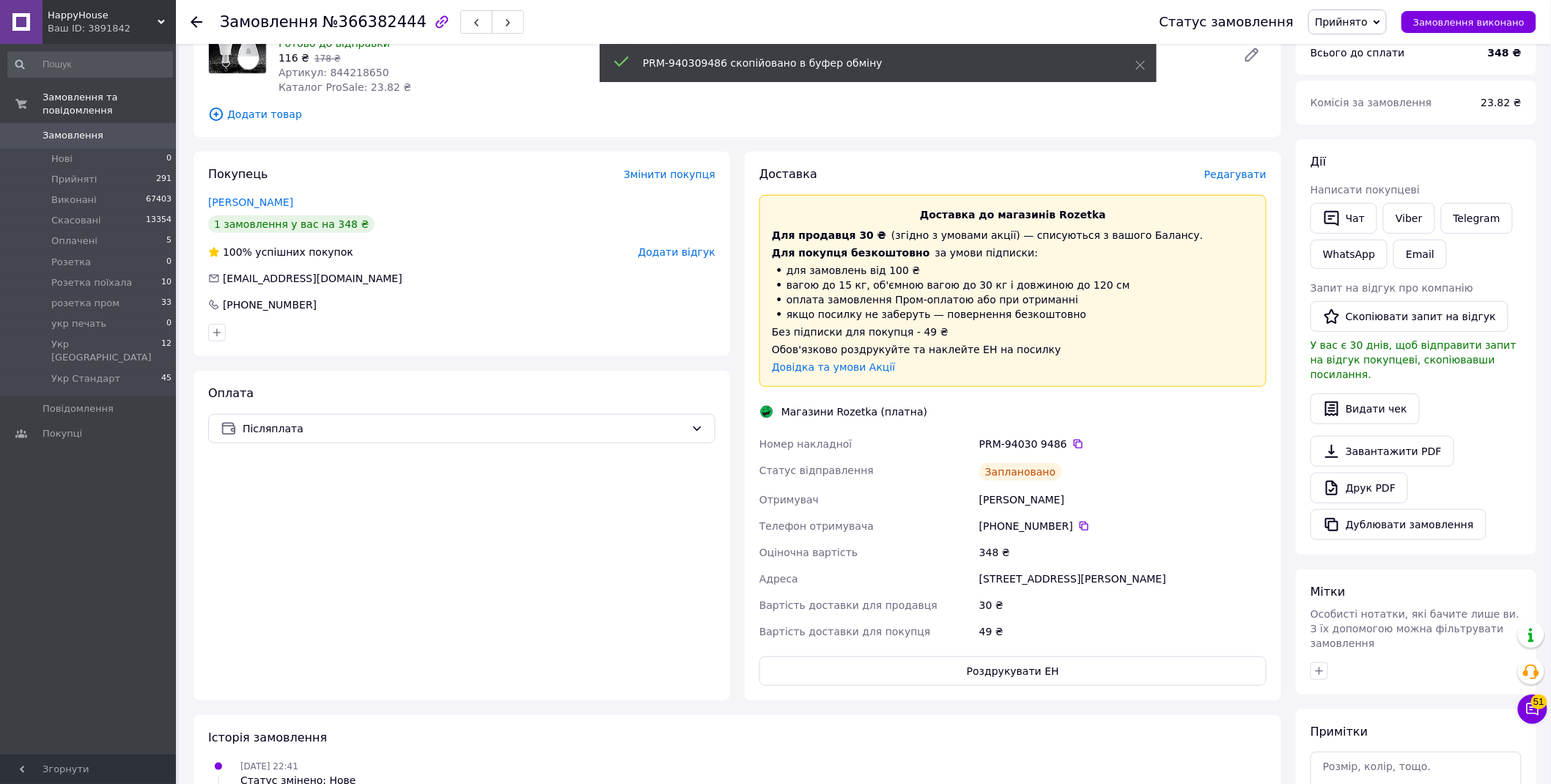
click at [1368, 27] on span "Прийнято" at bounding box center [1342, 22] width 53 height 12
click at [1390, 104] on li "розетка пром" at bounding box center [1377, 101] width 135 height 22
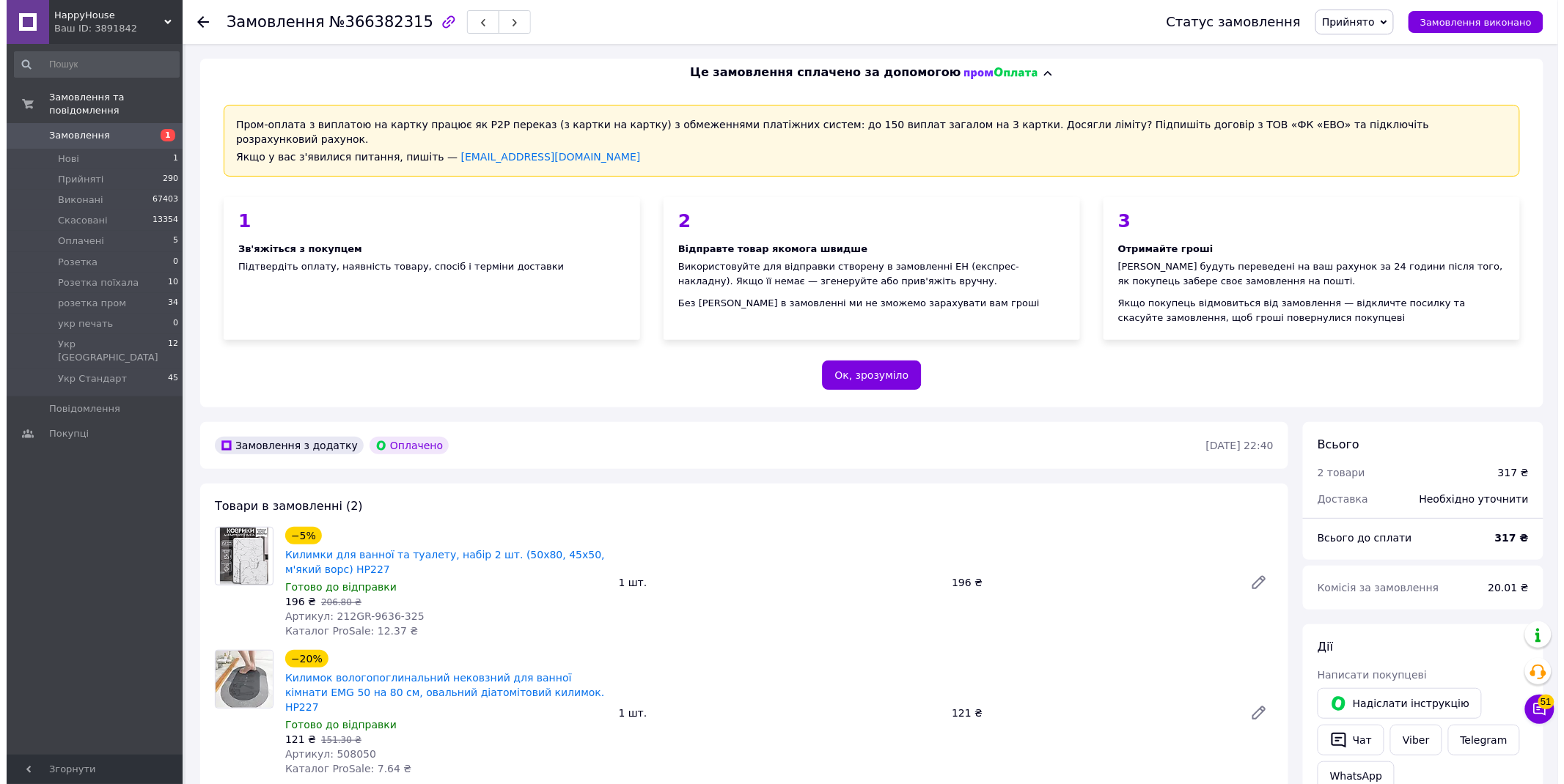
scroll to position [244, 0]
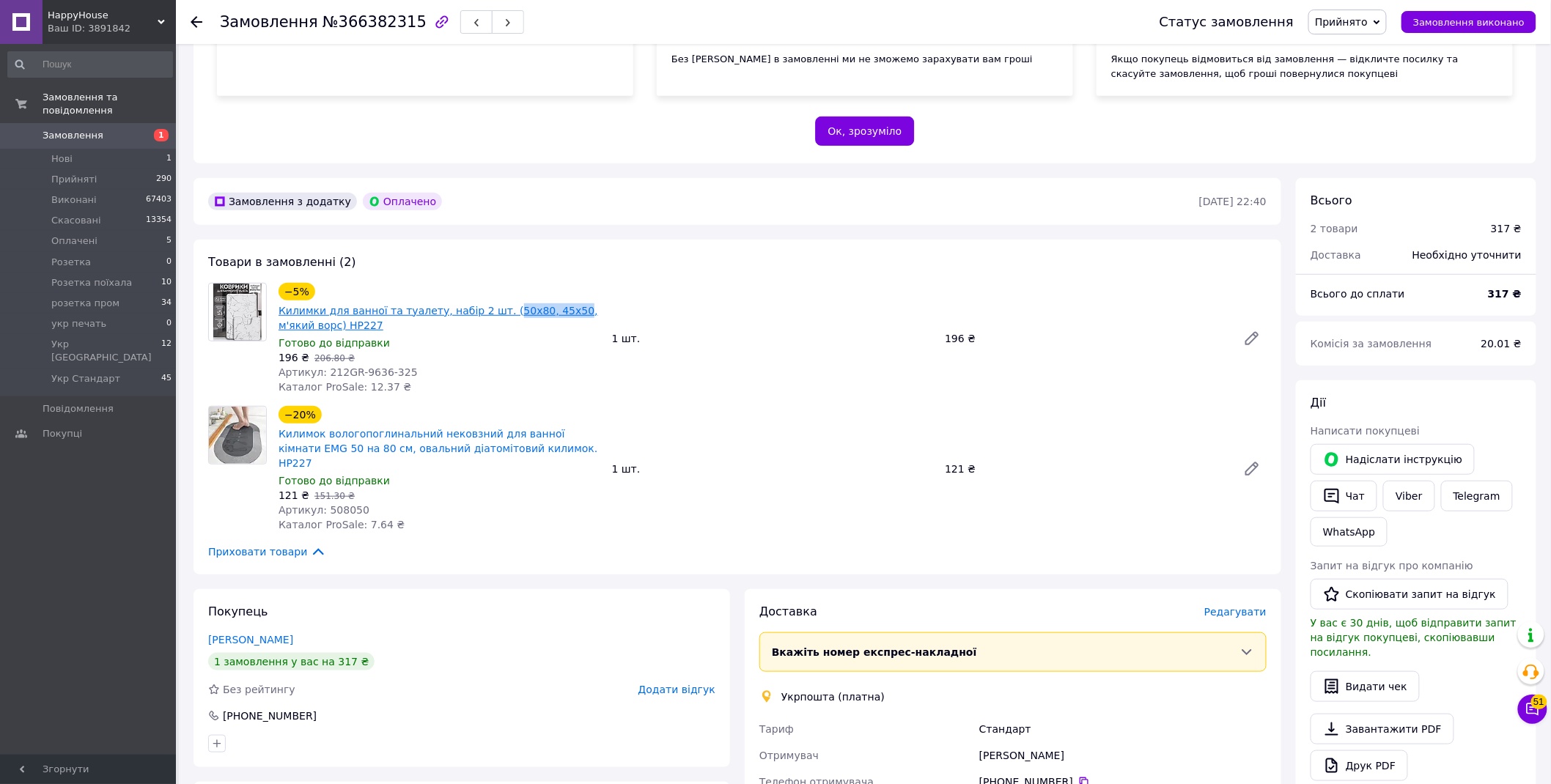
drag, startPoint x: 485, startPoint y: 282, endPoint x: 541, endPoint y: 295, distance: 57.5
click at [541, 295] on div "−5% Килимки для ванної та туалету, набір 2 шт. (50х80, 45х50, м'який ворс) HP227" at bounding box center [439, 308] width 325 height 53
copy link "50х80, 45х50"
click at [1245, 607] on span "Редагувати" at bounding box center [1236, 613] width 63 height 12
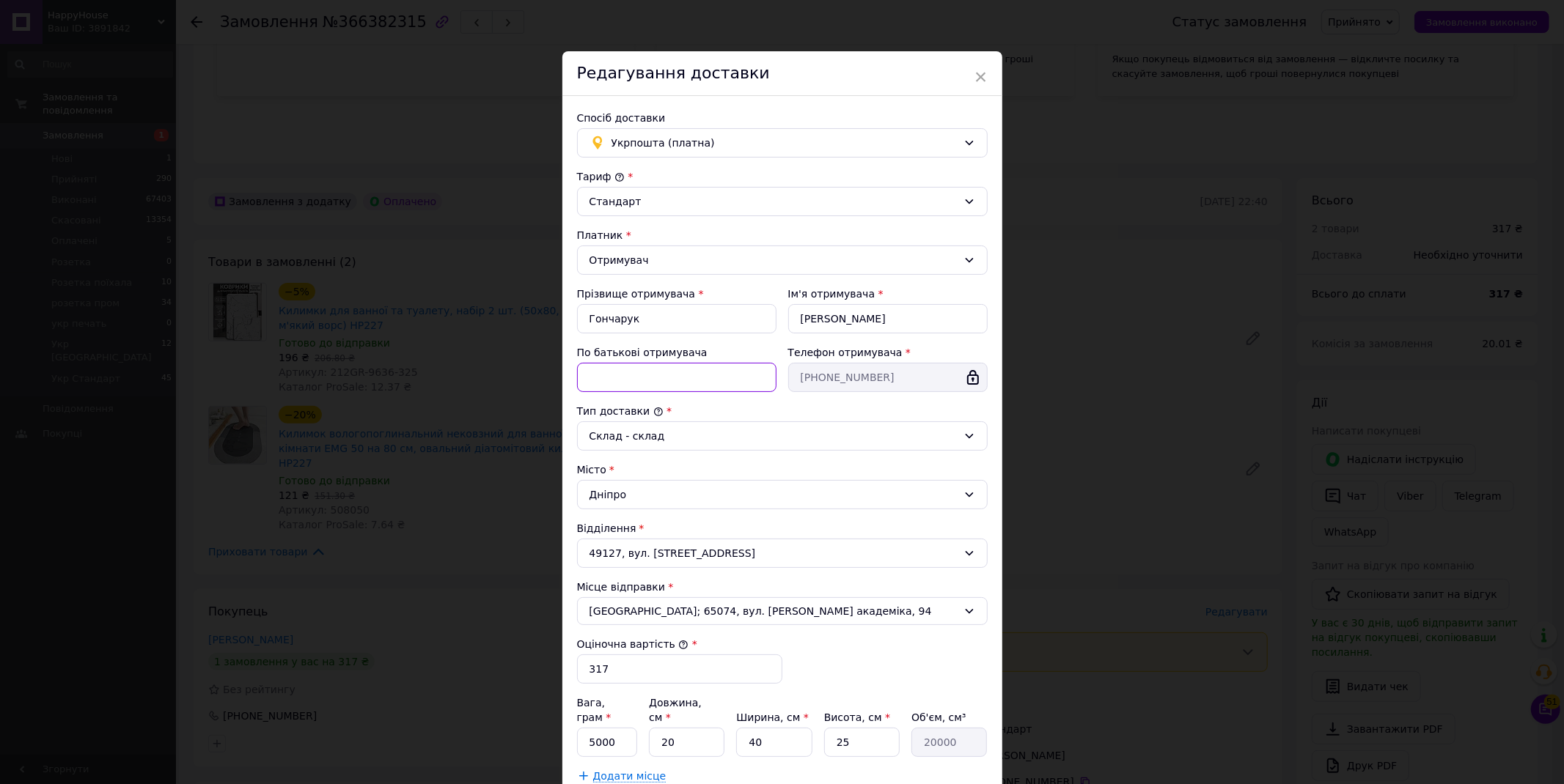
click at [607, 383] on input "По батькові отримувача" at bounding box center [676, 377] width 200 height 29
click at [614, 381] on input "2ТОВ набір корвиків С1 мармур // килим 50х80" at bounding box center [676, 377] width 200 height 29
click at [764, 378] on input "2ТОВ набір ковриків С1 мармур // килим 50х80" at bounding box center [676, 377] width 200 height 29
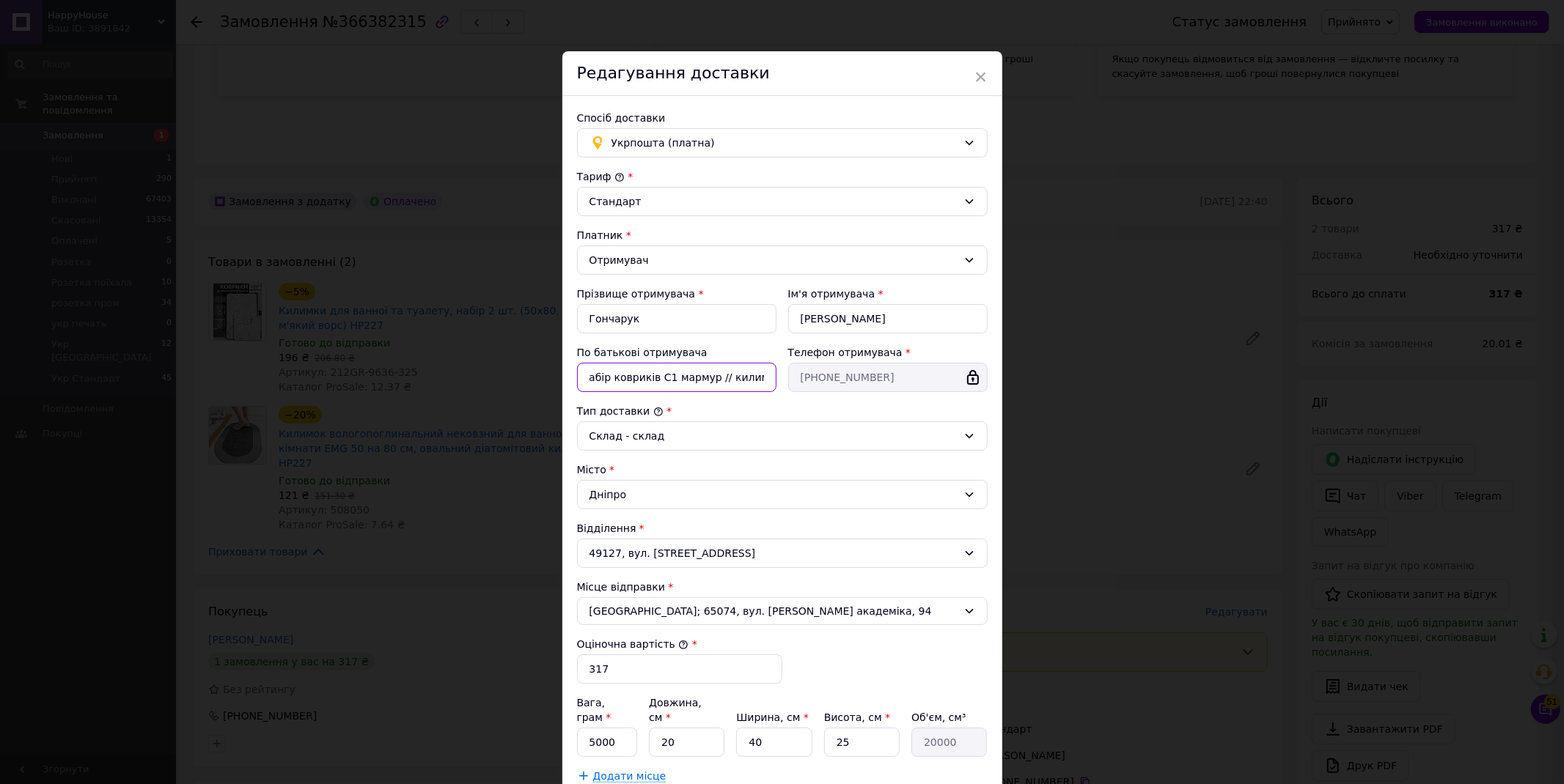
click at [764, 377] on input "2ТОВ набір ковриків С1 мармур // килим 50х80" at bounding box center [676, 377] width 200 height 29
click at [759, 377] on input "2ТОВ набір ковриків С1 мармур // килим 50х80" at bounding box center [676, 377] width 200 height 29
click at [753, 375] on input "2ТОВ набір ковриків С1 мармур // килим 50х80" at bounding box center [676, 377] width 200 height 29
click at [704, 378] on input "2ТОВ набір ковриків С1 мармур // килим 50х80" at bounding box center [676, 377] width 200 height 29
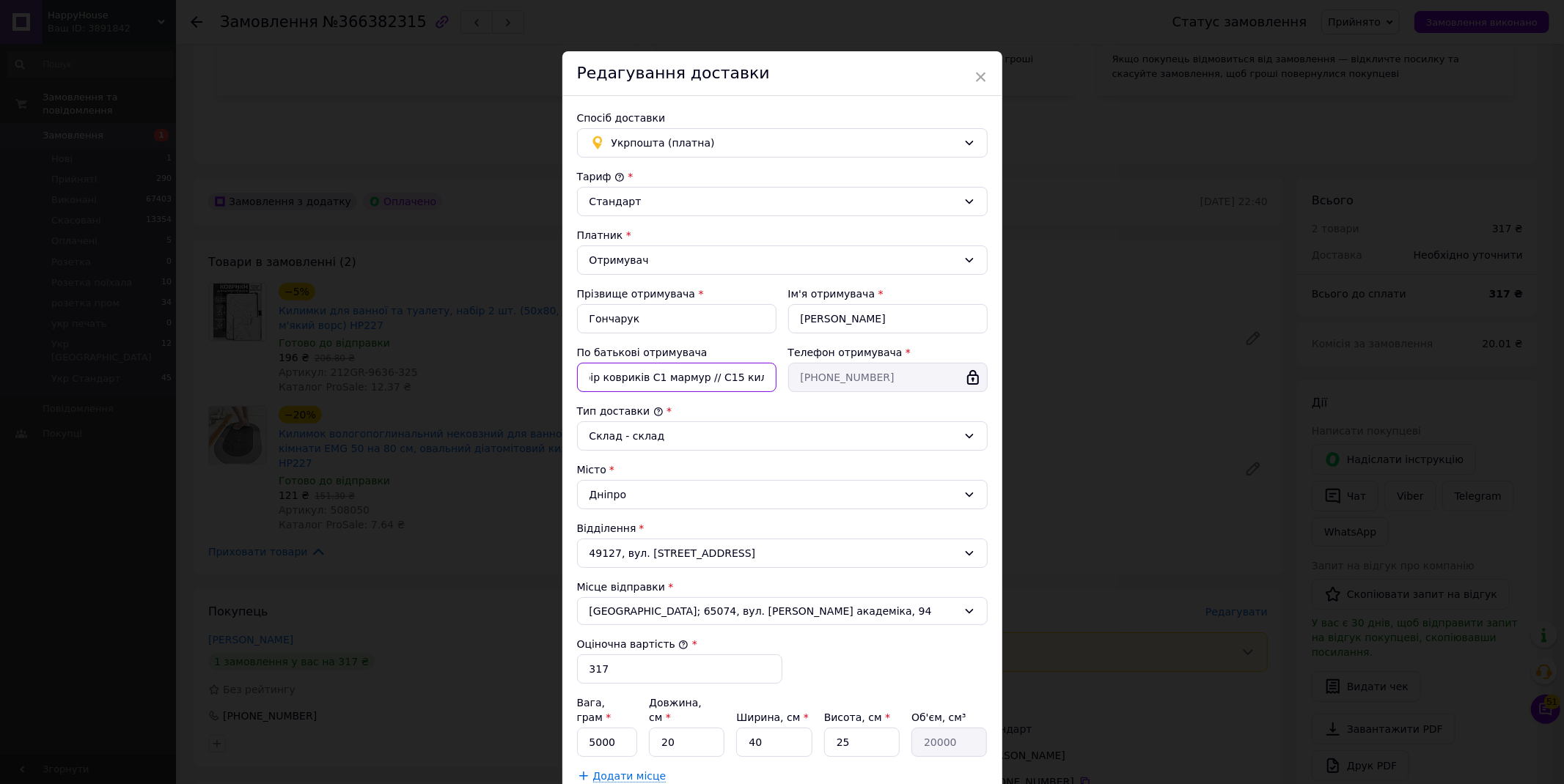
click at [654, 378] on input "2ТОВ набір ковриків С1 мармур // С15 килим 50х80" at bounding box center [676, 377] width 200 height 29
click at [626, 380] on input "2ТОВ набір ковриків С1мармур // С15 килим 50х80" at bounding box center [676, 377] width 200 height 29
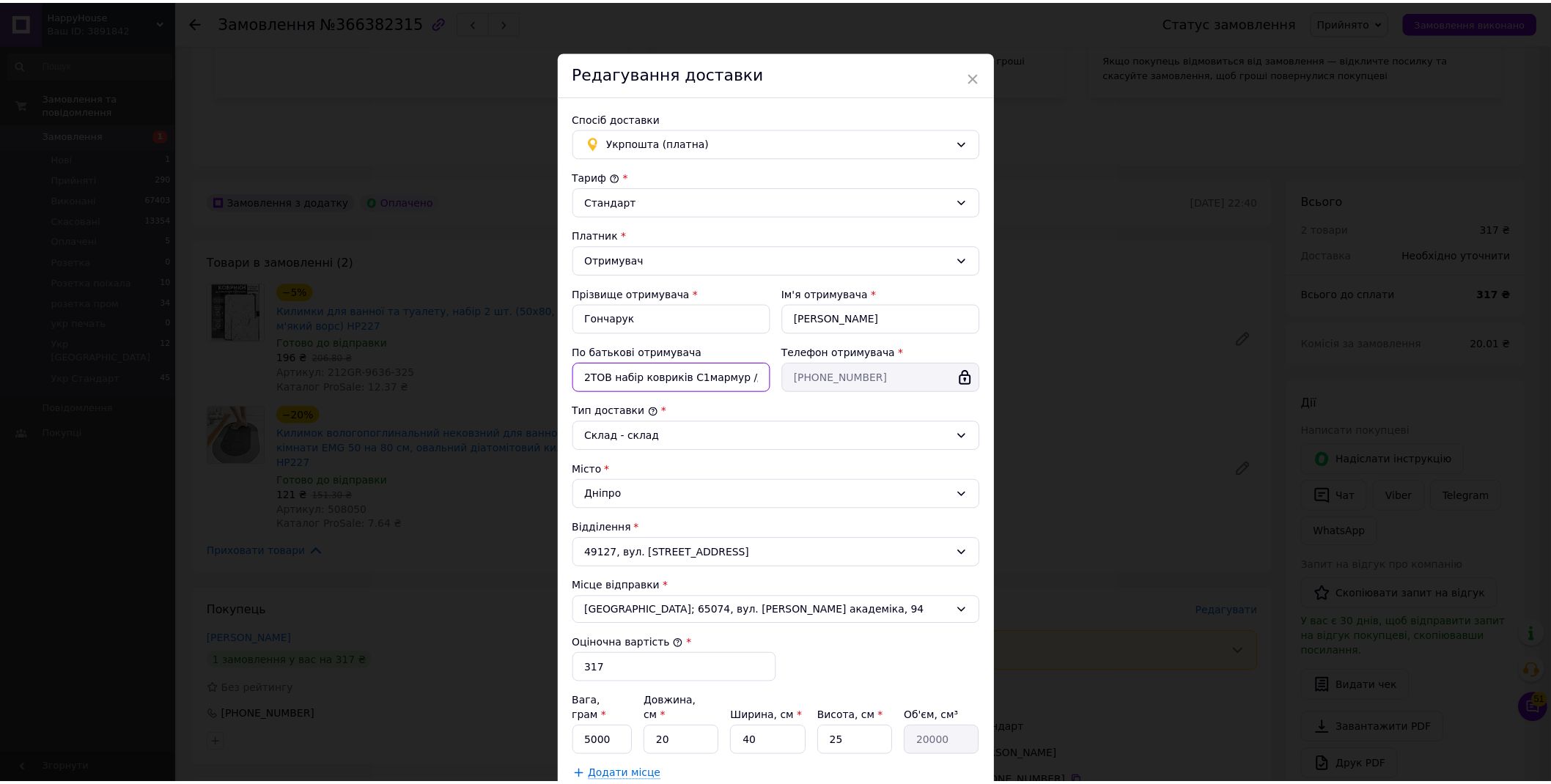
scroll to position [135, 0]
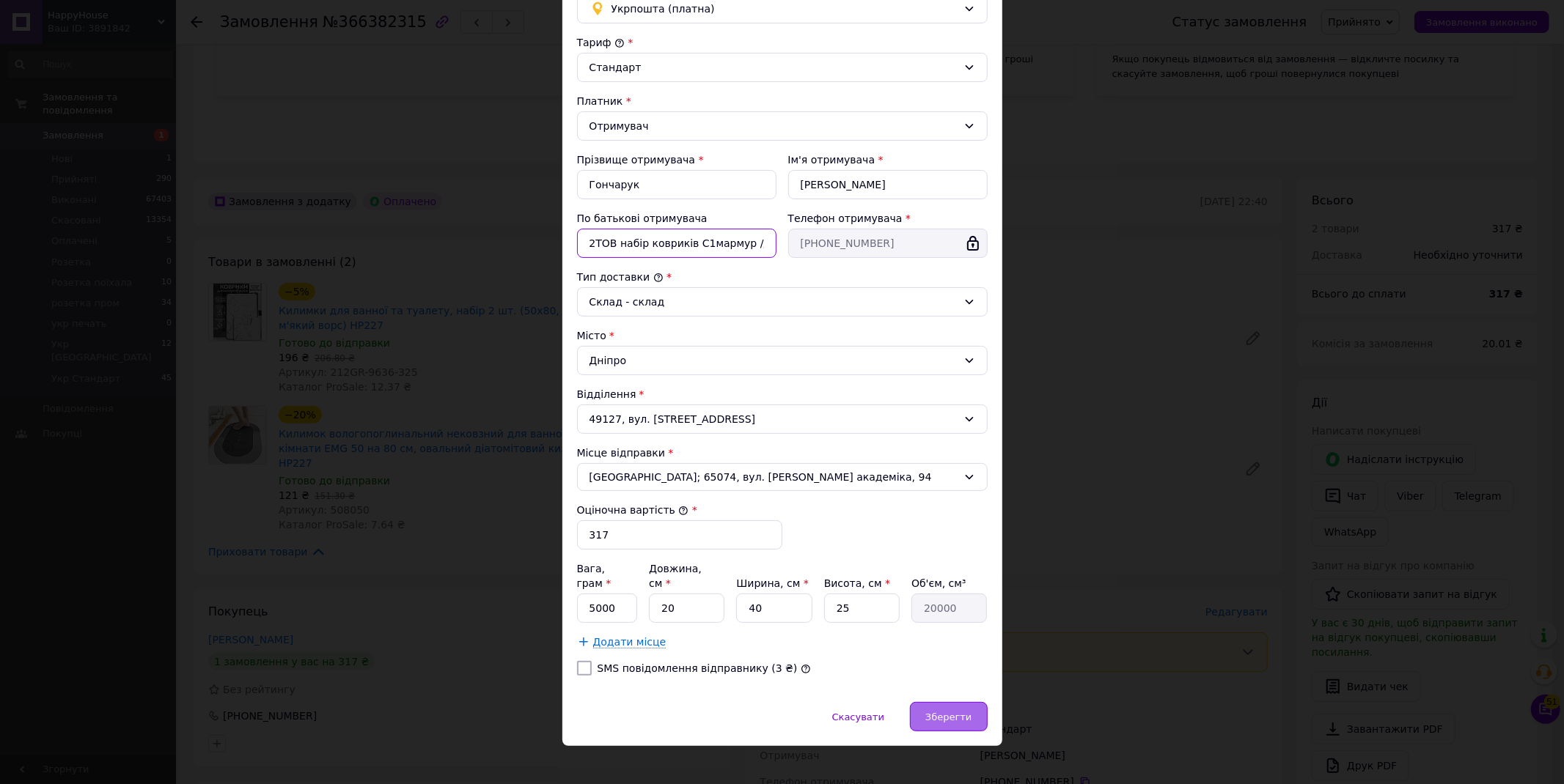
type input "2ТОВ набір ковриків С1мармур // С15 килим 50х80"
click at [958, 712] on span "Зберегти" at bounding box center [949, 717] width 46 height 11
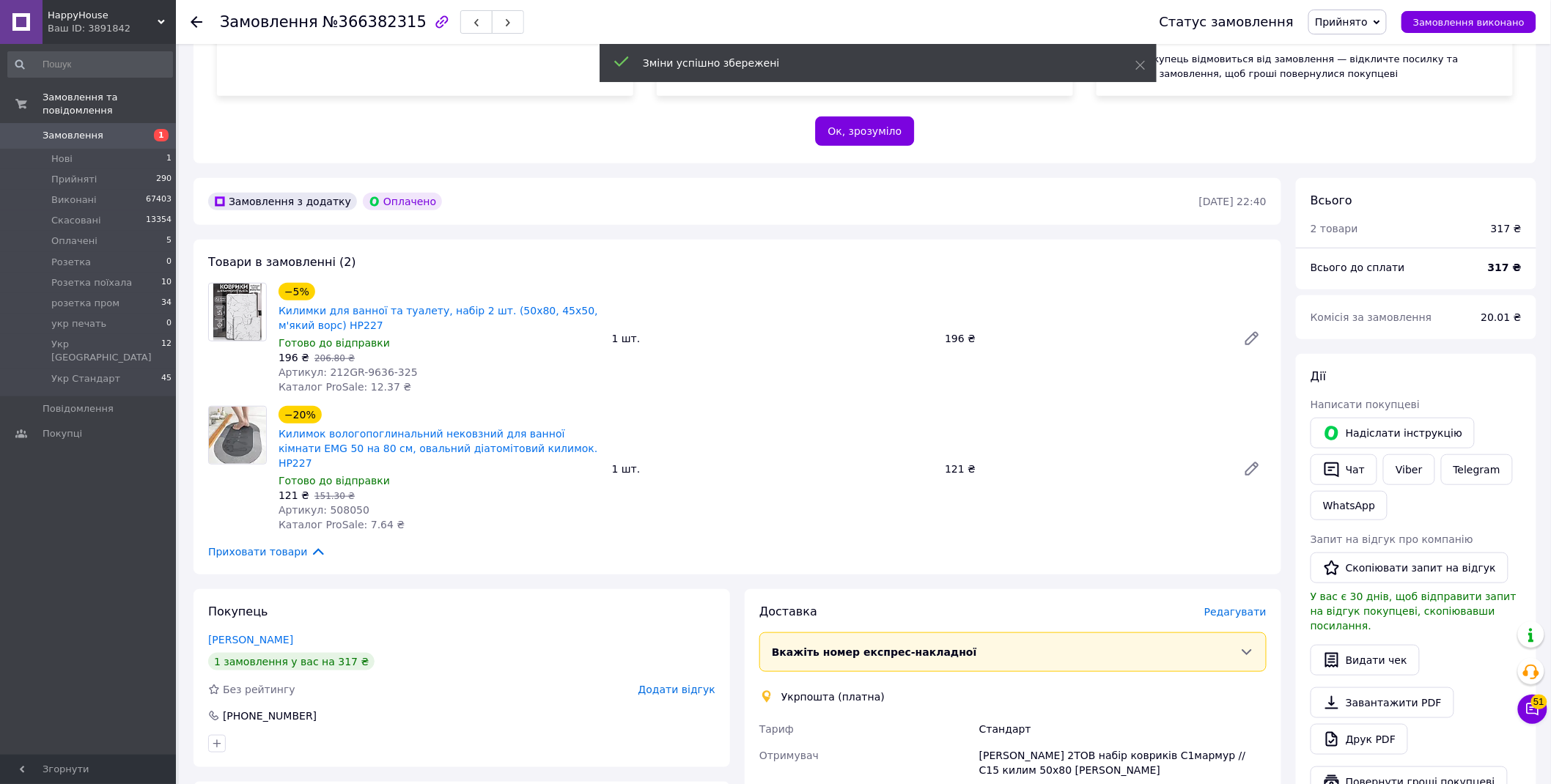
scroll to position [651, 0]
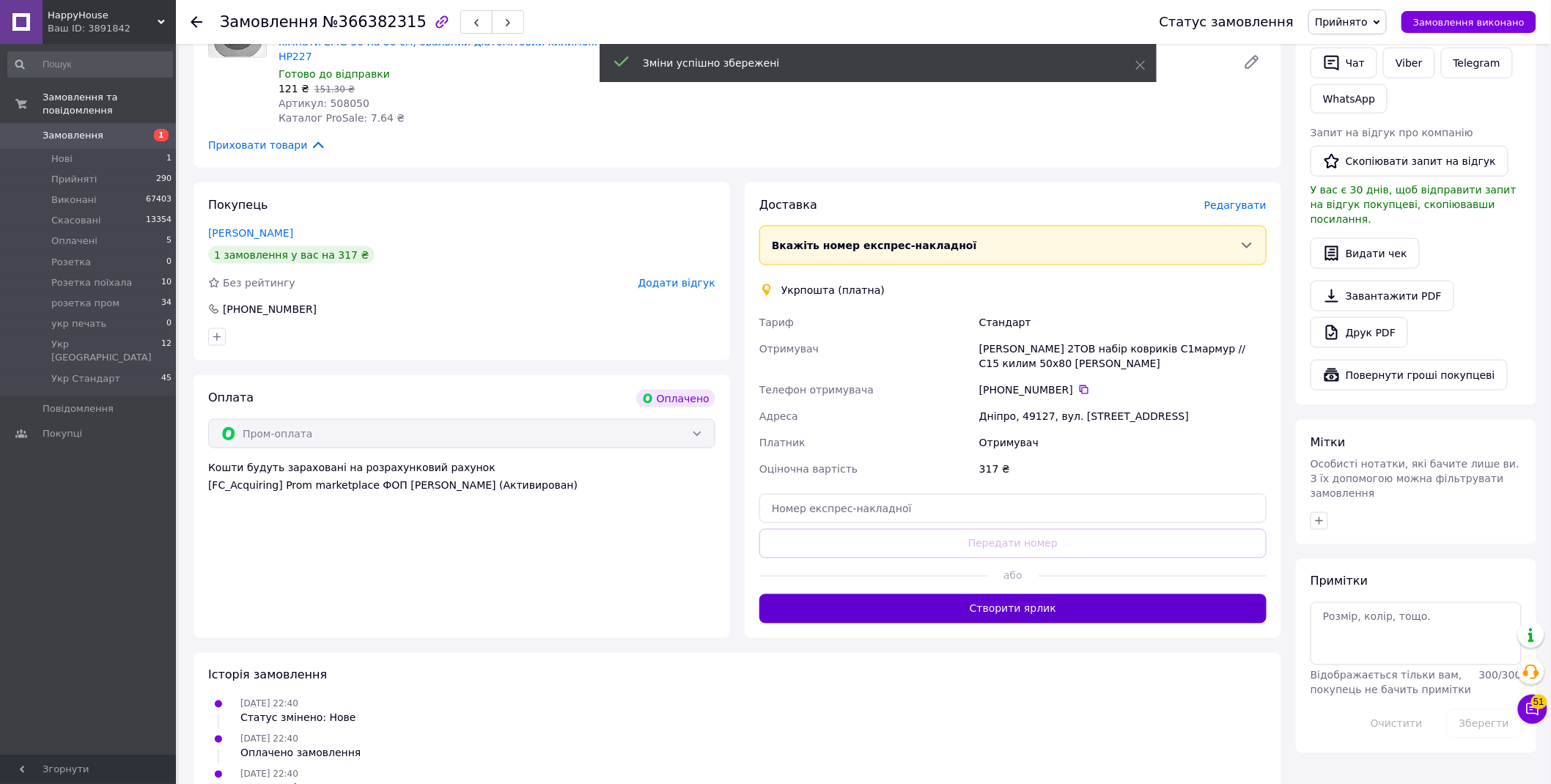
click at [1134, 595] on button "Створити ярлик" at bounding box center [1013, 609] width 507 height 29
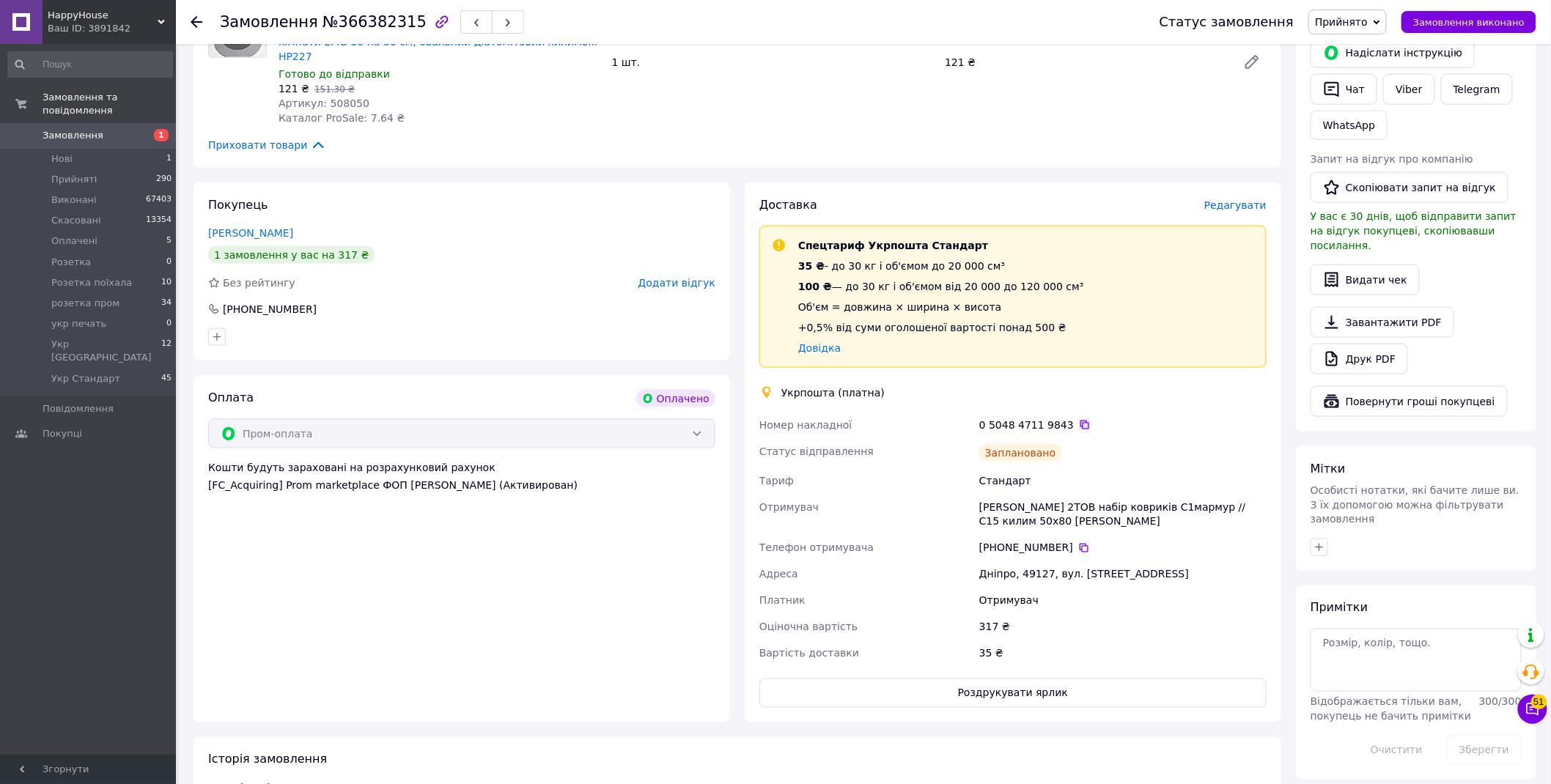
click at [1079, 419] on icon at bounding box center [1085, 425] width 12 height 12
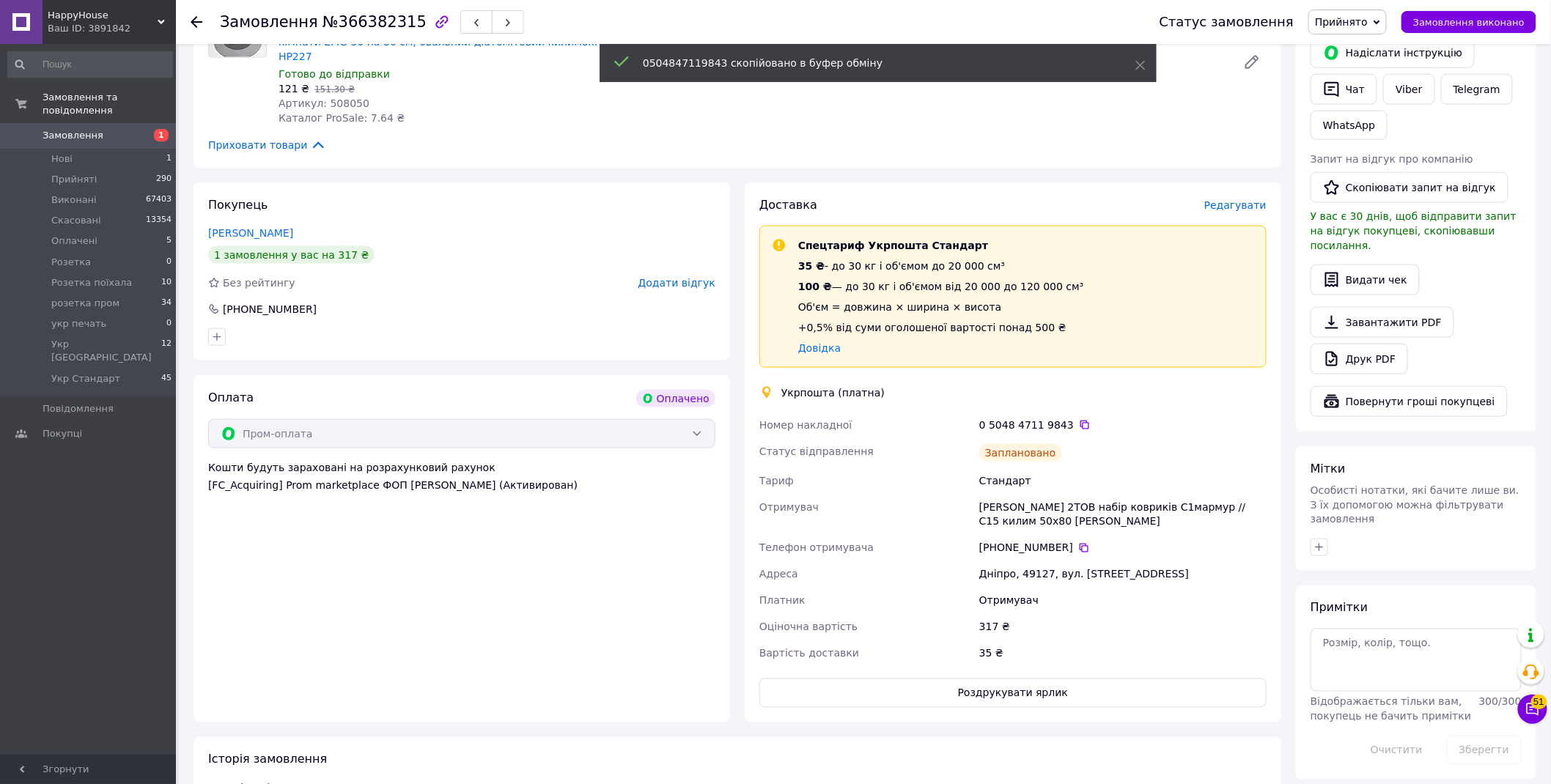
click at [1367, 24] on span "Прийнято" at bounding box center [1342, 22] width 53 height 12
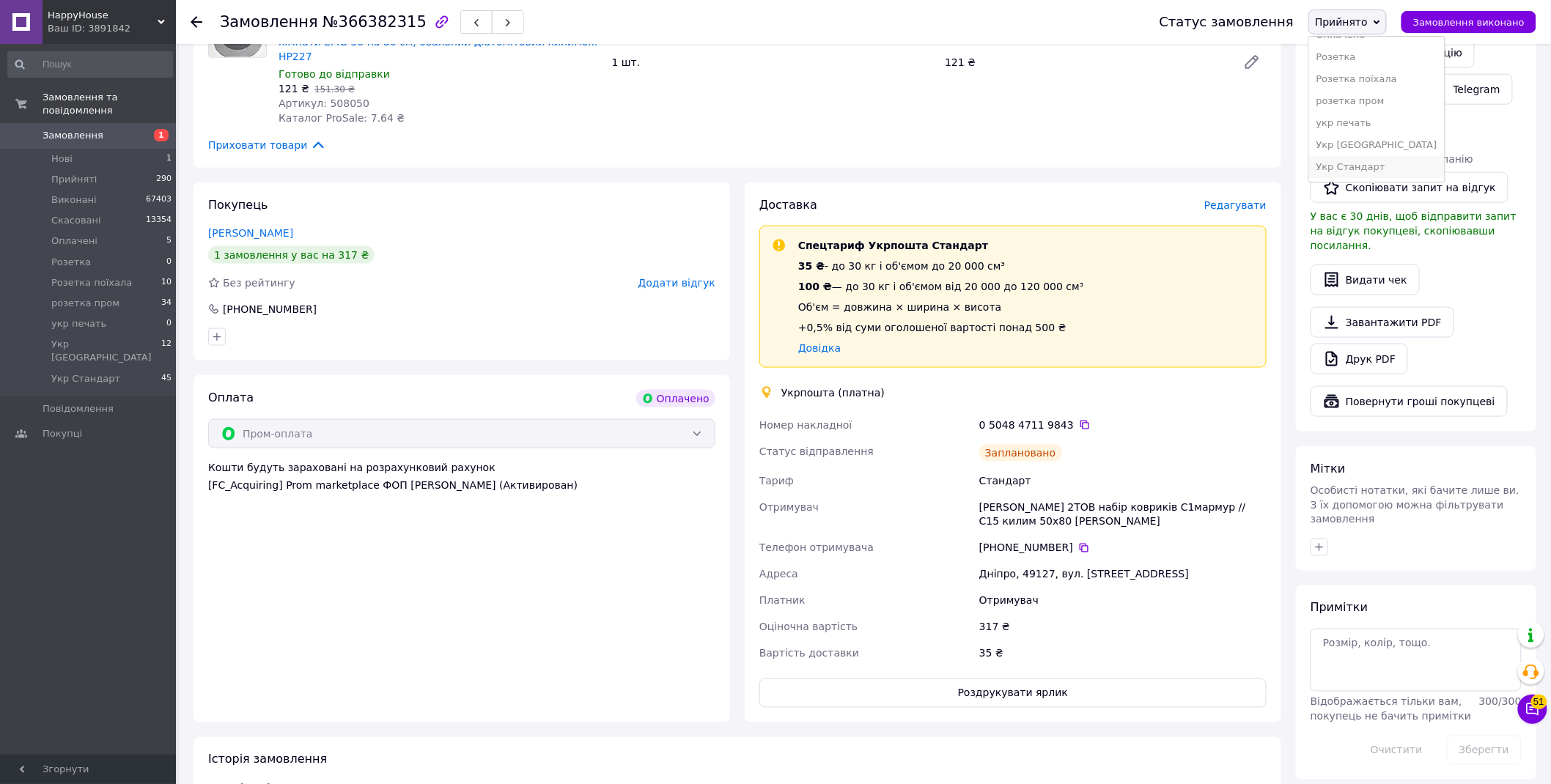
click at [1375, 169] on li "Укр Стандарт" at bounding box center [1377, 167] width 135 height 22
click at [90, 15] on span "HappyHouse" at bounding box center [103, 15] width 110 height 13
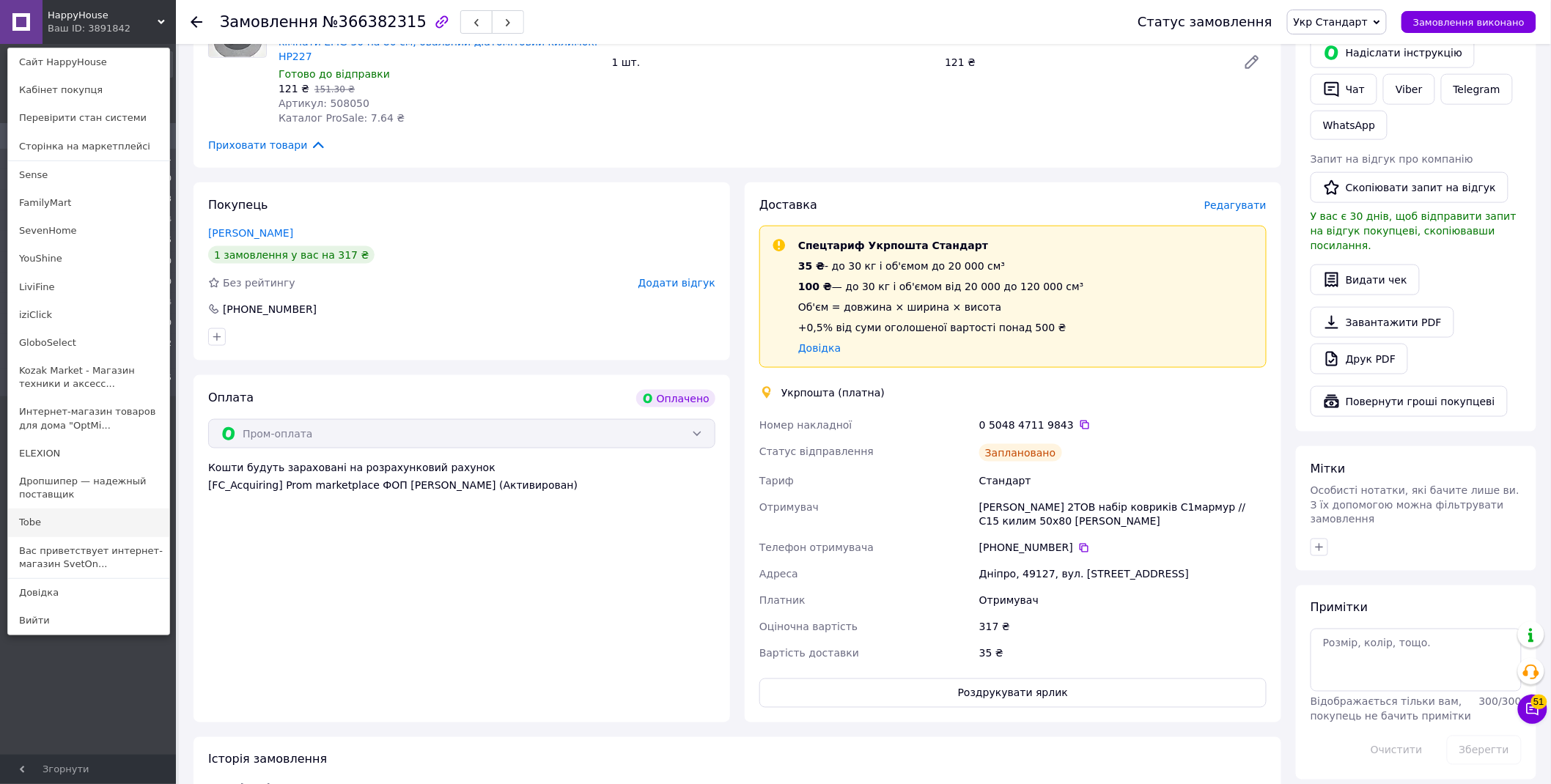
click at [77, 525] on link "Tobe" at bounding box center [88, 523] width 161 height 28
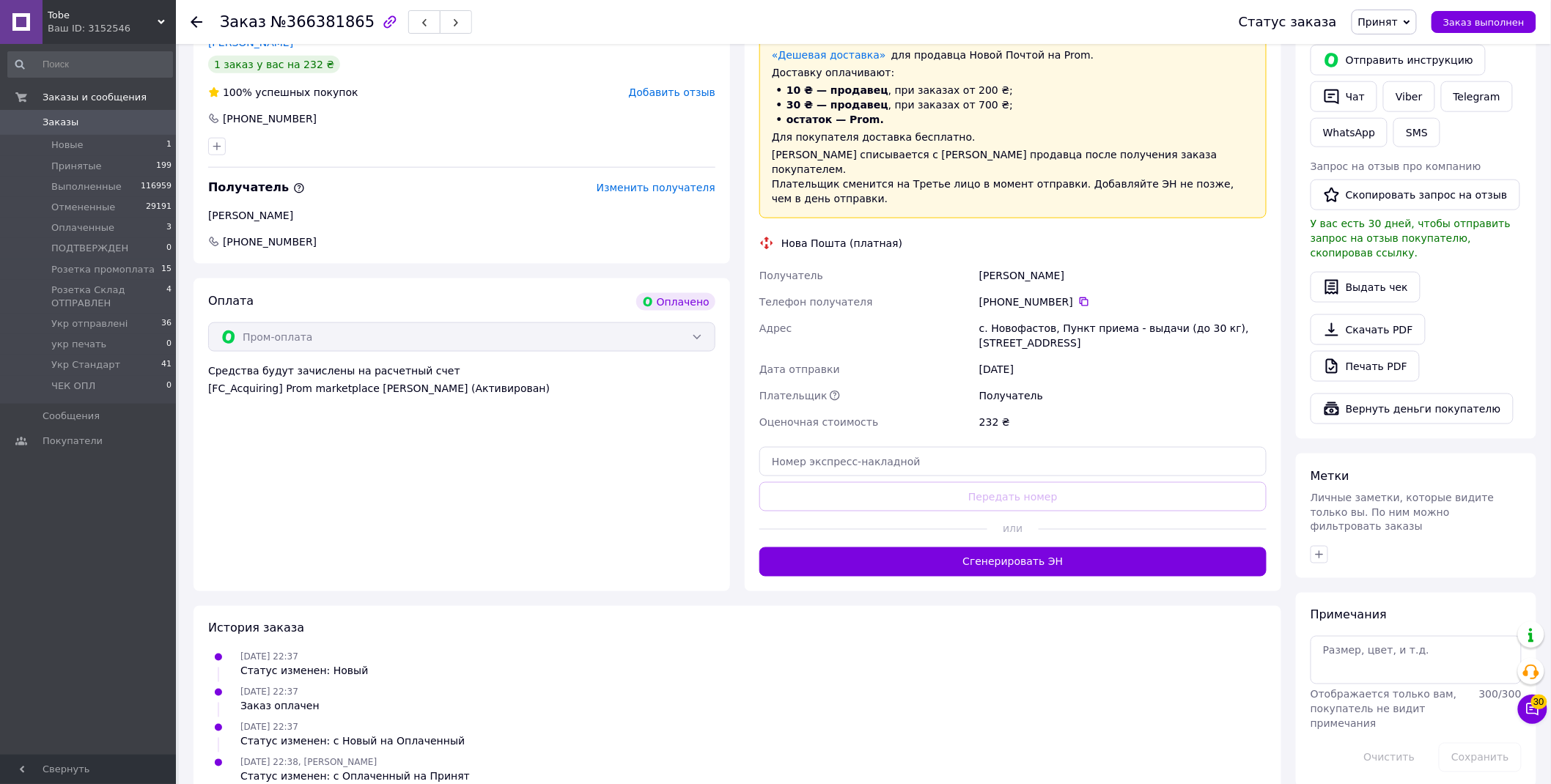
scroll to position [318, 0]
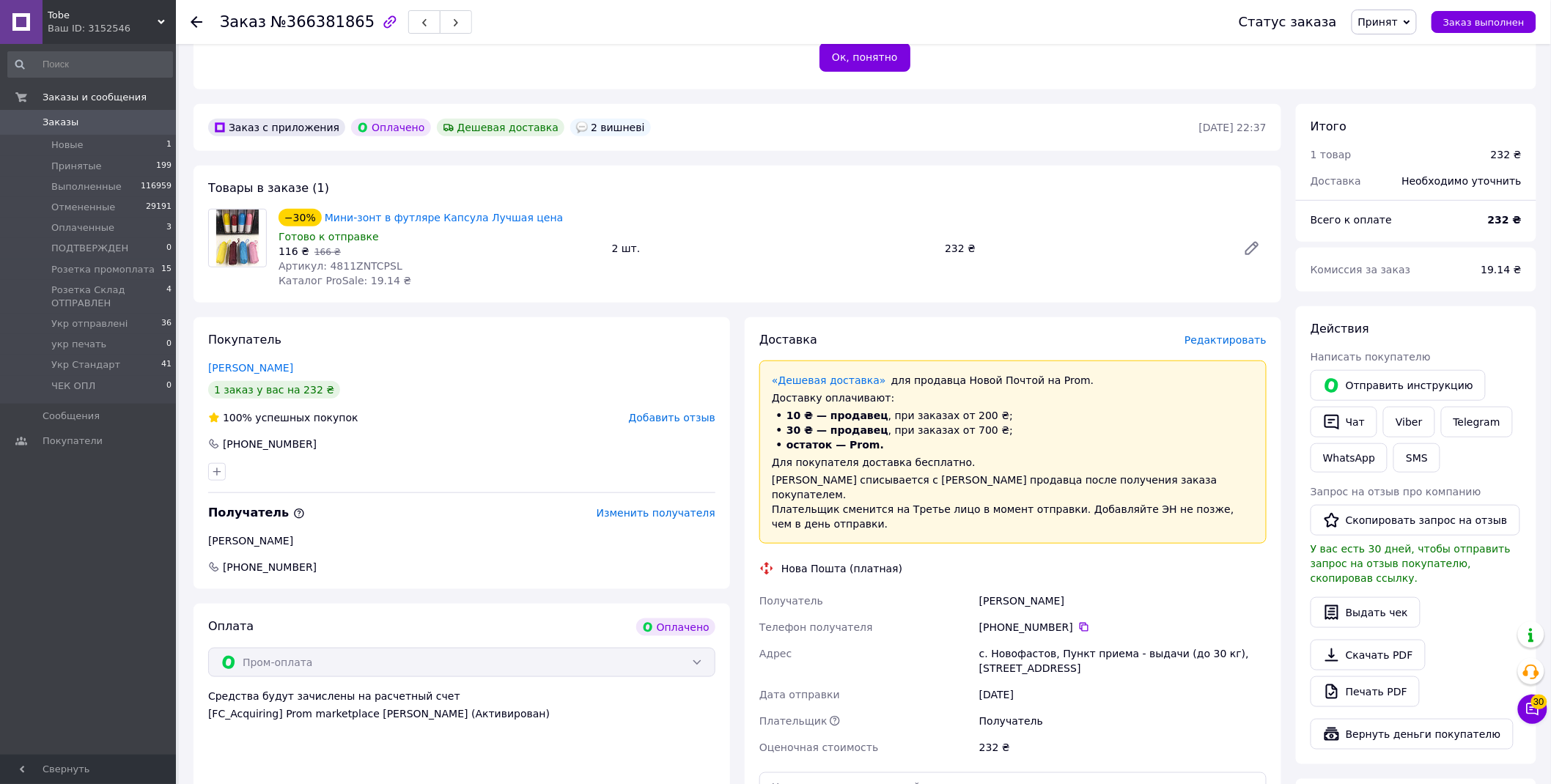
click at [88, 22] on div "Ваш ID: 3152546" at bounding box center [112, 28] width 129 height 13
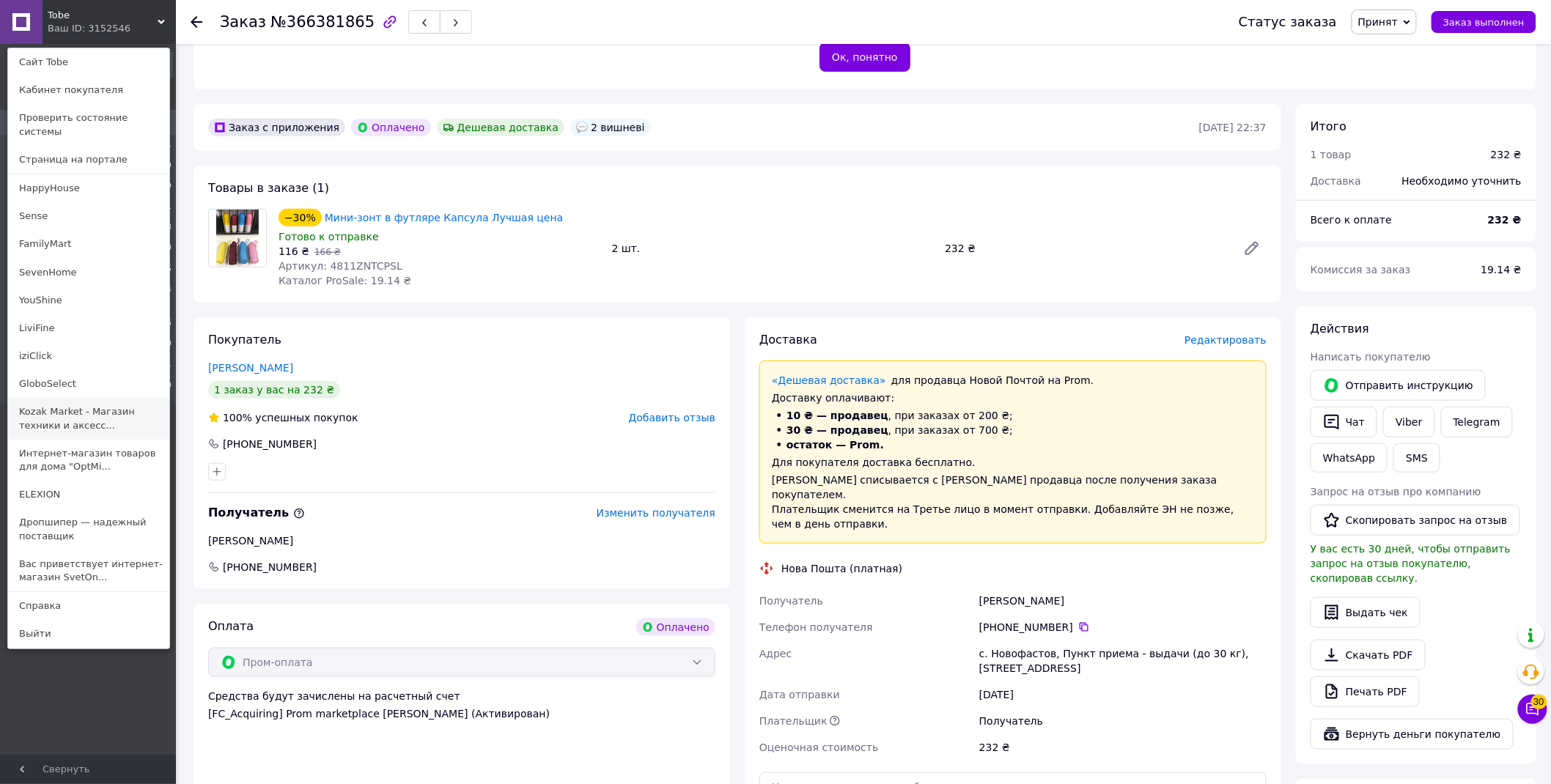
click at [71, 405] on link "Kozak Market - Магазин техники и аксесс..." at bounding box center [88, 419] width 161 height 41
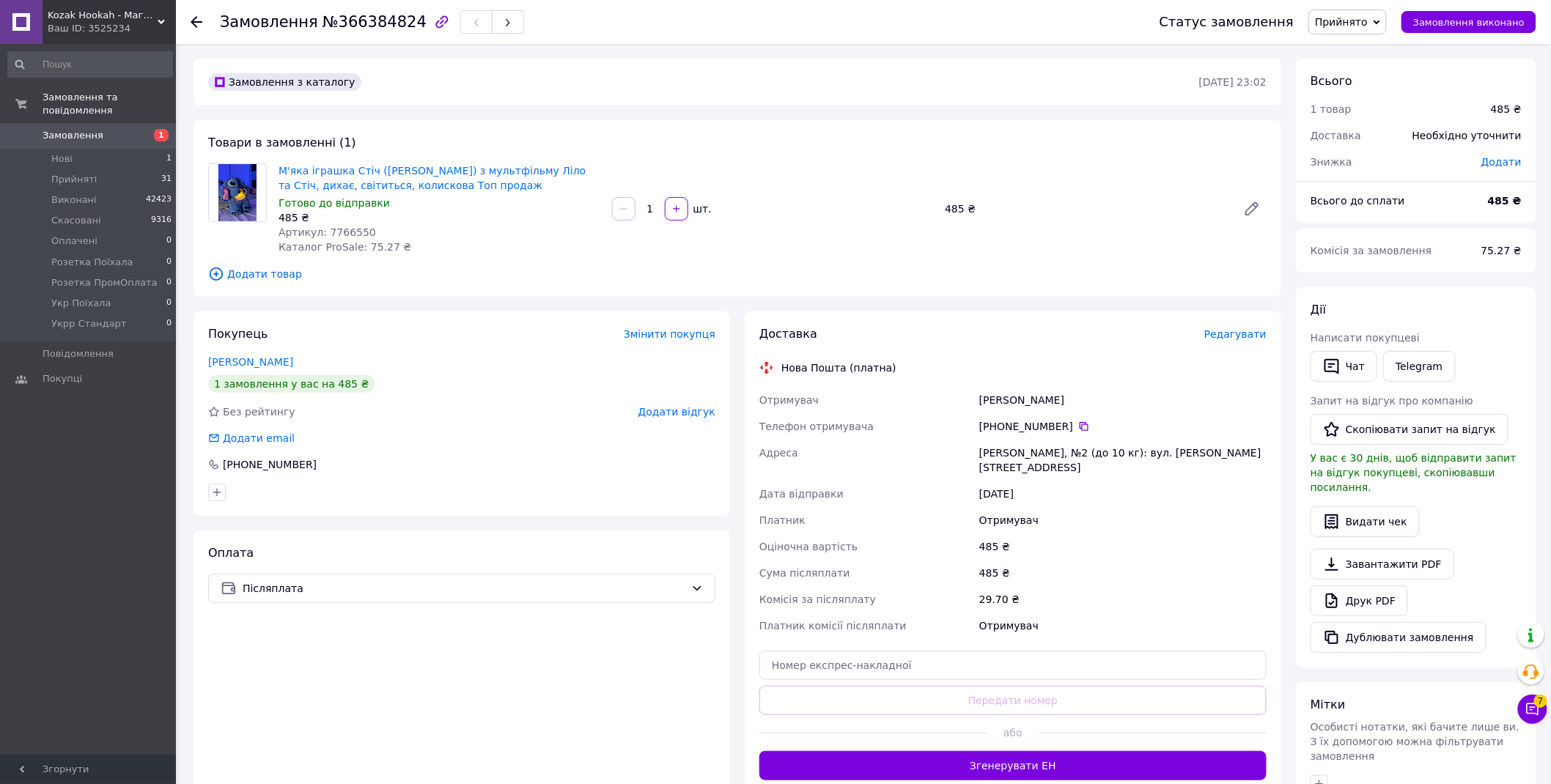
click at [93, 23] on div "Ваш ID: 3525234" at bounding box center [112, 28] width 129 height 13
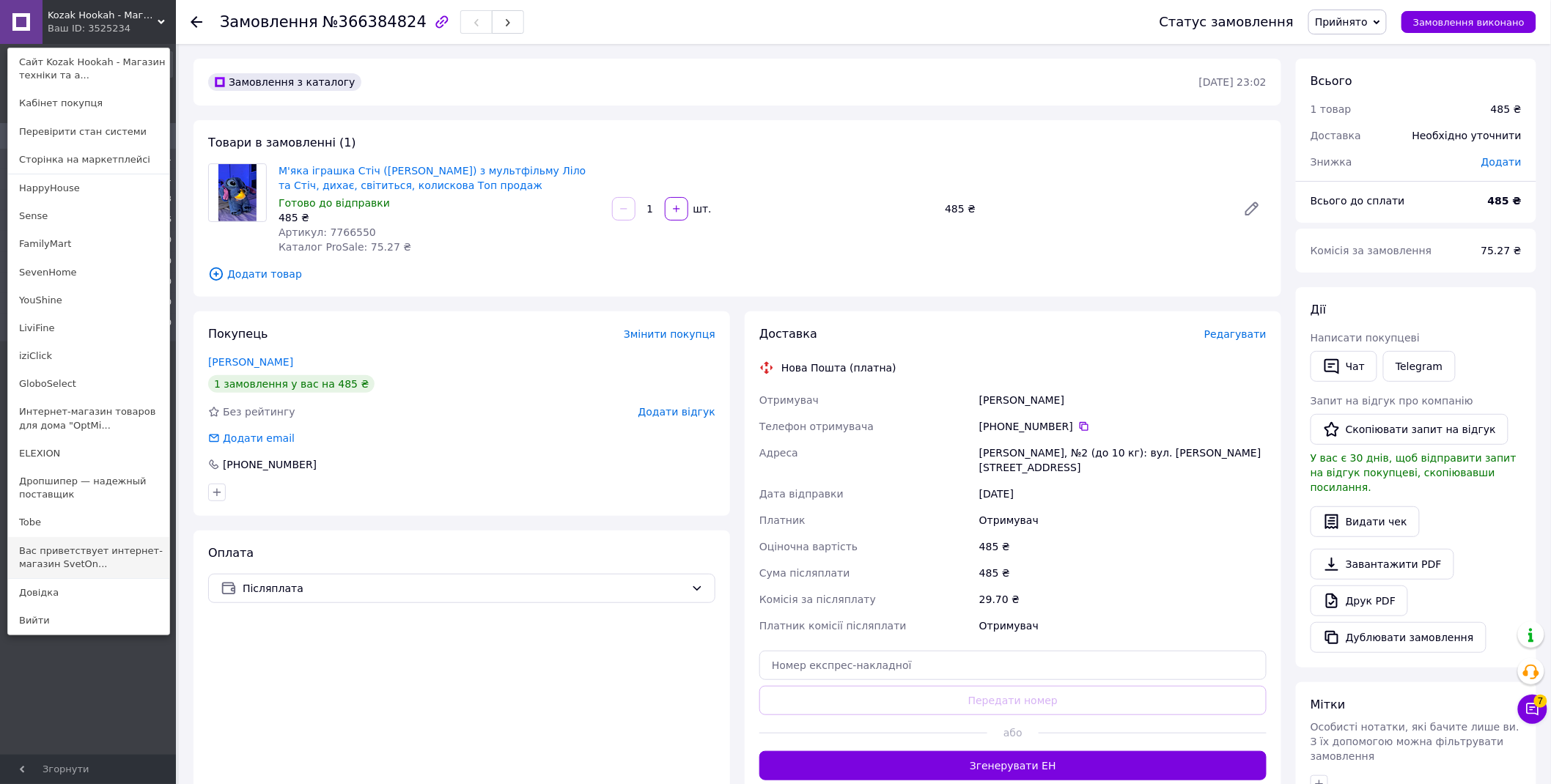
click at [95, 562] on link "Вас приветствует интернет-магазин SvetOn..." at bounding box center [88, 558] width 161 height 41
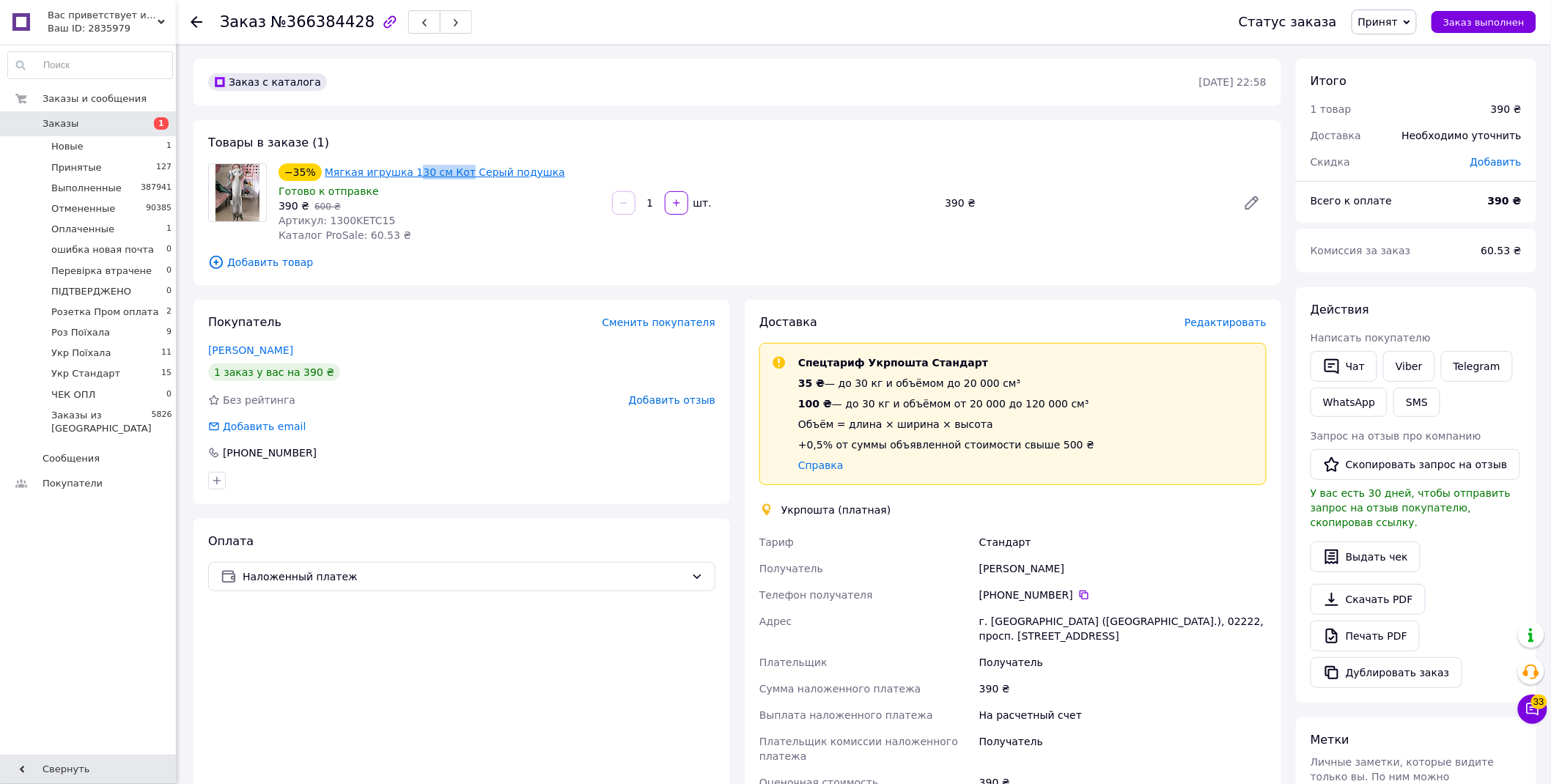
drag, startPoint x: 401, startPoint y: 158, endPoint x: 448, endPoint y: 173, distance: 49.3
click at [448, 173] on div "Товары в заказе (1) −35% Мягкая игрушка 130 см Кот Серый подушка Готово к отпра…" at bounding box center [738, 202] width 1088 height 165
click at [1257, 322] on span "Редактировать" at bounding box center [1226, 323] width 82 height 12
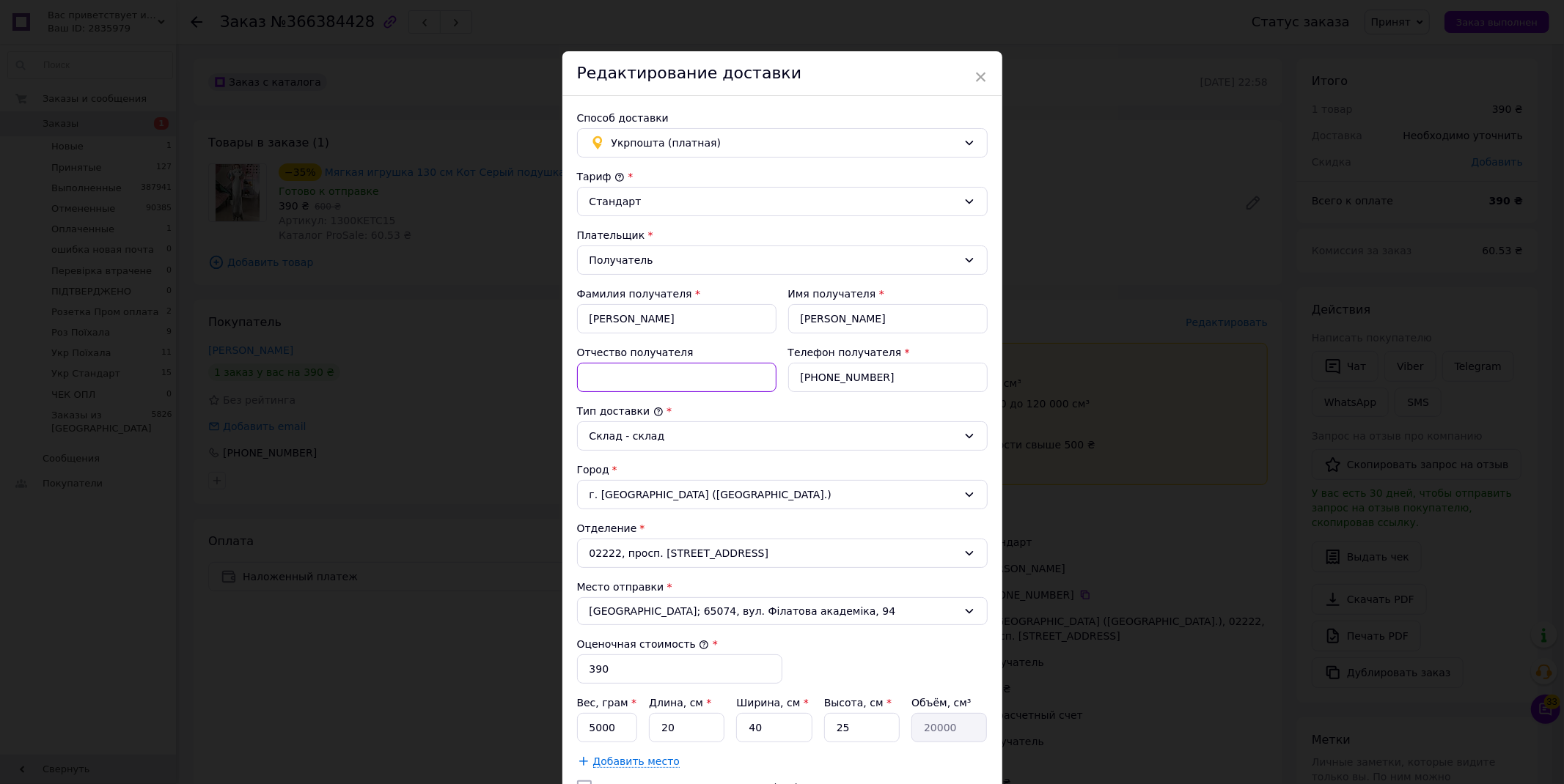
click at [693, 382] on input "Отчество получателя" at bounding box center [676, 377] width 200 height 29
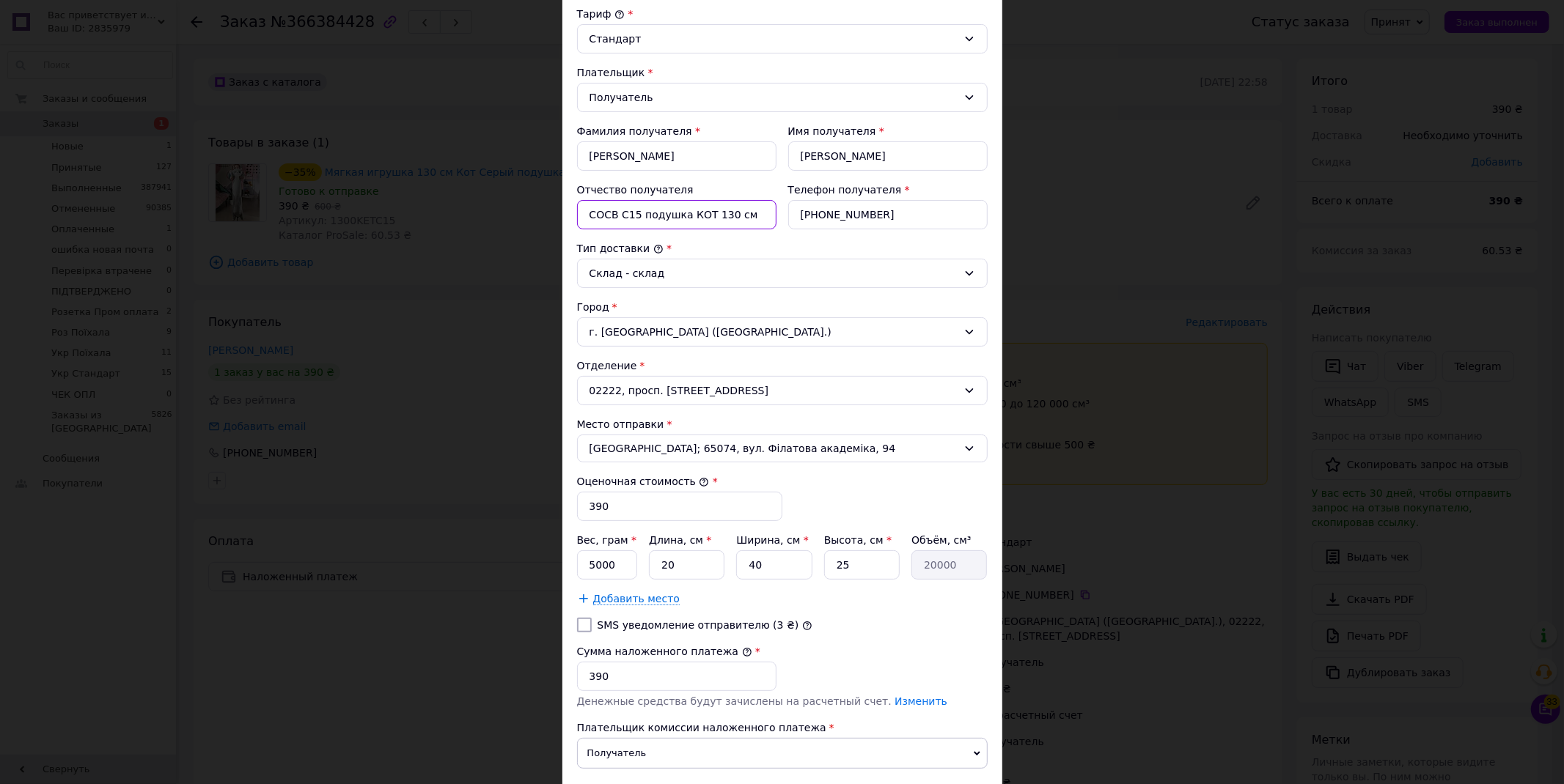
type input "СОСВ С15 подушка КОТ 130 см"
click at [585, 569] on input "5000" at bounding box center [607, 565] width 61 height 29
type input "3000"
drag, startPoint x: 684, startPoint y: 566, endPoint x: 657, endPoint y: 566, distance: 27.0
click at [657, 566] on input "20" at bounding box center [686, 565] width 75 height 29
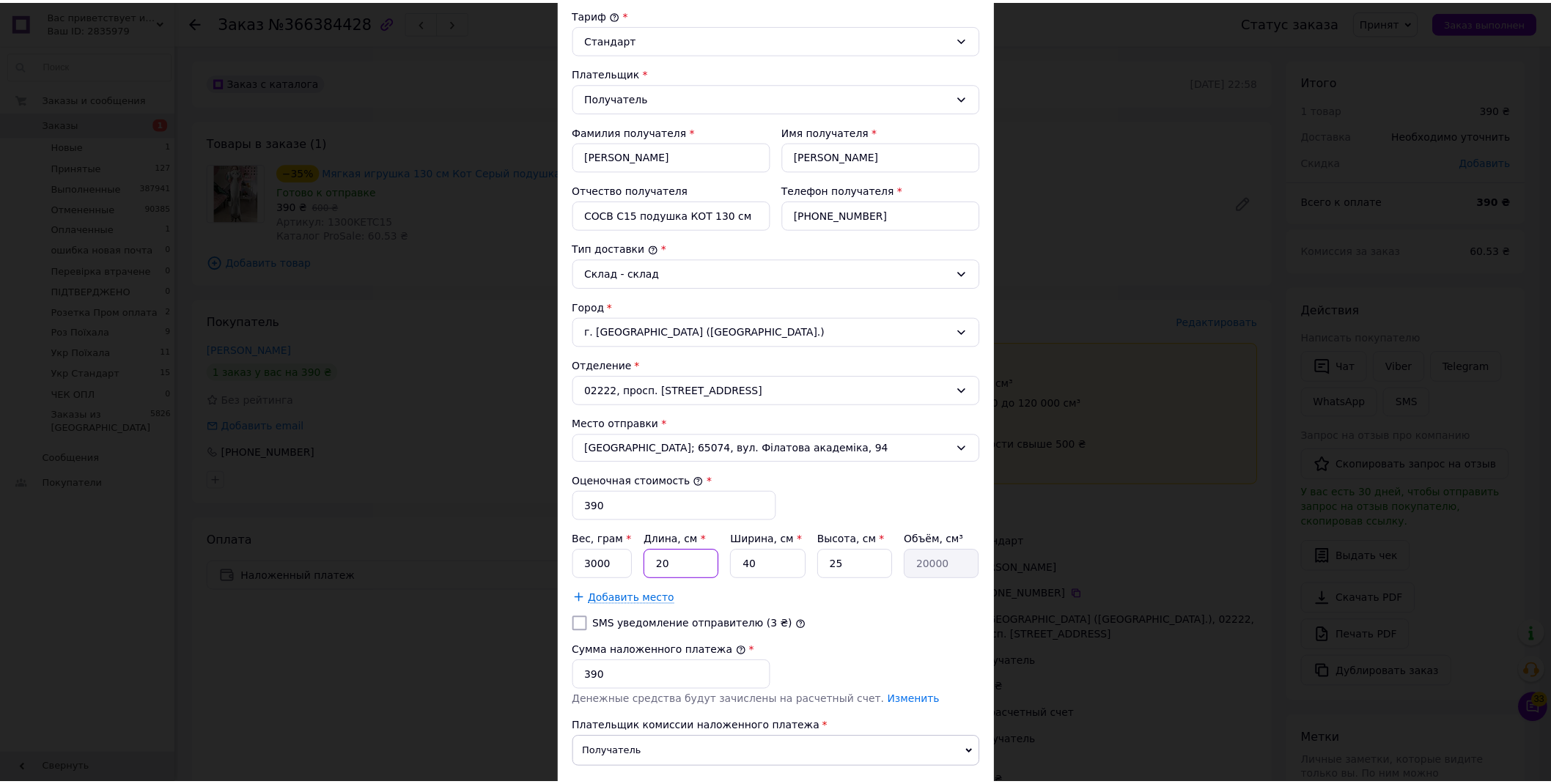
scroll to position [272, 0]
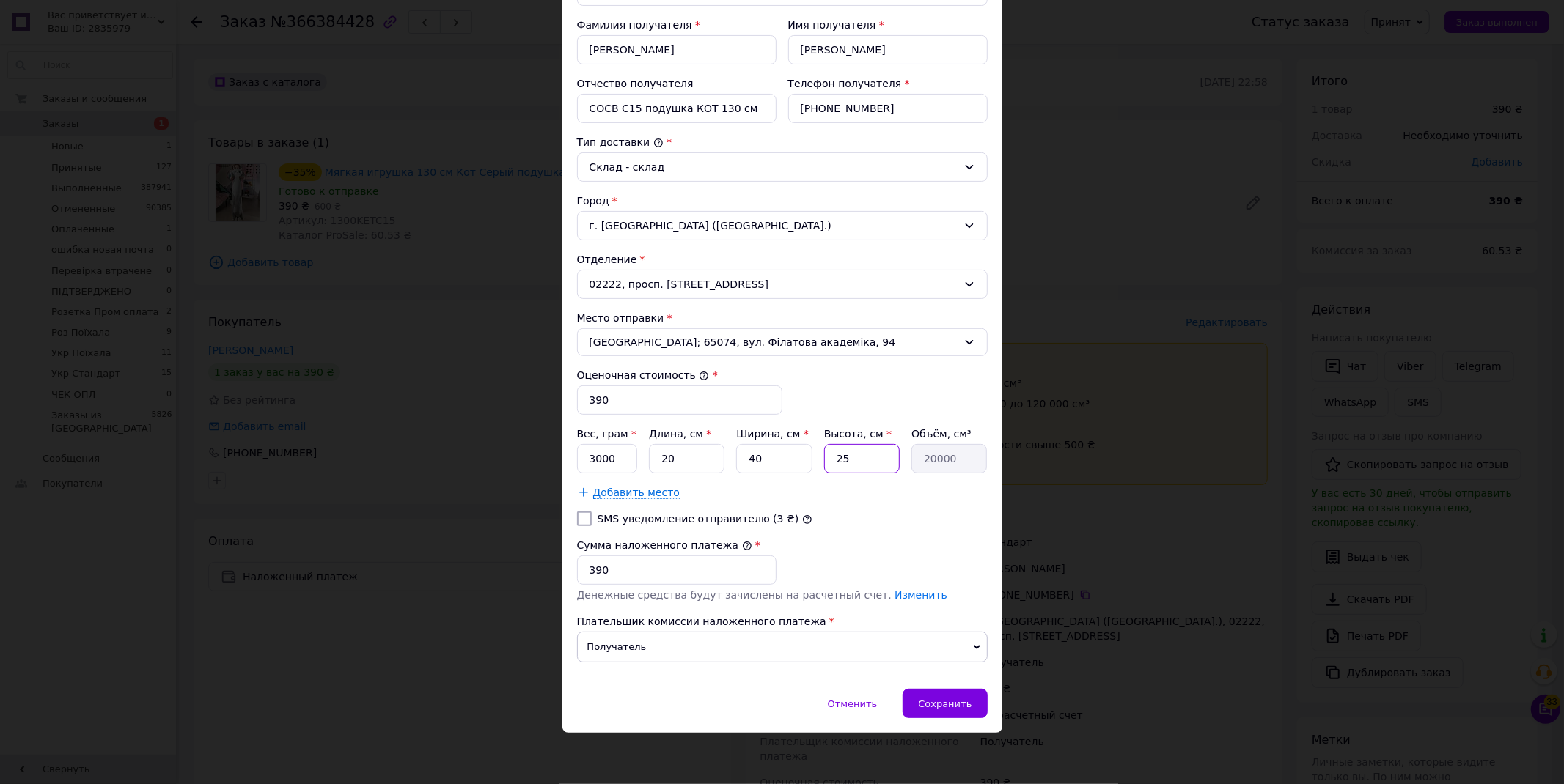
drag, startPoint x: 863, startPoint y: 457, endPoint x: 824, endPoint y: 456, distance: 39.0
click at [824, 456] on input "25" at bounding box center [862, 458] width 75 height 29
type input "1"
type input "800"
type input "16"
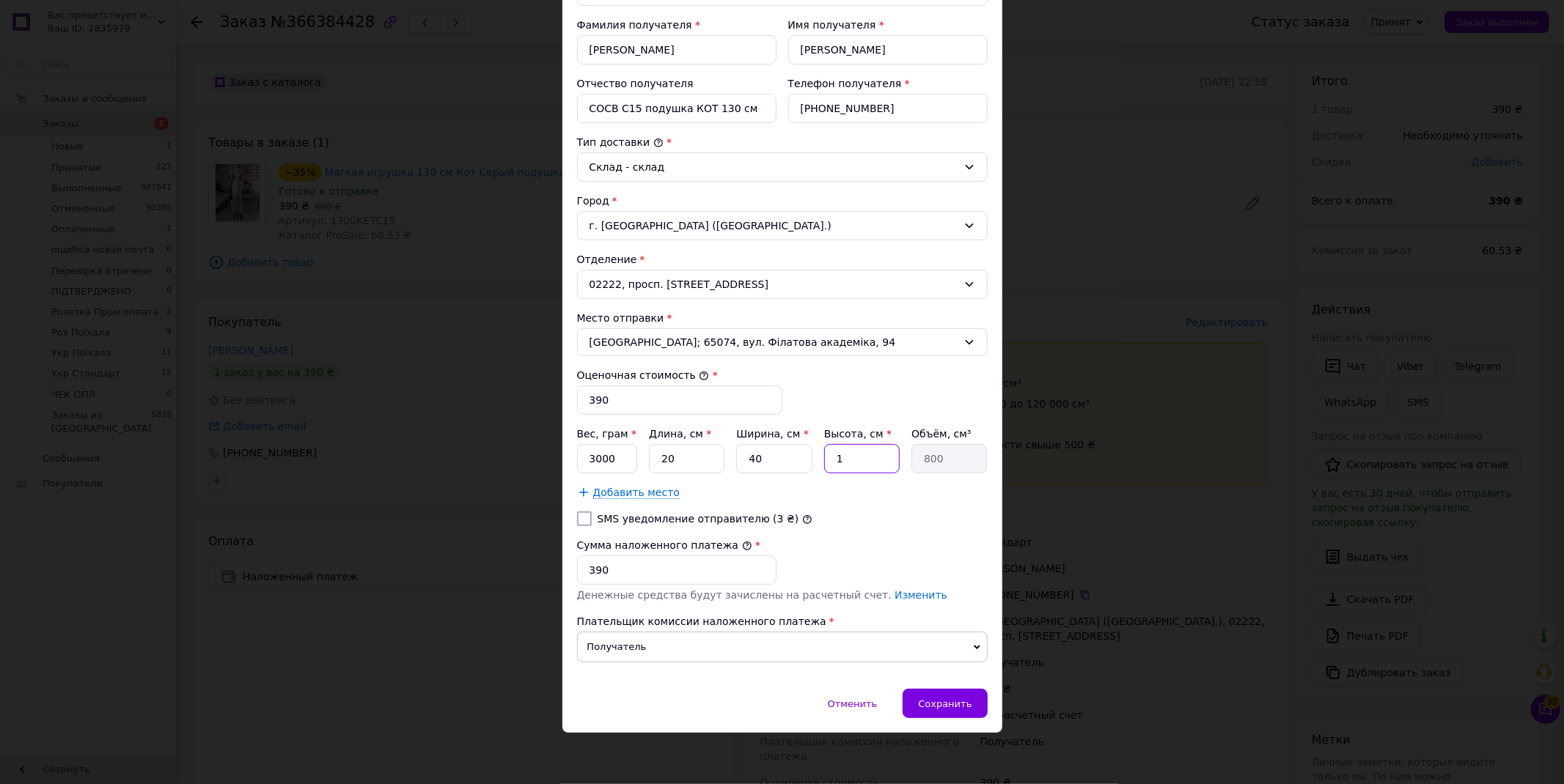
type input "12800"
type input "16"
drag, startPoint x: 760, startPoint y: 454, endPoint x: 735, endPoint y: 456, distance: 25.1
click at [736, 456] on input "40" at bounding box center [774, 458] width 75 height 29
type input "5"
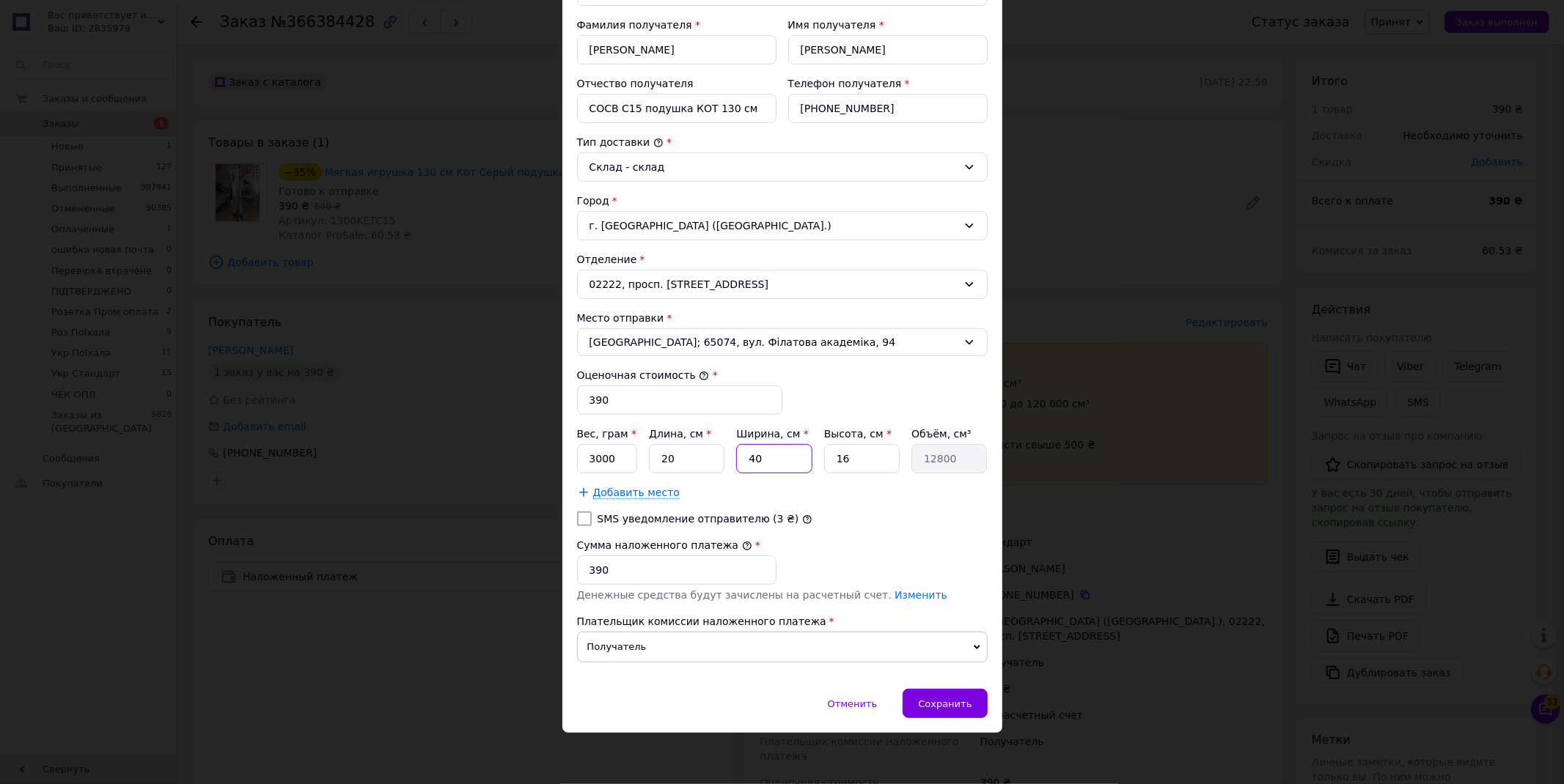
type input "1600"
type input "50"
type input "16000"
type input "50"
click at [956, 701] on span "Сохранить" at bounding box center [944, 703] width 53 height 11
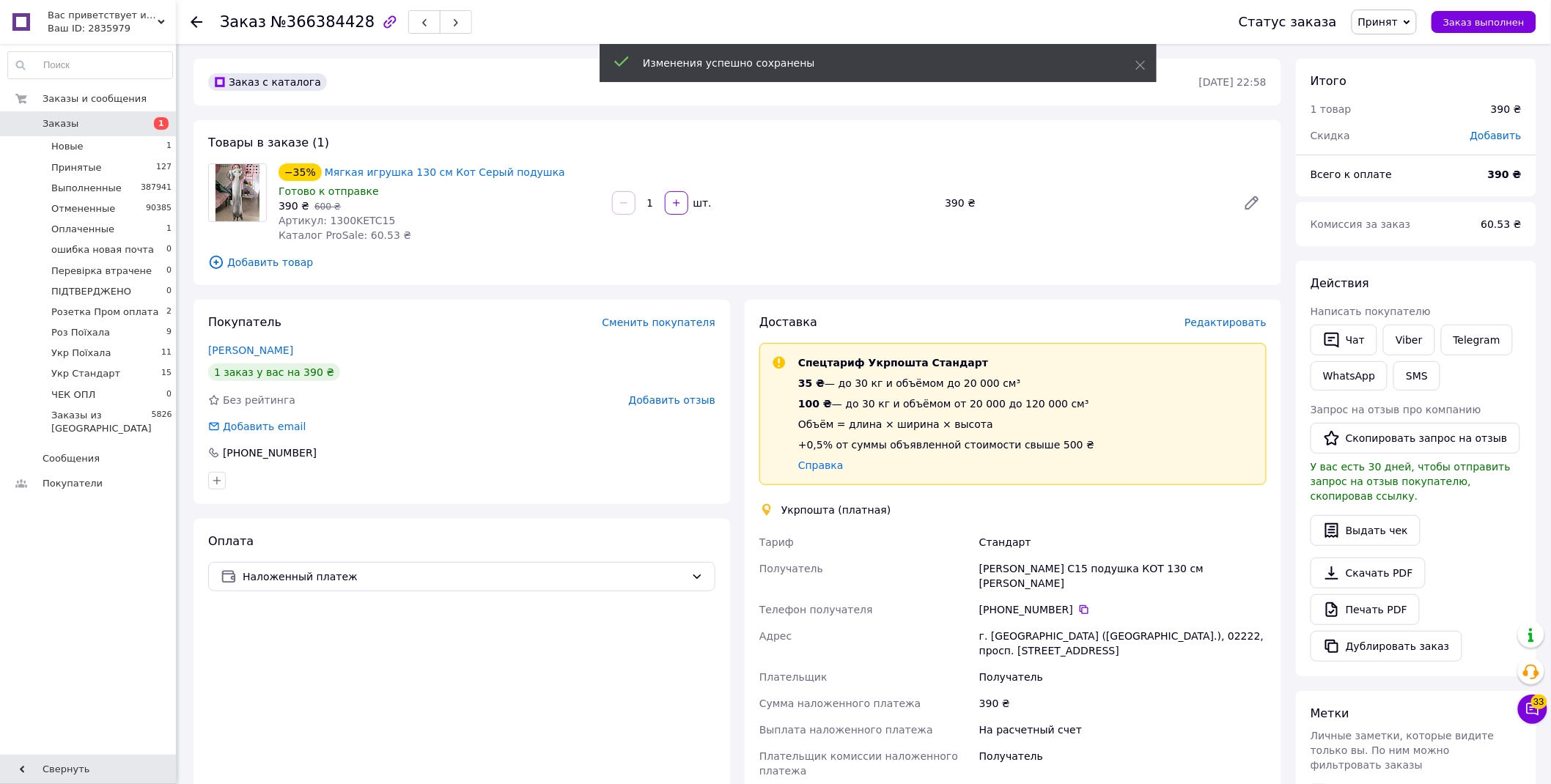
scroll to position [326, 0]
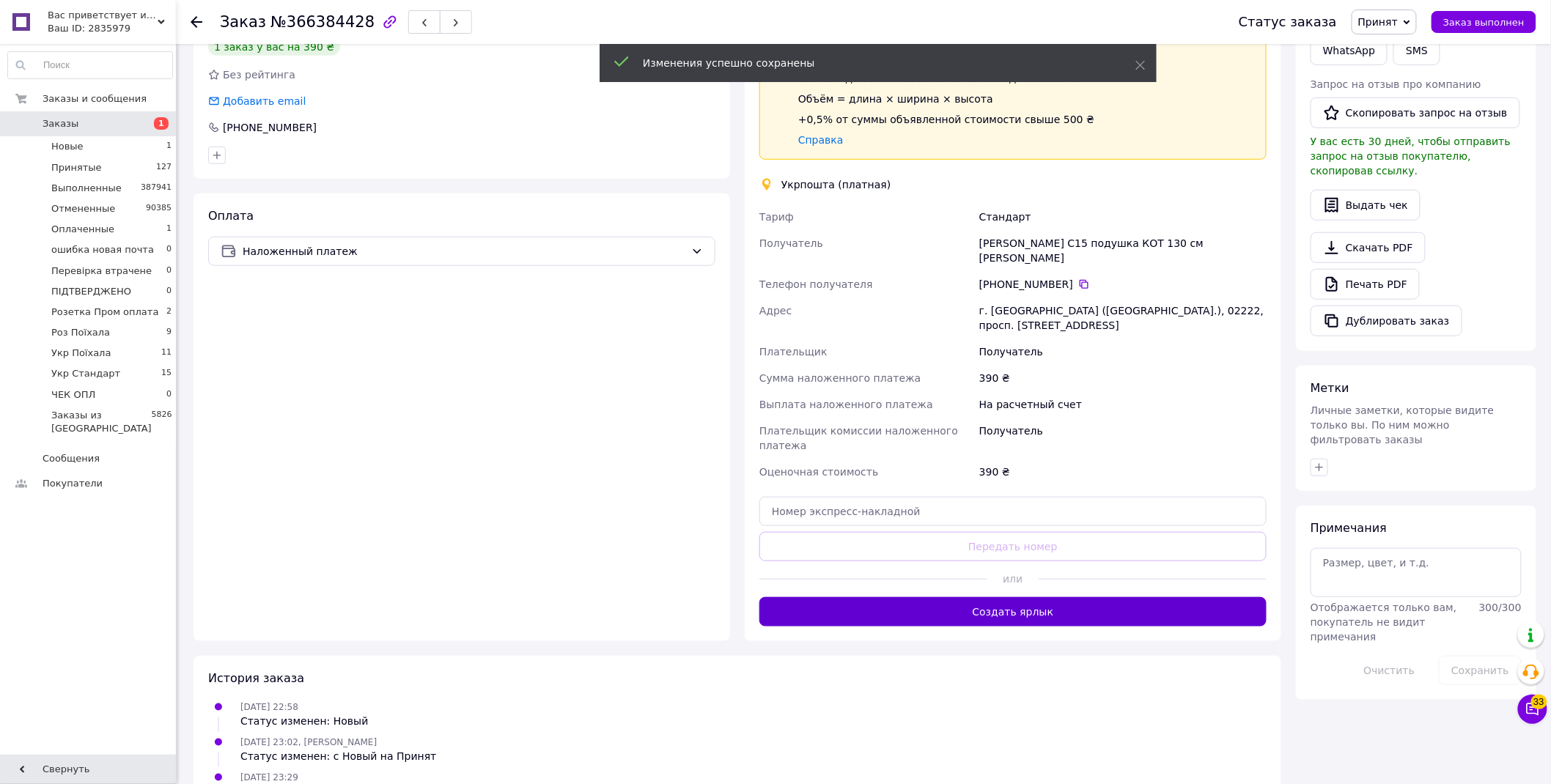
click at [1060, 597] on button "Создать ярлык" at bounding box center [1013, 612] width 507 height 29
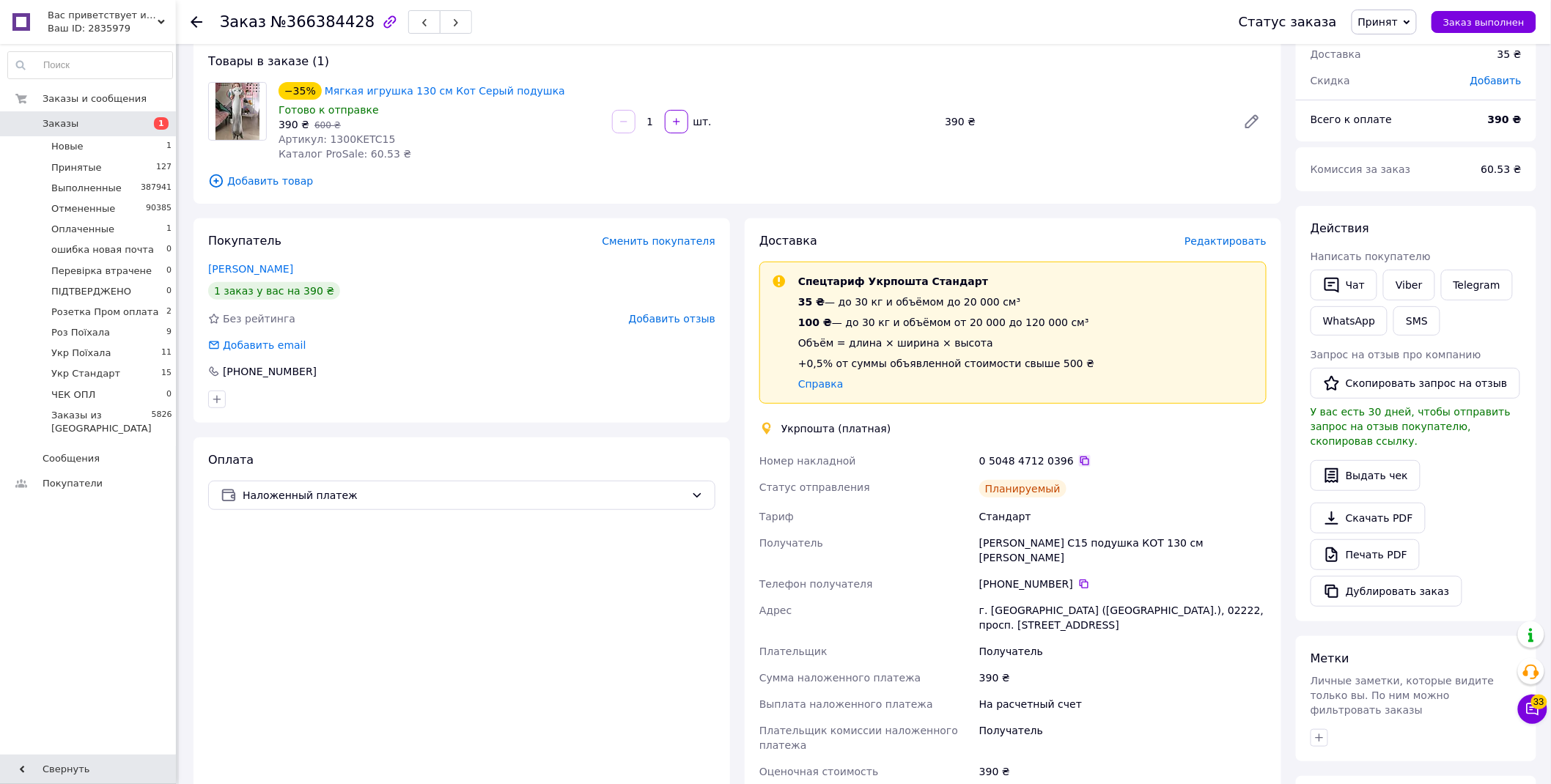
click at [1079, 463] on icon at bounding box center [1085, 461] width 12 height 12
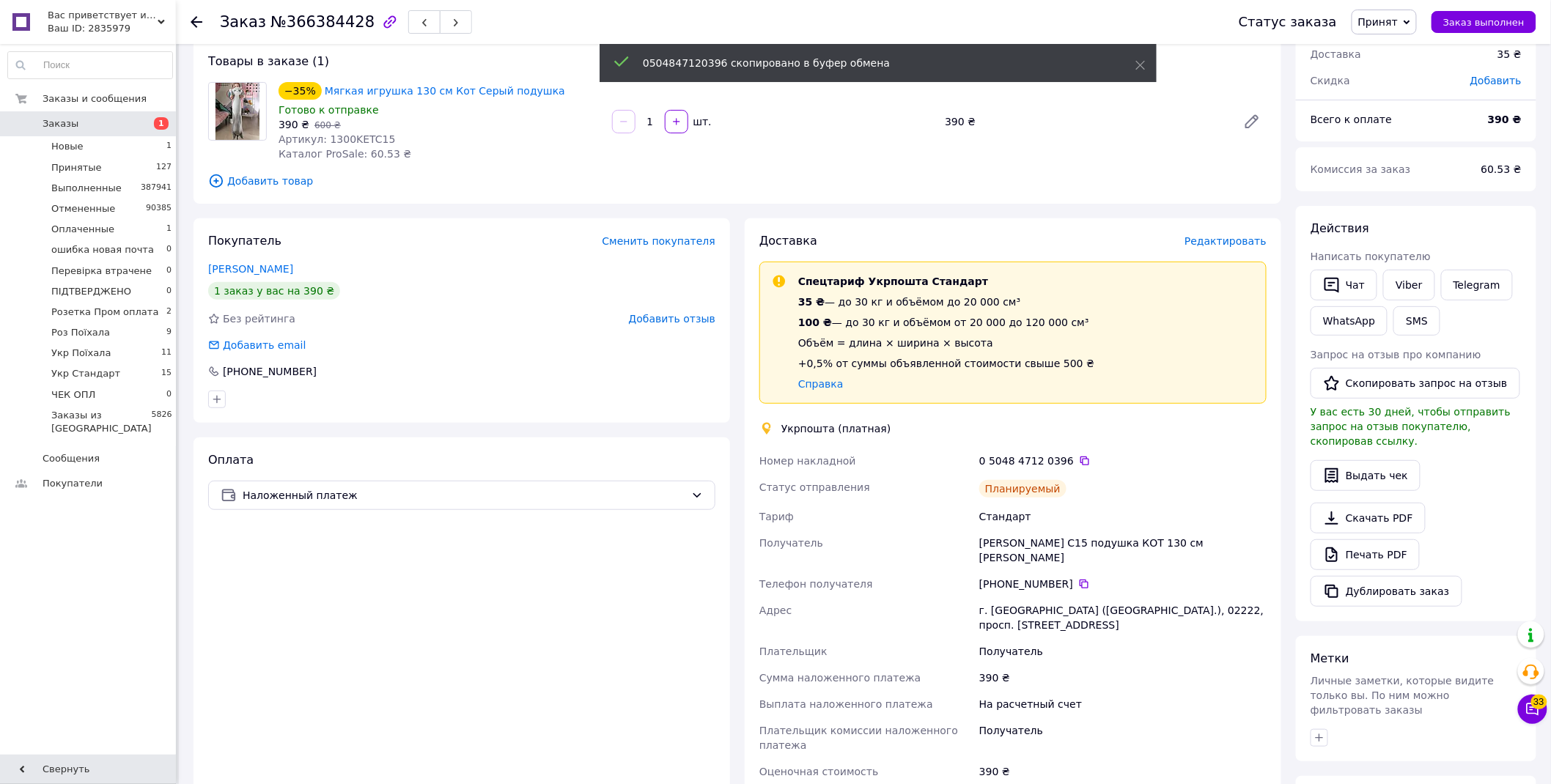
click at [1394, 22] on span "Принят" at bounding box center [1378, 22] width 39 height 12
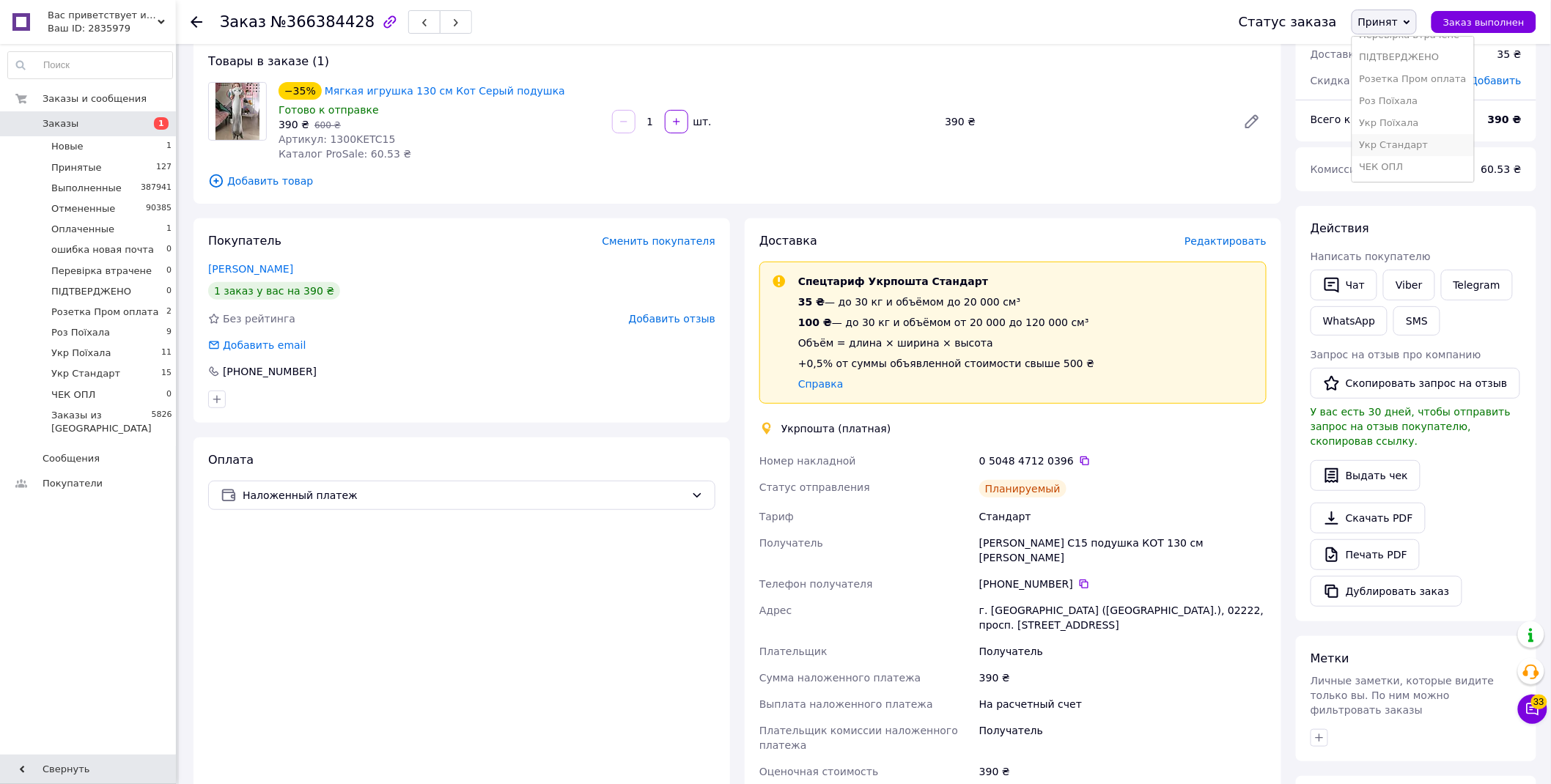
click at [1442, 148] on li "Укр Стандарт" at bounding box center [1413, 146] width 122 height 22
